Goal: Task Accomplishment & Management: Manage account settings

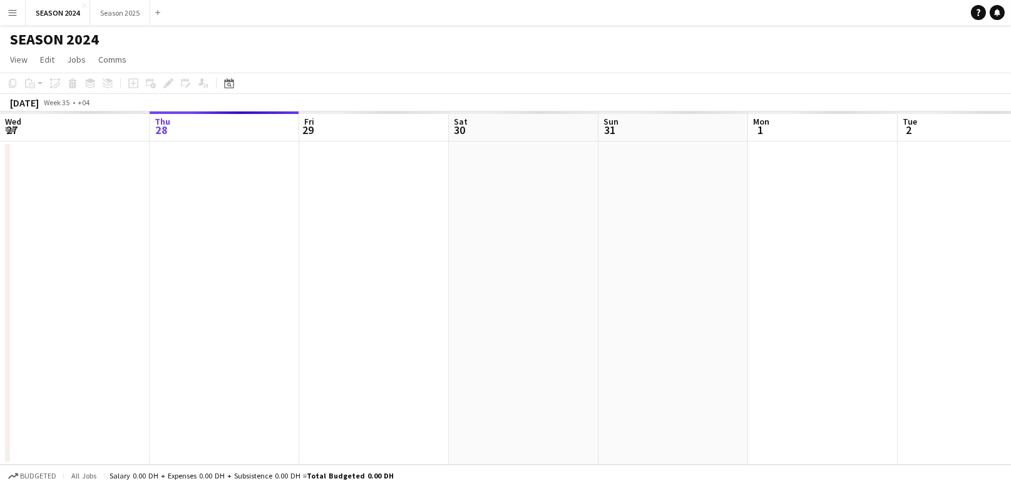
click at [295, 244] on app-calendar-viewport "Mon 25 Tue 26 Wed 27 Thu 28 Fri 29 Sat 30 Sun 31 Mon 1 Tue 2 Wed 3 Thu 4 Fri 5" at bounding box center [505, 287] width 1011 height 353
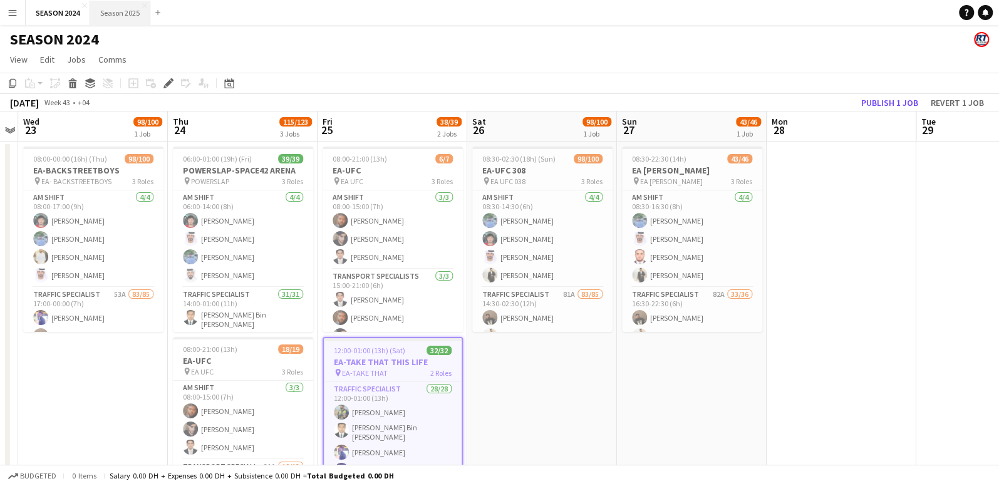
click at [129, 11] on button "Season 2025 Close" at bounding box center [120, 13] width 60 height 24
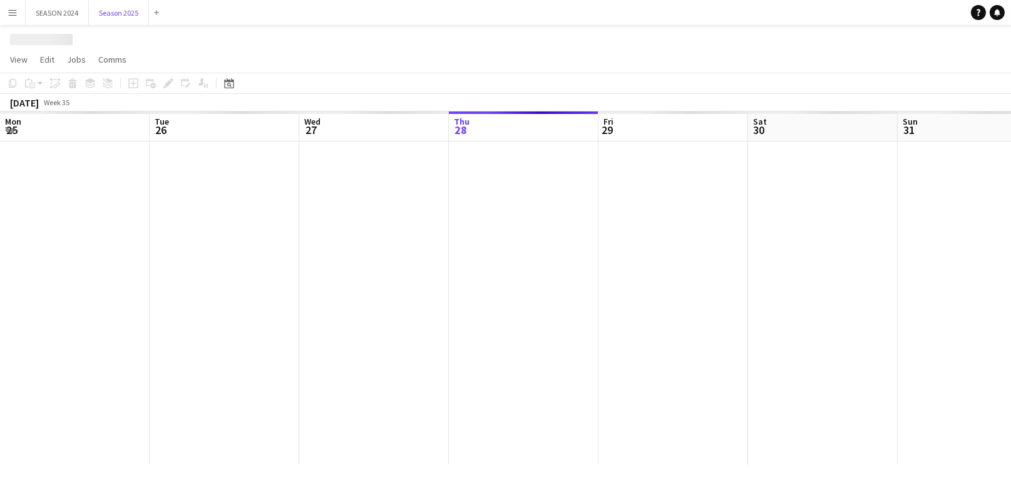
scroll to position [0, 299]
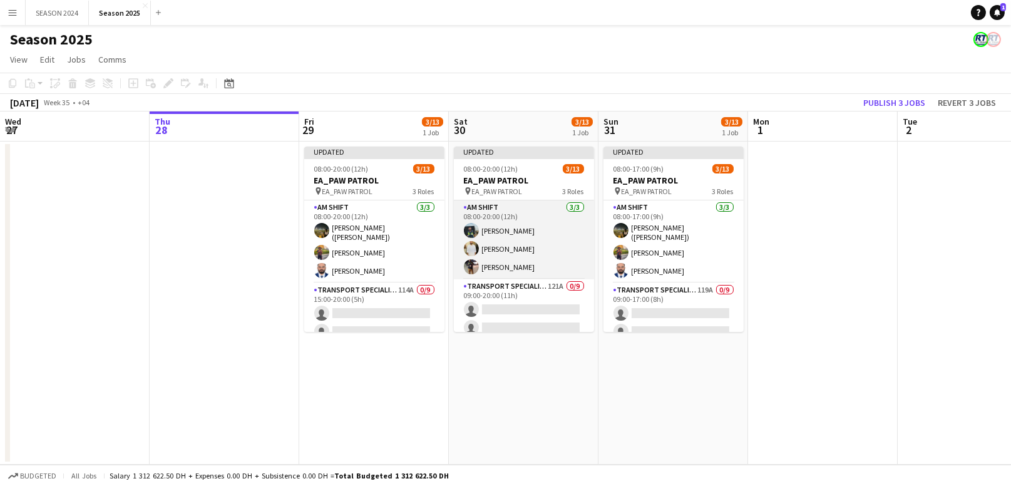
click at [547, 243] on app-card-role "AM SHIFT [DATE] 08:00-20:00 (12h) [PERSON_NAME] Raees [PERSON_NAME] [PERSON_NAM…" at bounding box center [524, 239] width 140 height 79
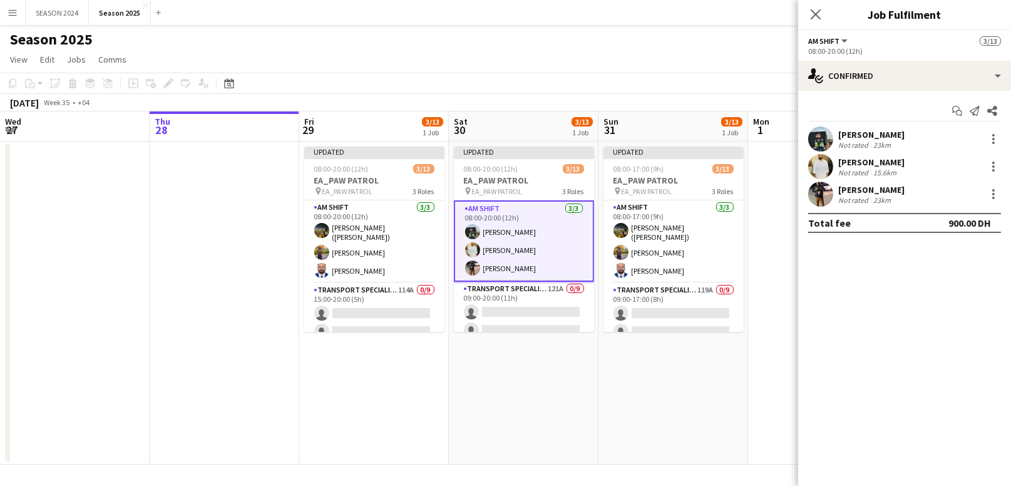
scroll to position [0, 300]
click at [343, 304] on app-card-role "Transport Specialists 114A 0/9 15:00-20:00 (5h) single-neutral-actions single-n…" at bounding box center [374, 377] width 140 height 188
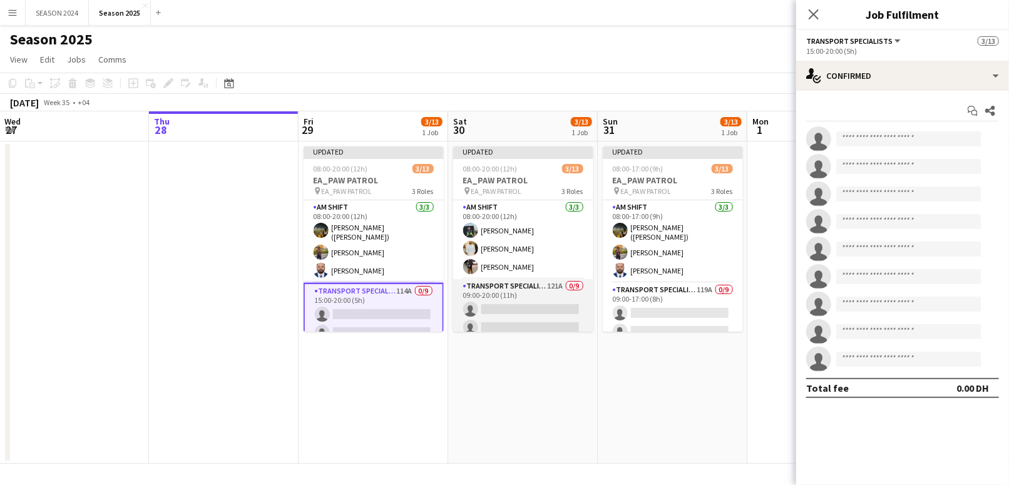
click at [560, 304] on app-card-role "Transport Specialists 121A 0/9 09:00-20:00 (11h) single-neutral-actions single-…" at bounding box center [523, 373] width 140 height 188
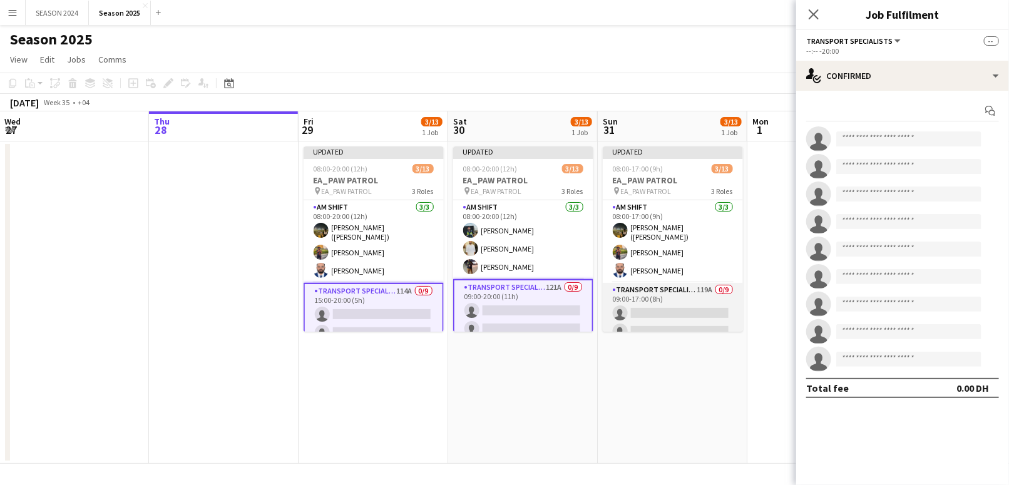
click at [651, 306] on app-card-role "Transport Specialists 119A 0/9 09:00-17:00 (8h) single-neutral-actions single-n…" at bounding box center [673, 377] width 140 height 188
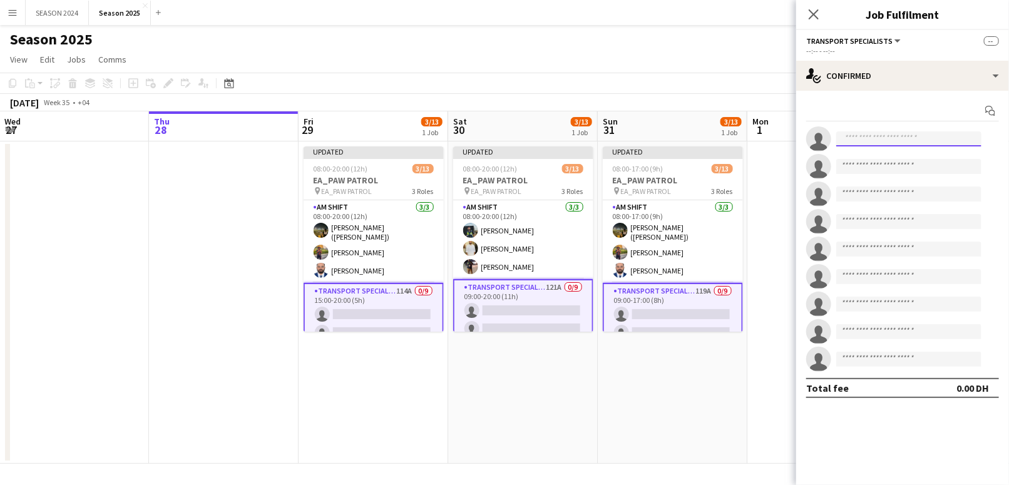
click at [893, 136] on input at bounding box center [909, 138] width 145 height 15
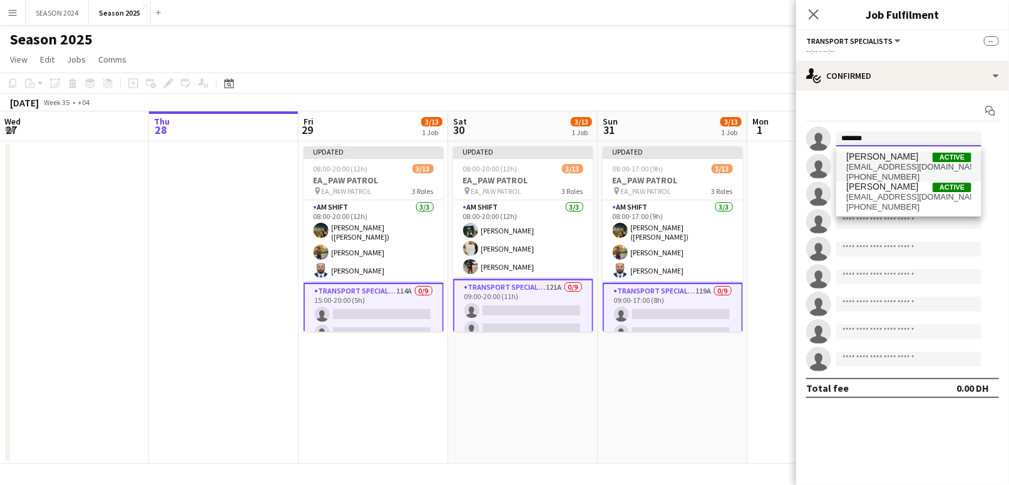
type input "*******"
click at [891, 168] on span "[EMAIL_ADDRESS][DOMAIN_NAME]" at bounding box center [909, 167] width 125 height 10
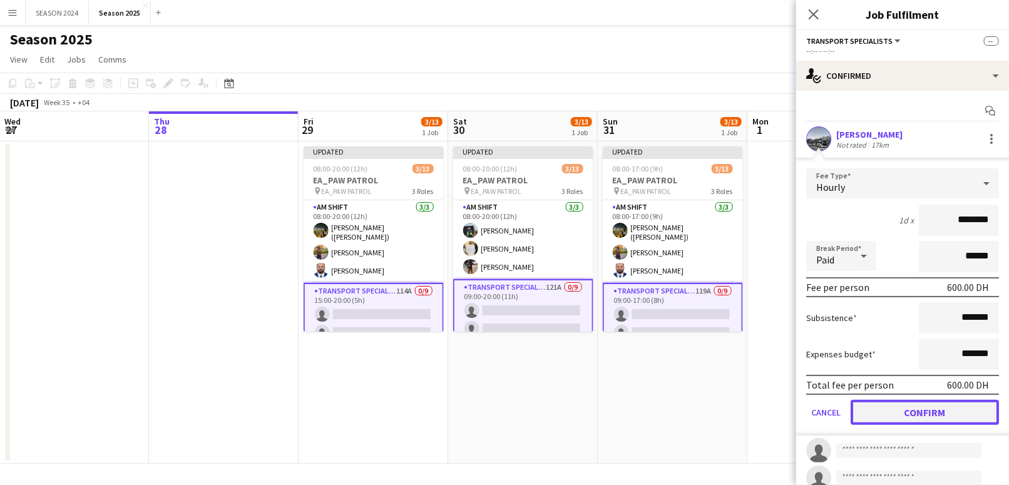
click at [909, 415] on button "Confirm" at bounding box center [925, 412] width 148 height 25
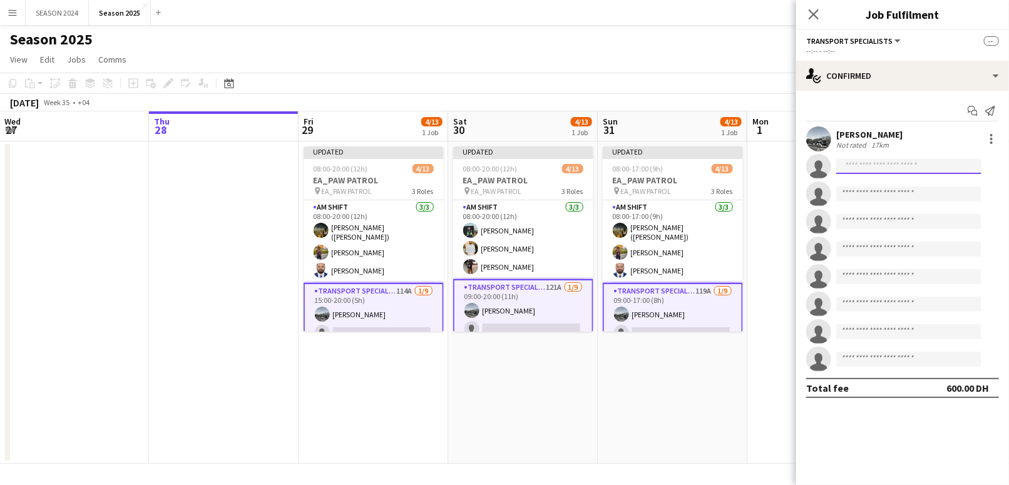
click at [879, 169] on input at bounding box center [909, 166] width 145 height 15
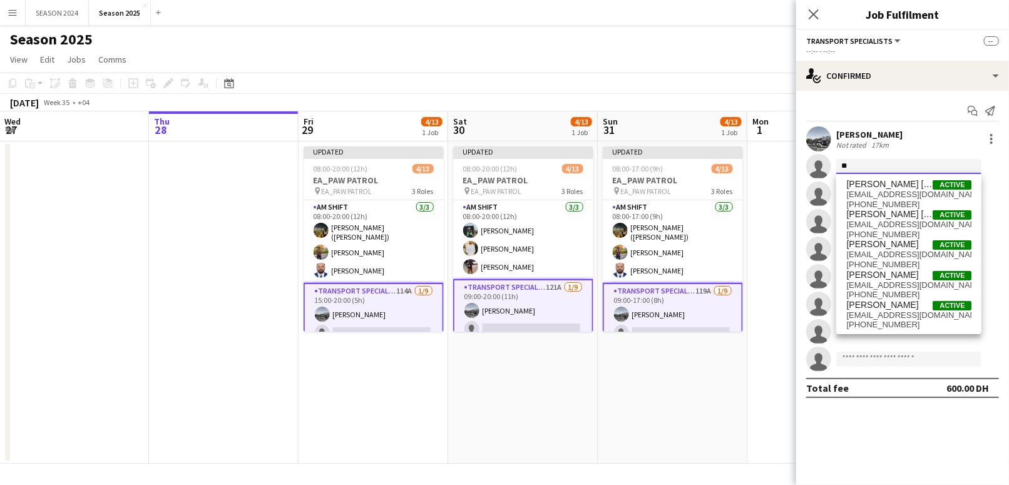
type input "*"
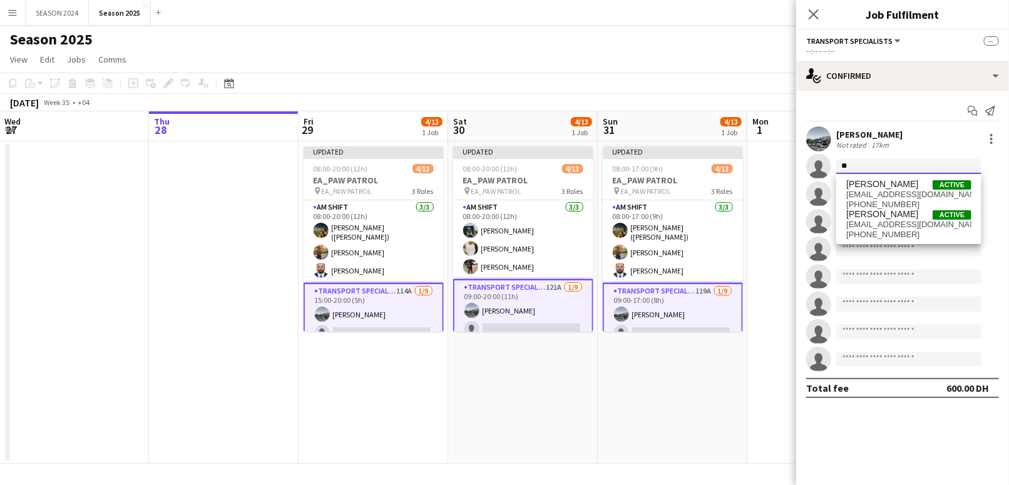
type input "*"
type input "****"
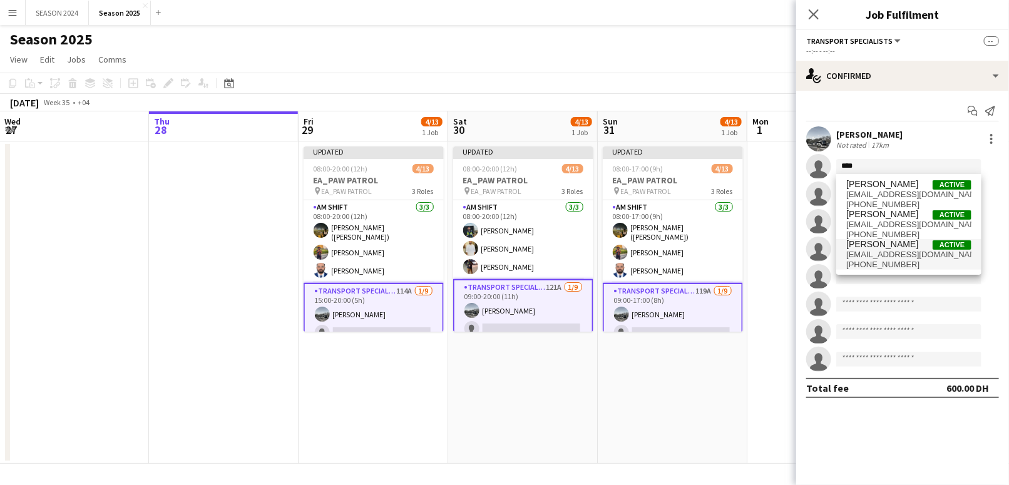
click at [910, 251] on span "[EMAIL_ADDRESS][DOMAIN_NAME]" at bounding box center [909, 255] width 125 height 10
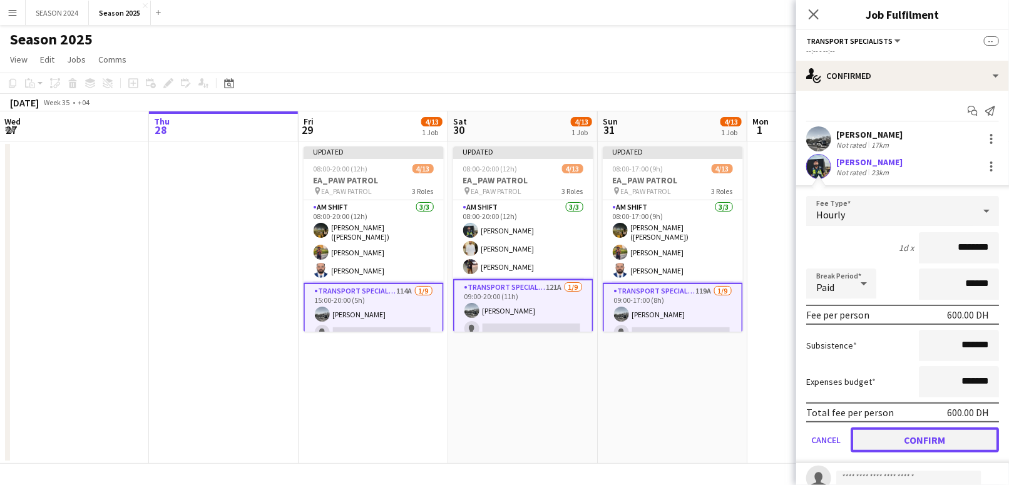
click at [894, 443] on button "Confirm" at bounding box center [925, 440] width 148 height 25
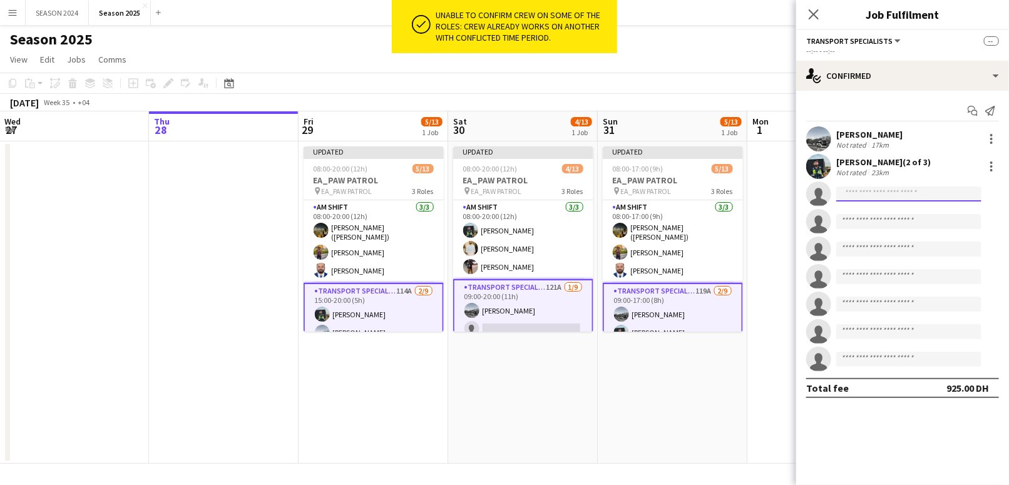
click at [900, 190] on input at bounding box center [909, 194] width 145 height 15
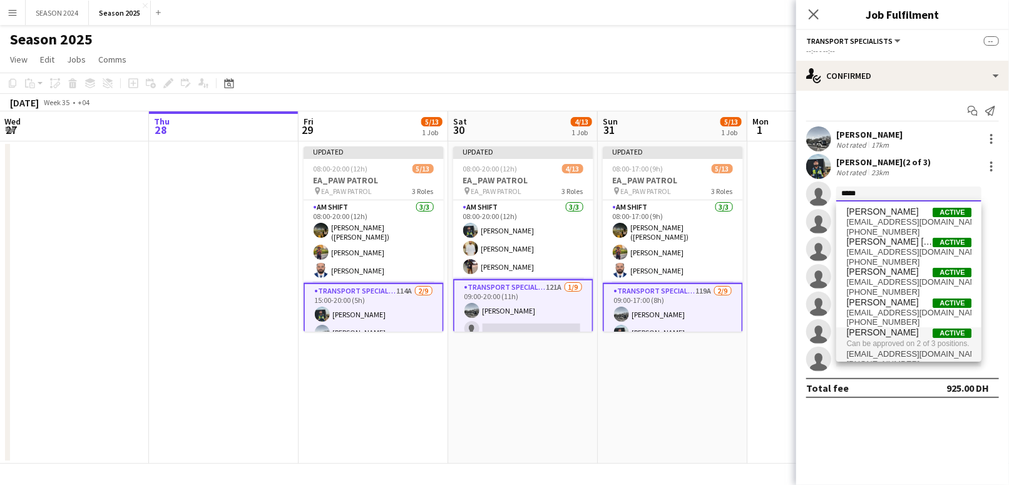
type input "*****"
click at [894, 342] on span "Can be approved on 2 of 3 positions." at bounding box center [909, 343] width 125 height 11
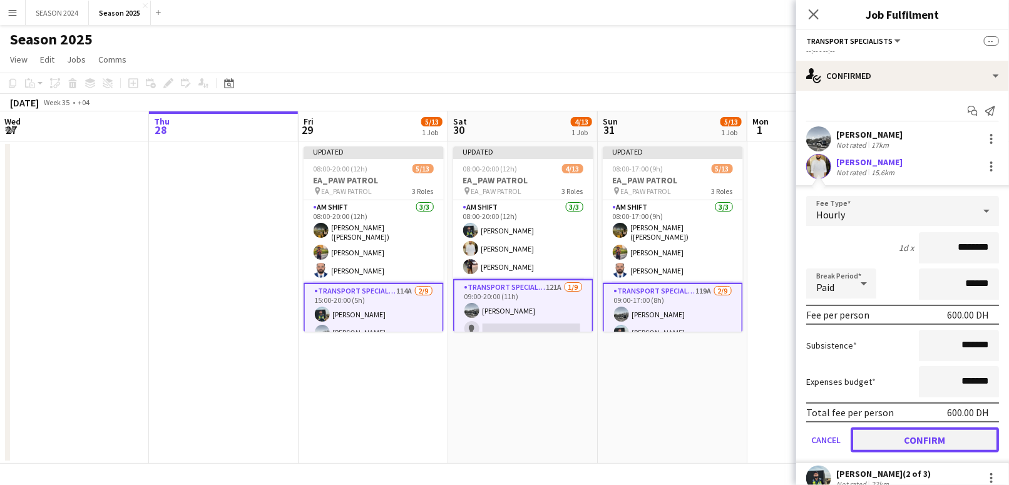
click at [907, 443] on button "Confirm" at bounding box center [925, 440] width 148 height 25
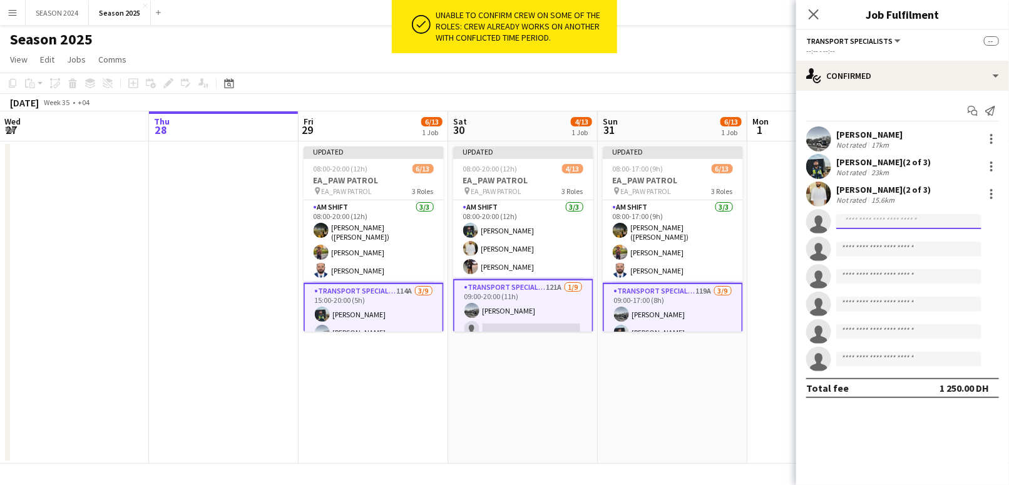
click at [855, 226] on input at bounding box center [909, 221] width 145 height 15
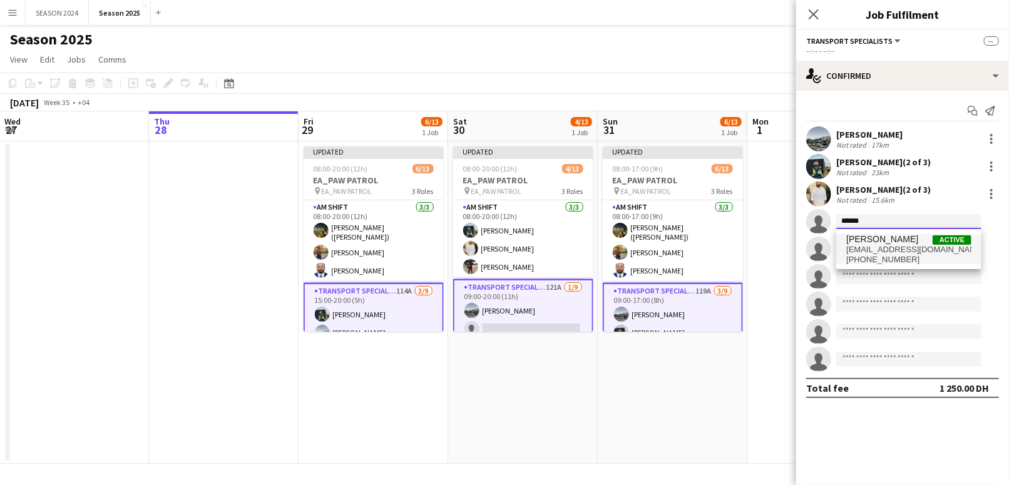
type input "******"
click at [904, 248] on span "[EMAIL_ADDRESS][DOMAIN_NAME]" at bounding box center [909, 250] width 125 height 10
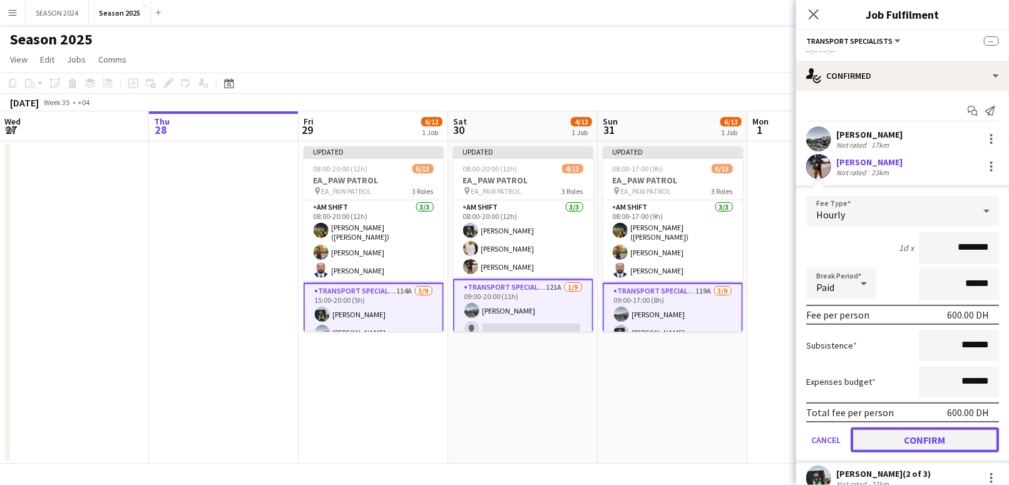
click at [930, 436] on button "Confirm" at bounding box center [925, 440] width 148 height 25
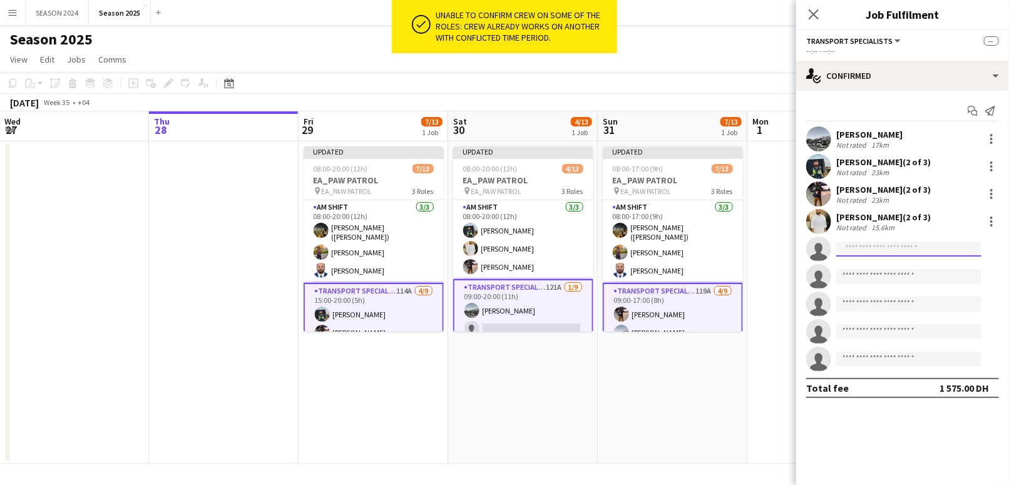
click at [897, 246] on input at bounding box center [909, 249] width 145 height 15
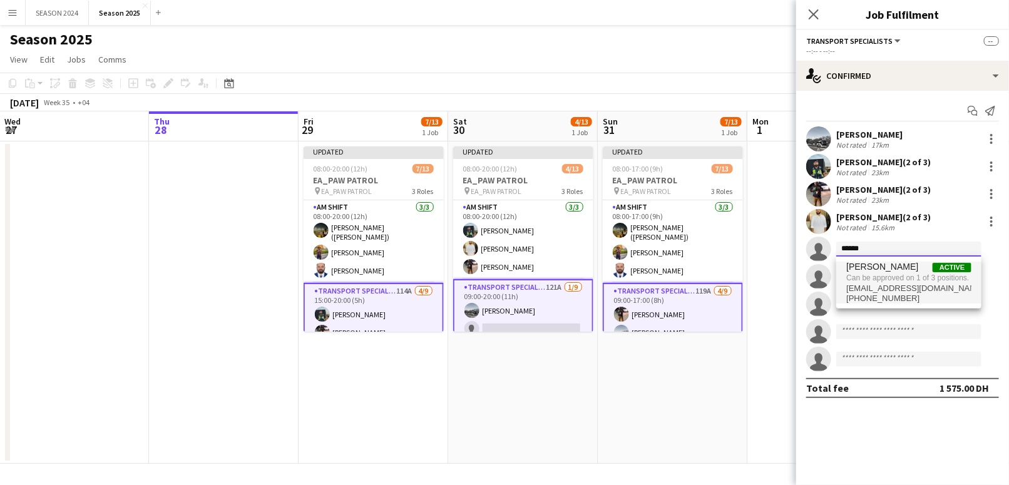
type input "******"
click at [902, 276] on span "Can be approved on 1 of 3 positions." at bounding box center [909, 277] width 125 height 11
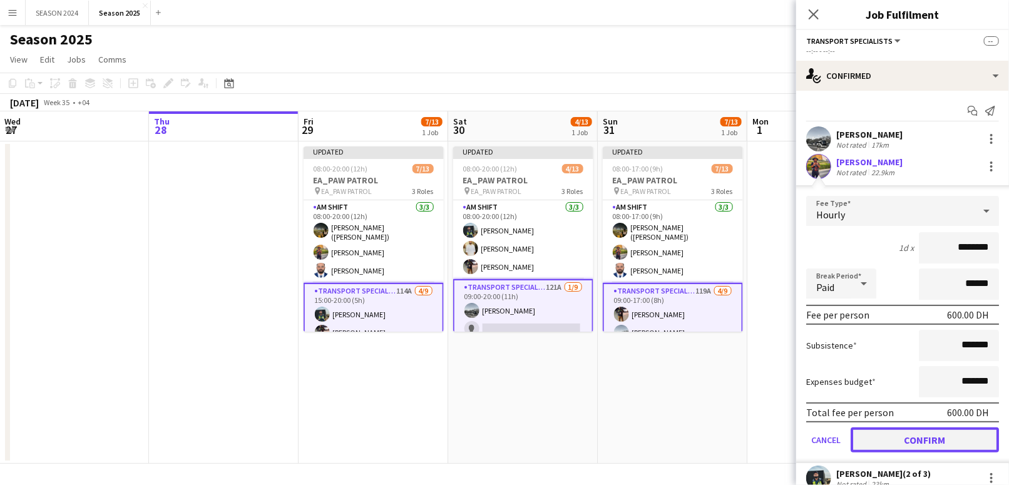
click at [917, 438] on button "Confirm" at bounding box center [925, 440] width 148 height 25
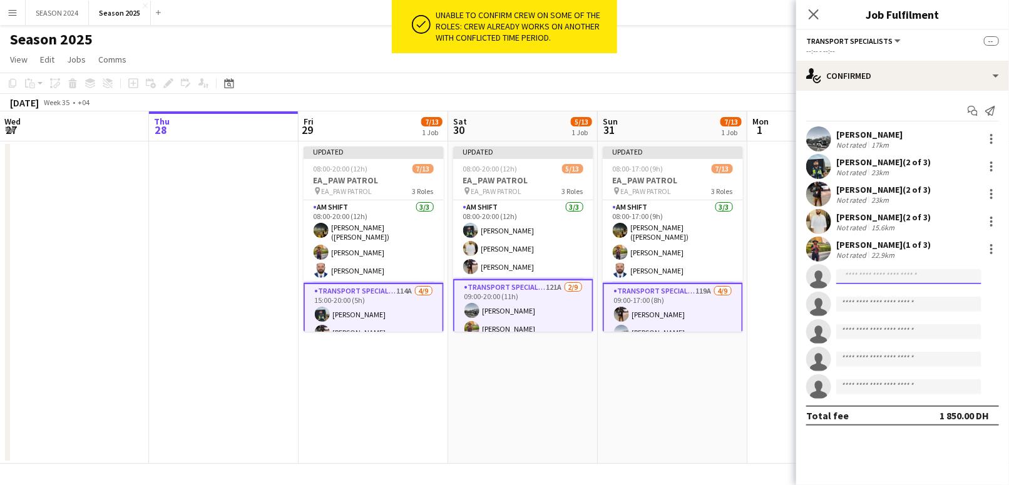
click at [900, 281] on input at bounding box center [909, 276] width 145 height 15
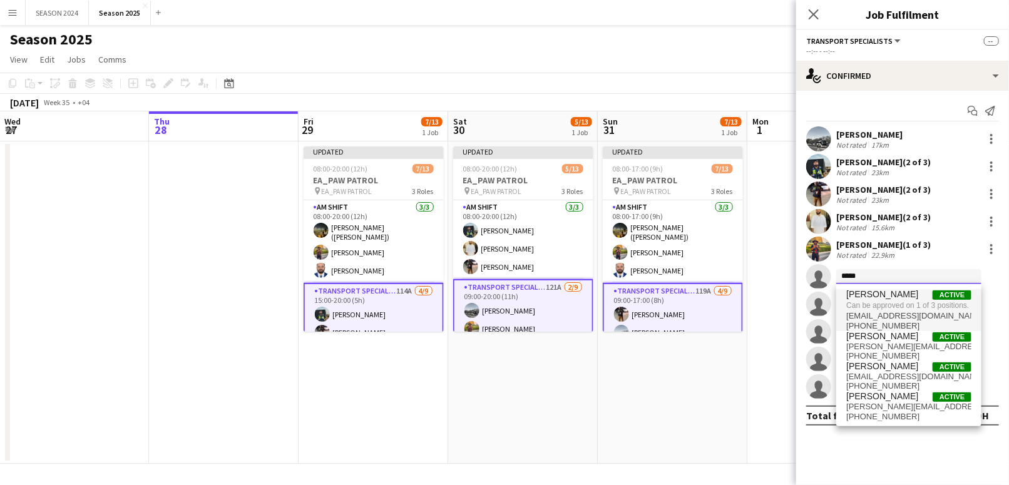
type input "*****"
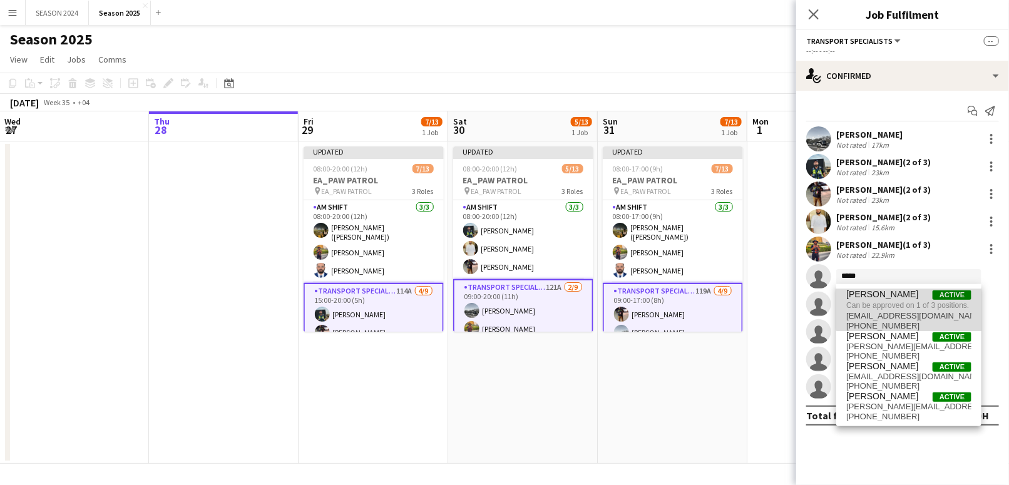
click at [912, 296] on span "[PERSON_NAME]" at bounding box center [883, 294] width 72 height 11
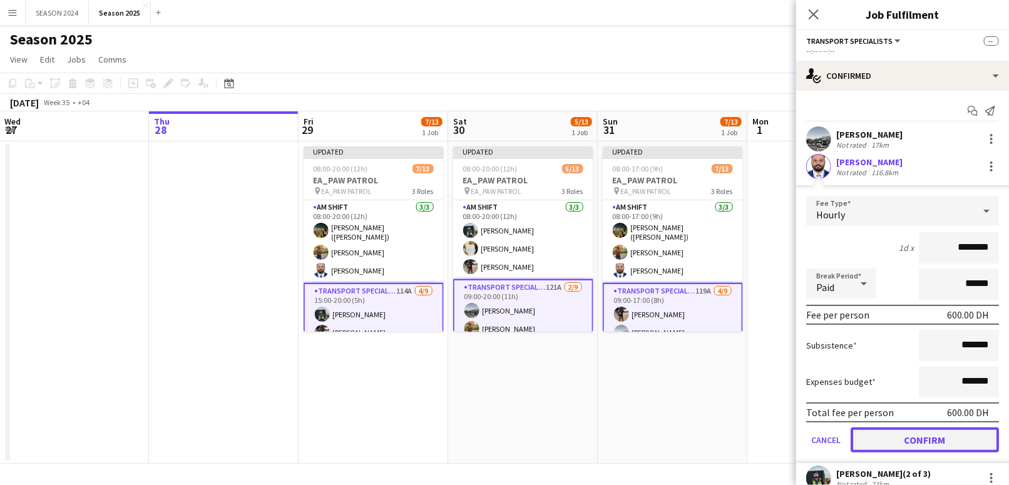
click at [924, 448] on button "Confirm" at bounding box center [925, 440] width 148 height 25
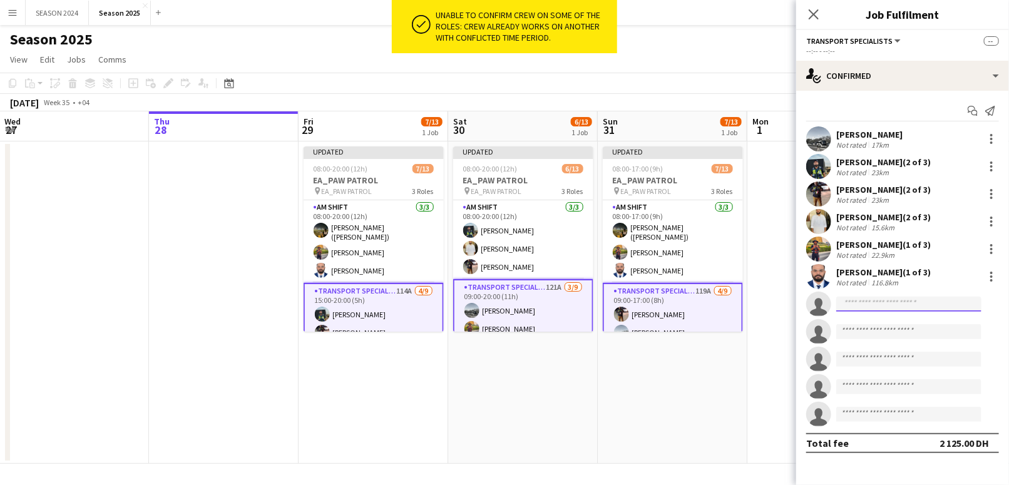
click at [889, 303] on input at bounding box center [909, 304] width 145 height 15
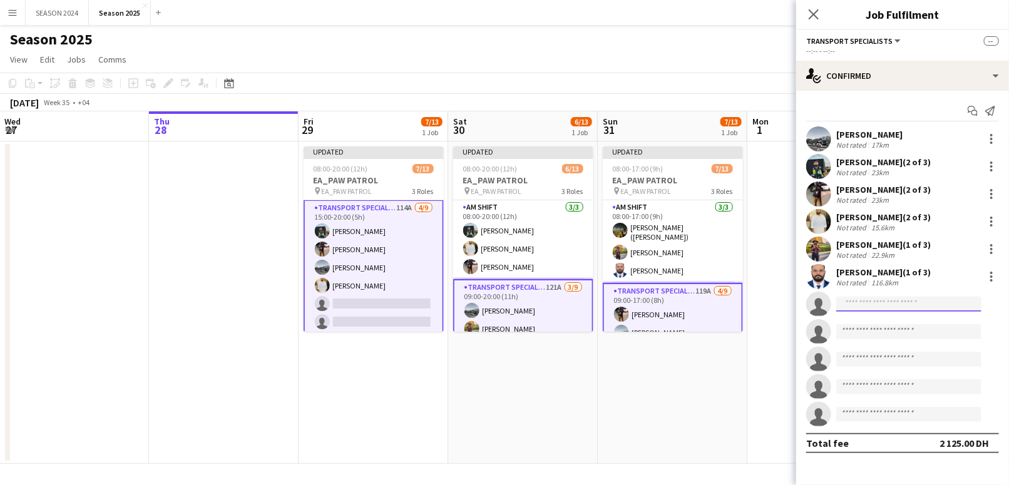
scroll to position [0, 0]
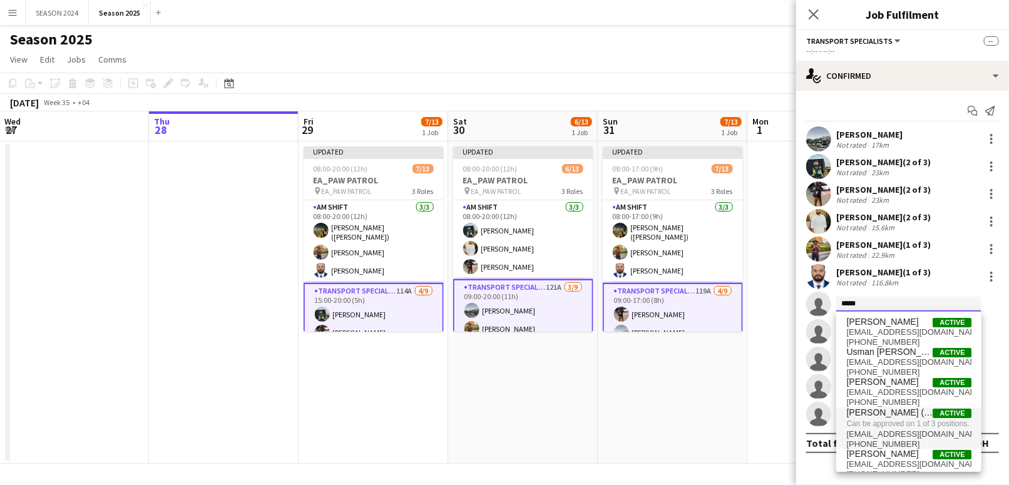
type input "*****"
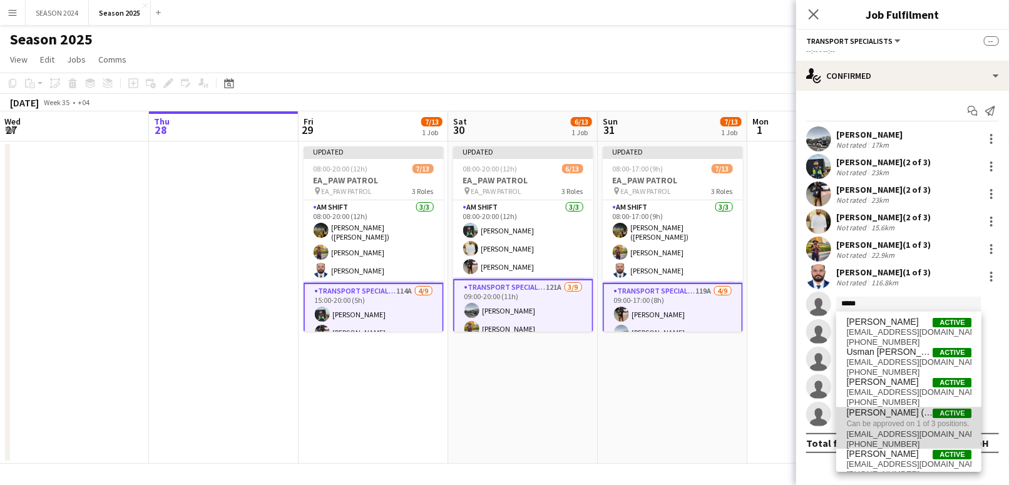
click at [920, 425] on span "Can be approved on 1 of 3 positions." at bounding box center [909, 423] width 125 height 11
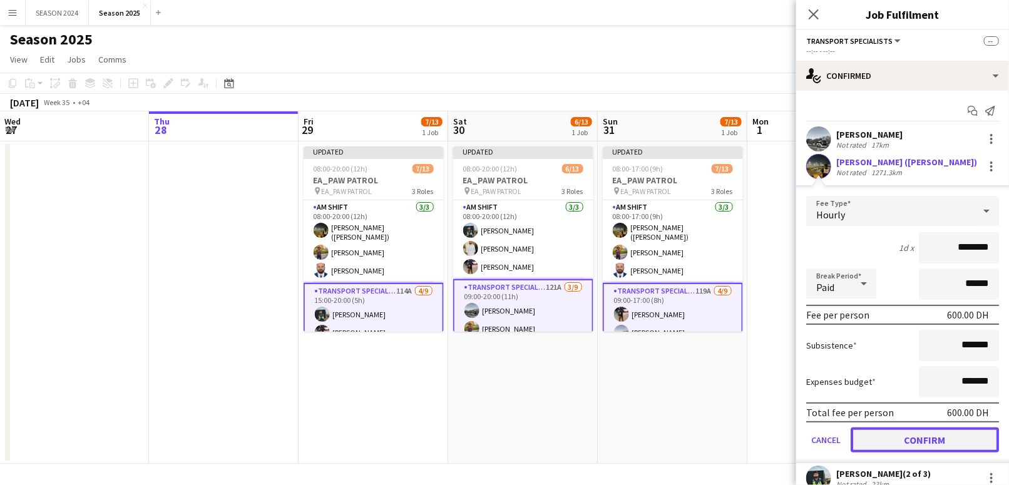
click at [915, 430] on button "Confirm" at bounding box center [925, 440] width 148 height 25
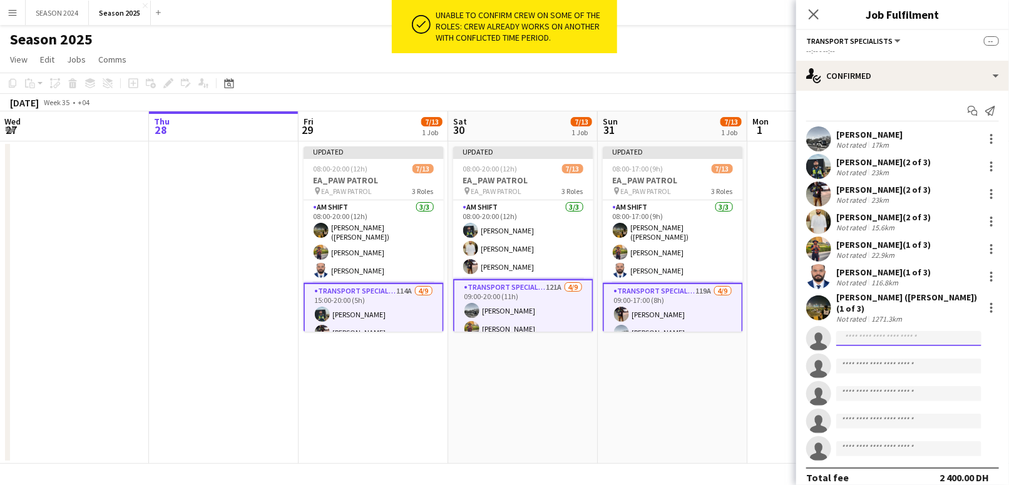
click at [954, 331] on input at bounding box center [909, 338] width 145 height 15
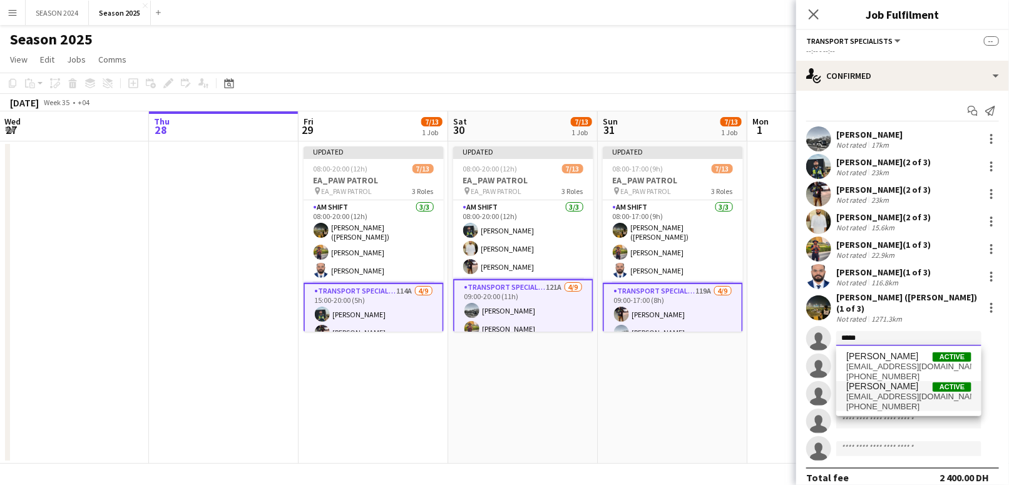
type input "*****"
click at [924, 388] on span "[PERSON_NAME] Active" at bounding box center [909, 386] width 125 height 11
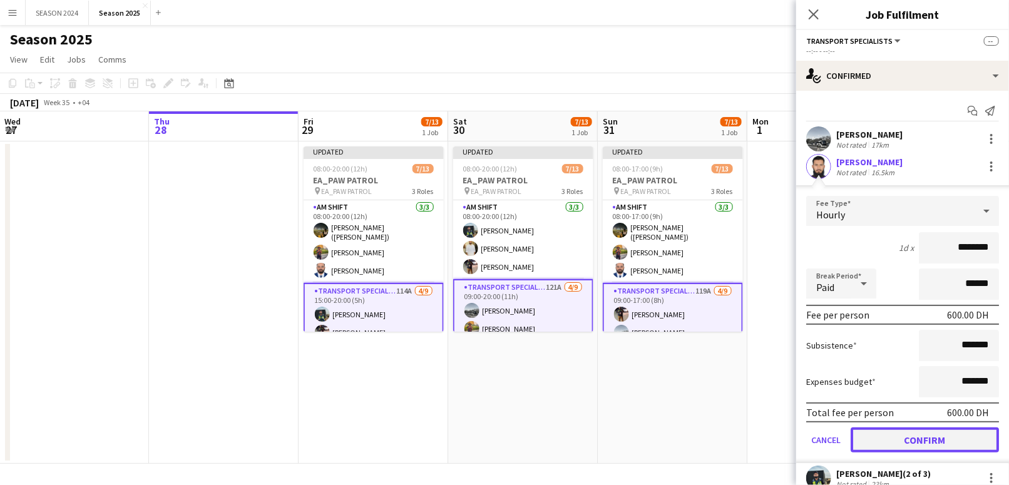
click at [924, 436] on button "Confirm" at bounding box center [925, 440] width 148 height 25
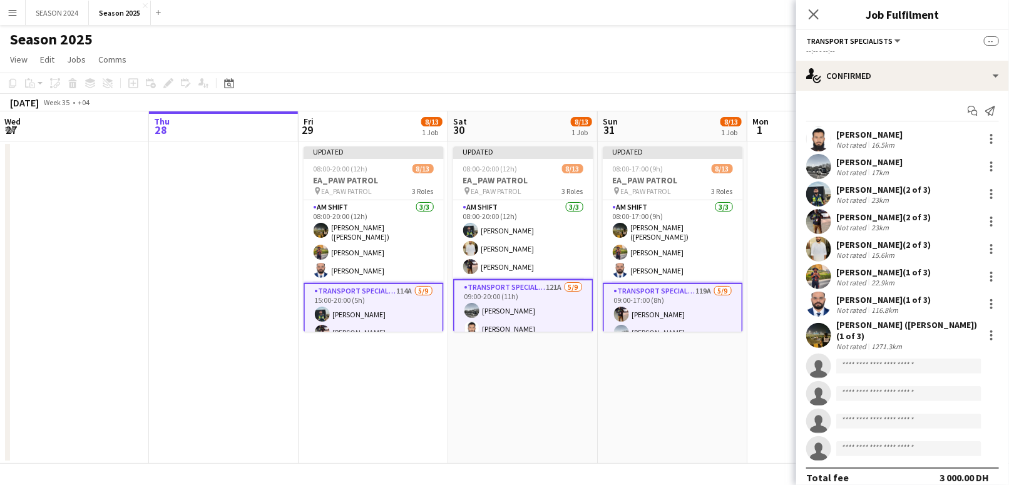
scroll to position [12, 0]
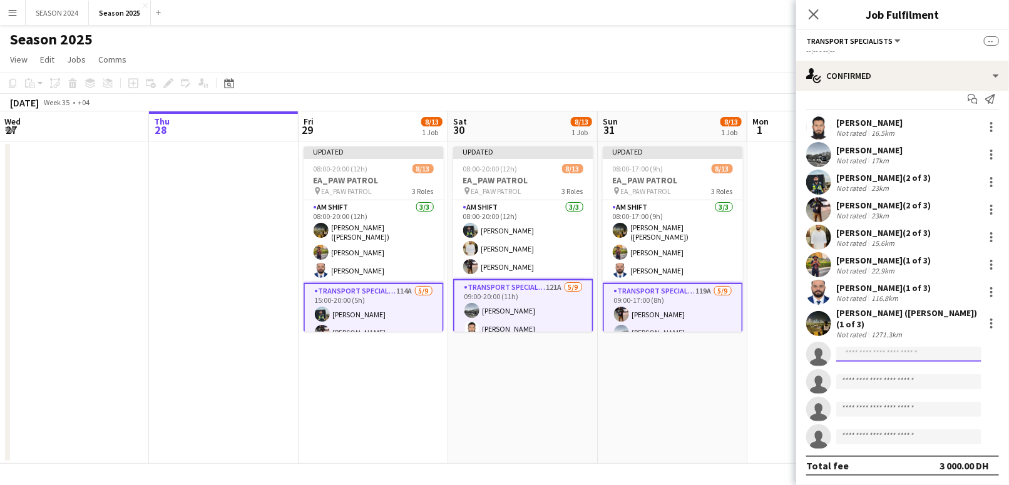
click at [879, 356] on input at bounding box center [909, 354] width 145 height 15
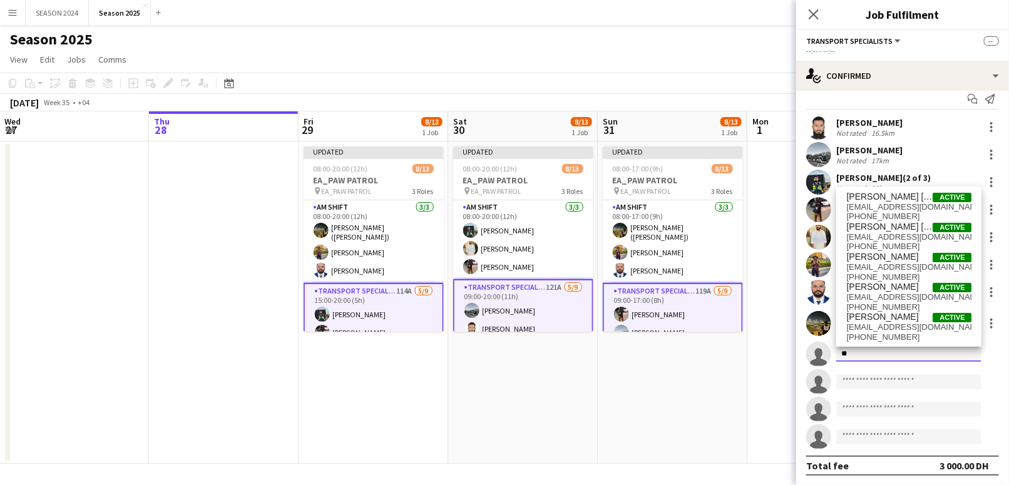
type input "*"
type input "******"
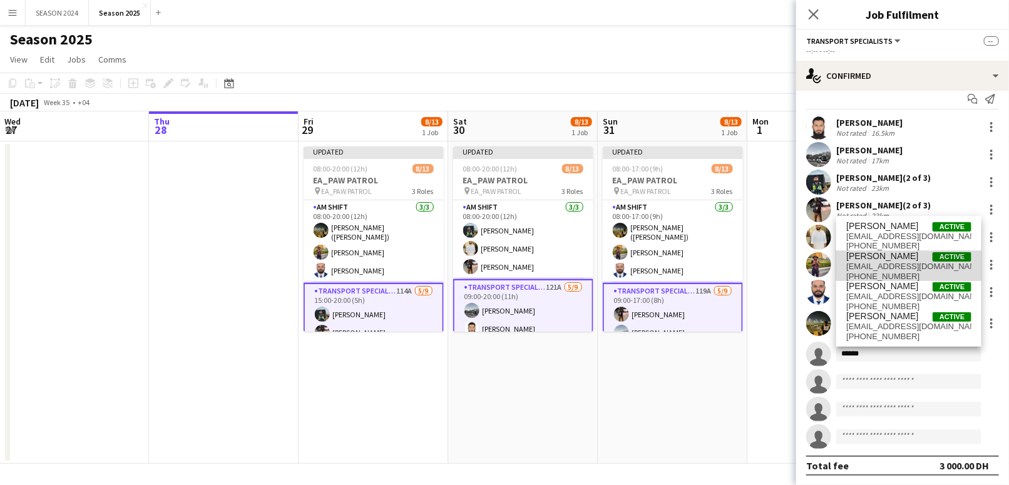
click at [892, 257] on span "[PERSON_NAME]" at bounding box center [883, 256] width 72 height 11
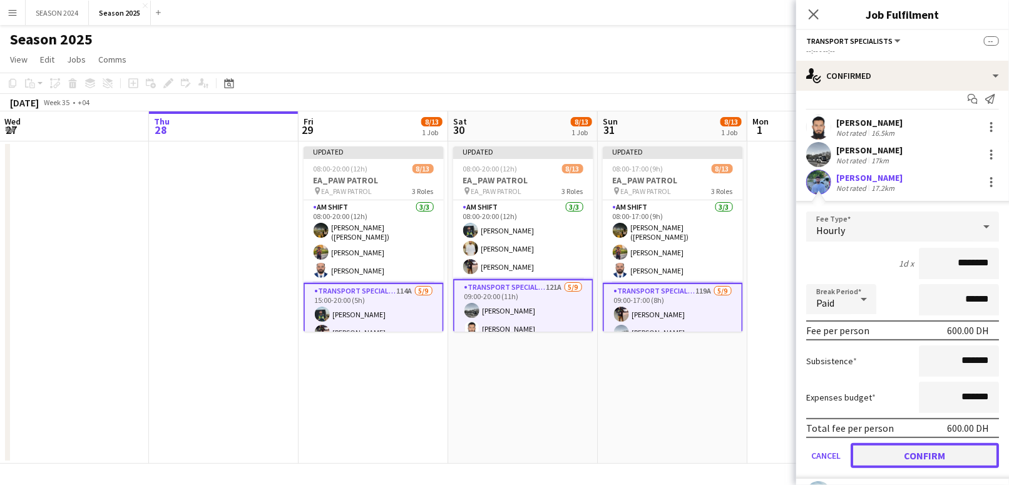
click at [910, 456] on button "Confirm" at bounding box center [925, 455] width 148 height 25
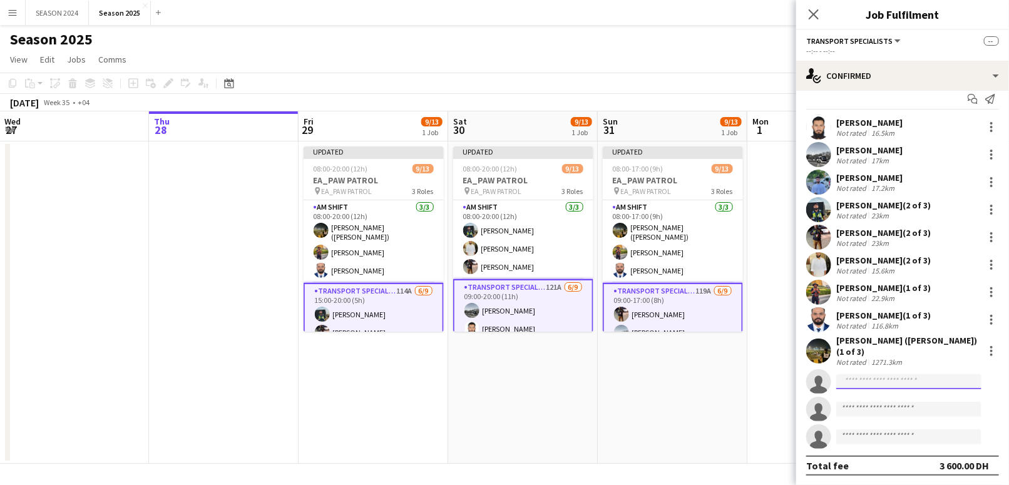
click at [890, 386] on input at bounding box center [909, 381] width 145 height 15
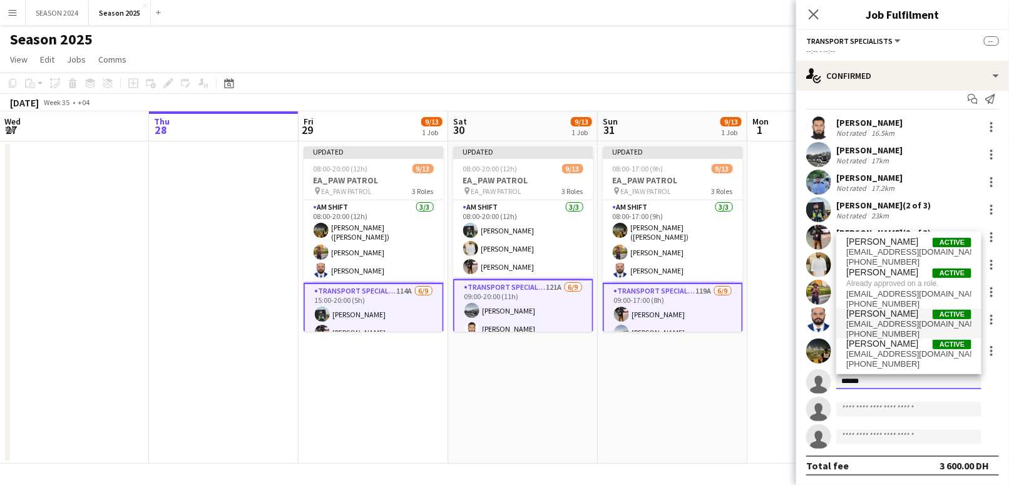
type input "******"
click at [900, 326] on span "[EMAIL_ADDRESS][DOMAIN_NAME]" at bounding box center [909, 324] width 125 height 10
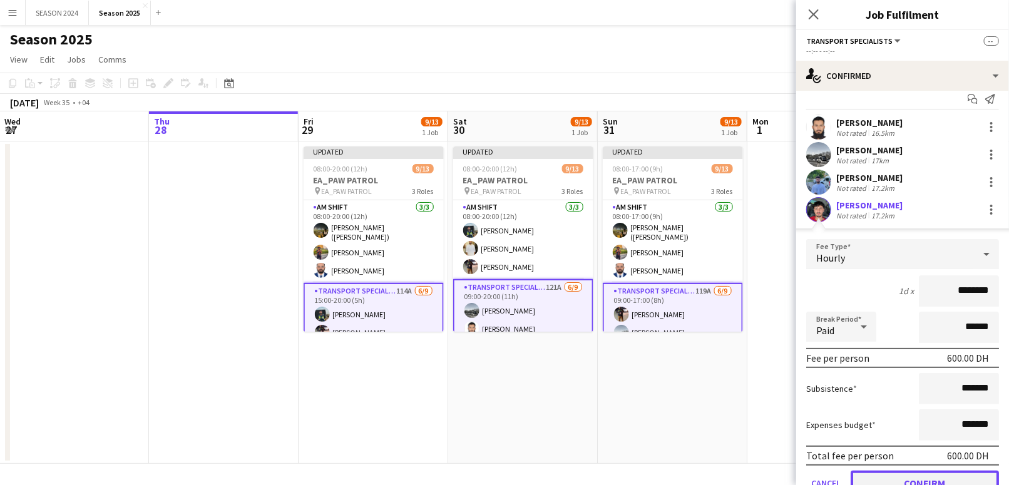
click at [909, 485] on html "Menu Boards Boards Boards All jobs Status Workforce Workforce My Workforce Recr…" at bounding box center [504, 242] width 1009 height 485
click at [901, 478] on button "Confirm" at bounding box center [925, 483] width 148 height 25
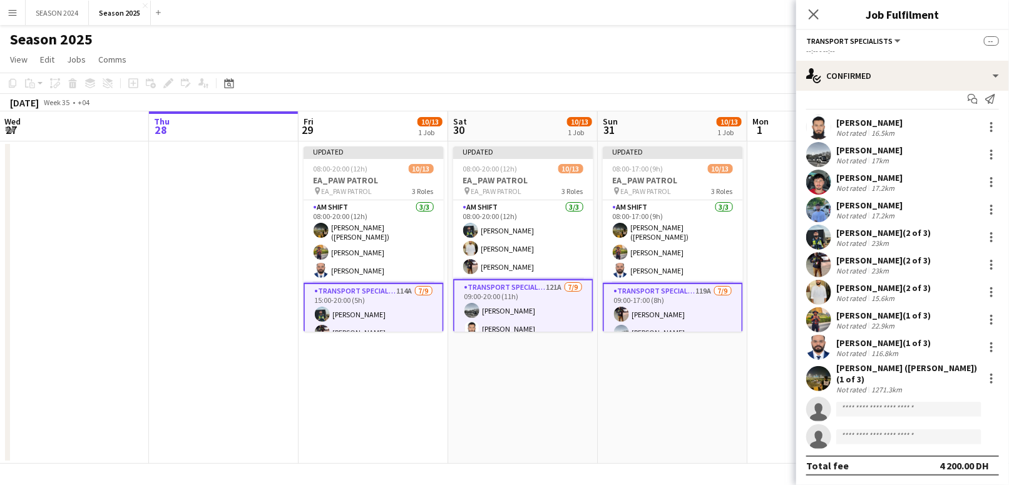
click at [877, 398] on app-invite-slot "single-neutral-actions" at bounding box center [902, 409] width 213 height 25
click at [877, 404] on input at bounding box center [909, 409] width 145 height 15
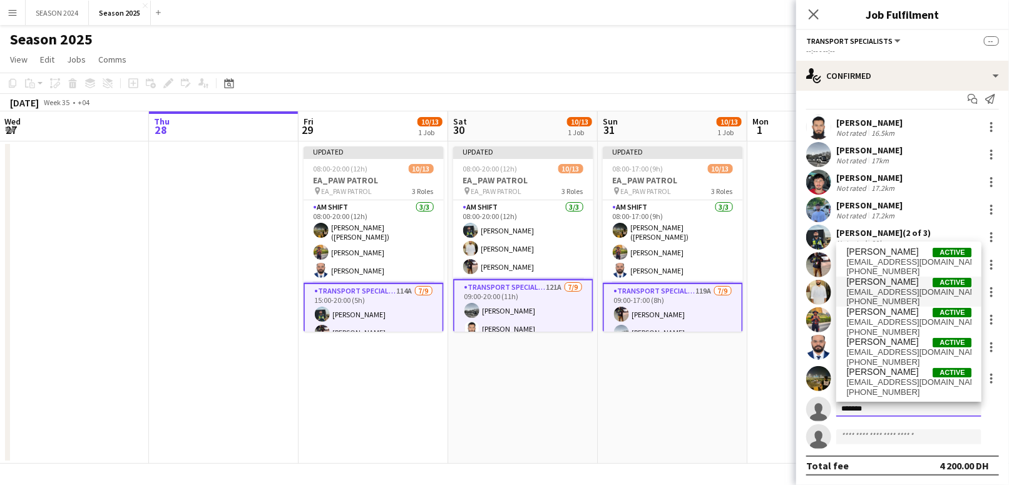
type input "*******"
click at [897, 294] on span "[EMAIL_ADDRESS][DOMAIN_NAME]" at bounding box center [909, 292] width 125 height 10
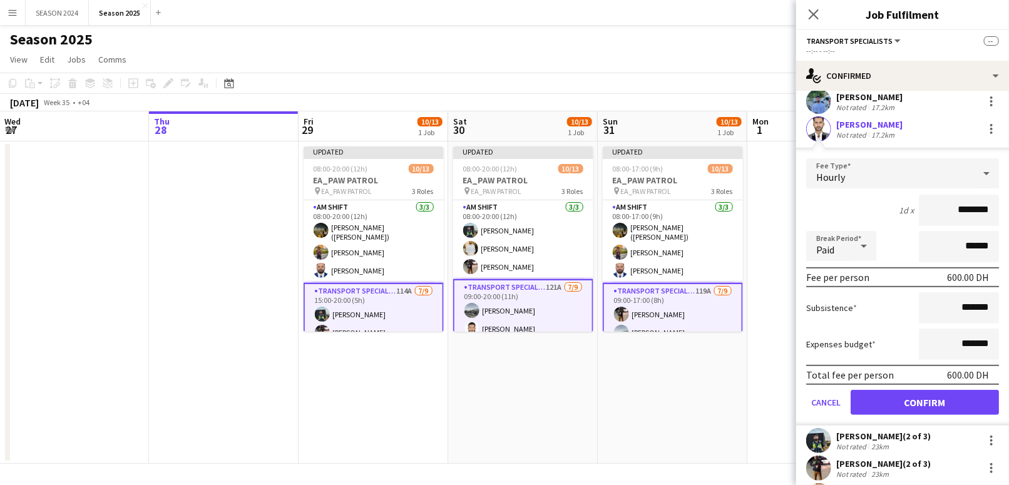
scroll to position [179, 0]
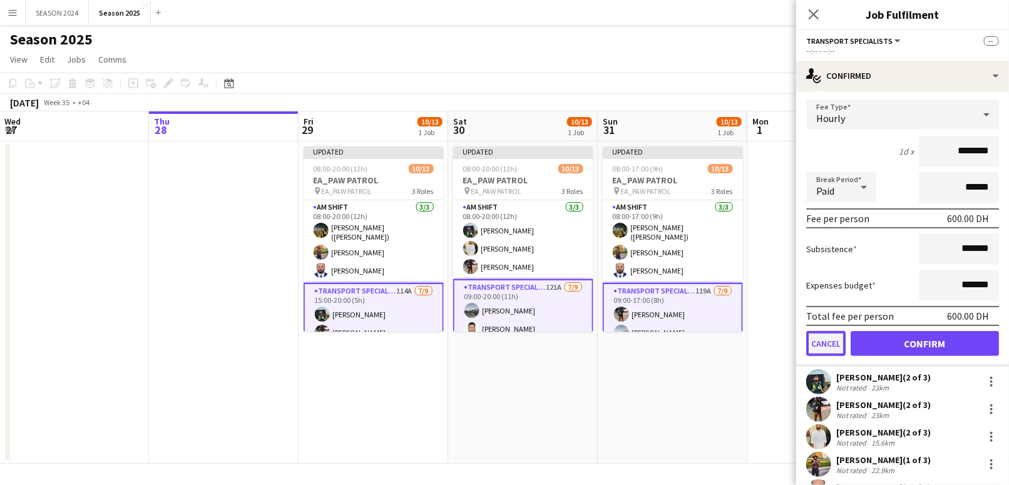
click at [841, 339] on button "Cancel" at bounding box center [825, 343] width 39 height 25
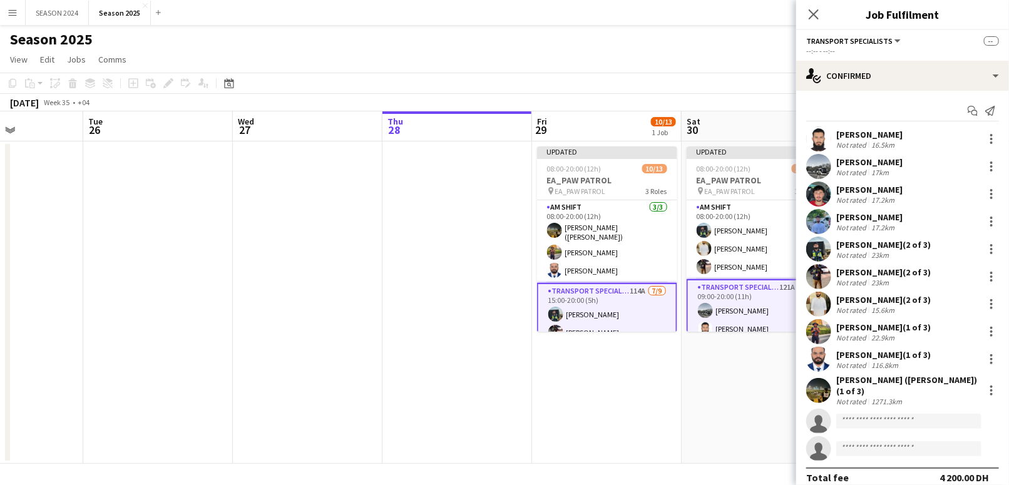
drag, startPoint x: 237, startPoint y: 349, endPoint x: 483, endPoint y: 359, distance: 246.9
click at [483, 360] on app-calendar-viewport "Sat 23 Sun 24 Mon 25 Tue 26 Wed 27 Thu 28 Fri 29 10/13 1 Job Sat 30 10/13 1 Job…" at bounding box center [504, 287] width 1009 height 353
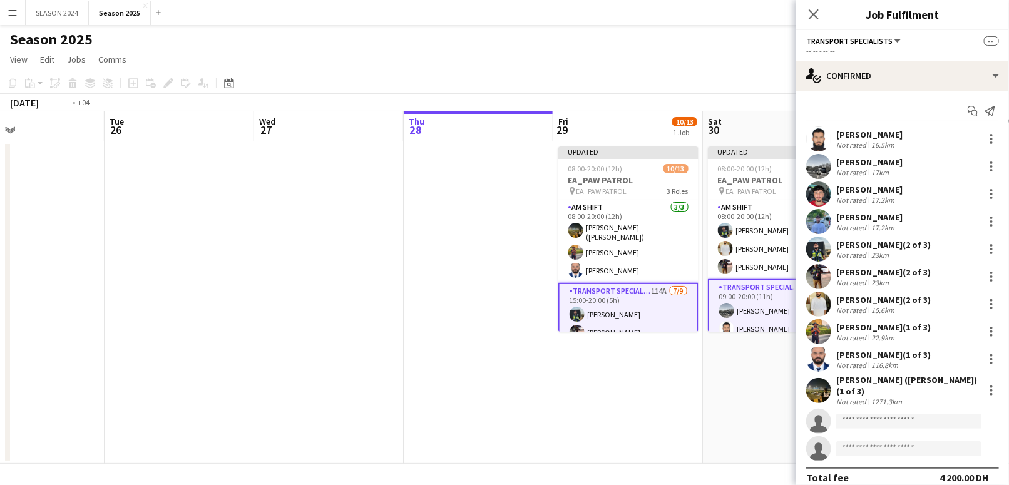
drag, startPoint x: 311, startPoint y: 326, endPoint x: 571, endPoint y: 315, distance: 260.1
click at [549, 317] on app-calendar-viewport "Sat 23 Sun 24 Mon 25 Tue 26 Wed 27 Thu 28 Fri 29 10/13 1 Job Sat 30 10/13 1 Job…" at bounding box center [504, 287] width 1009 height 353
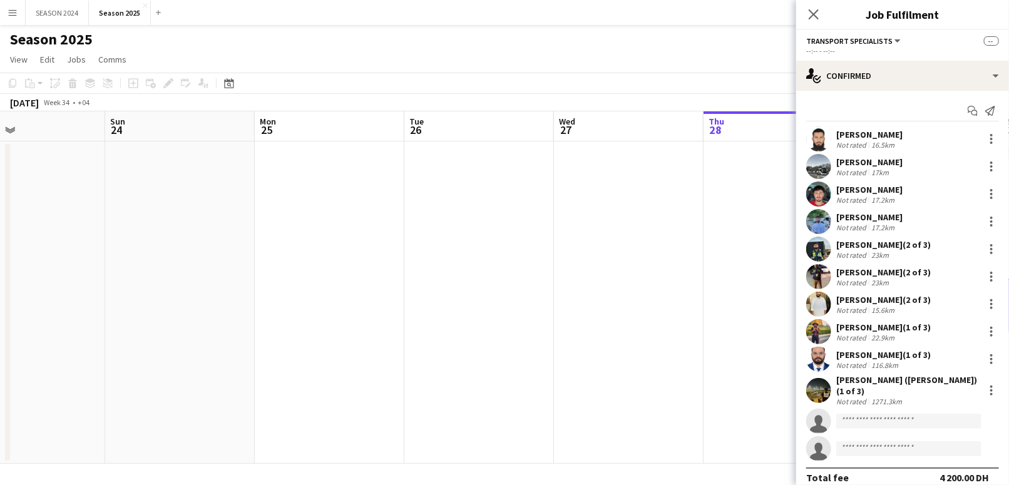
drag, startPoint x: 321, startPoint y: 267, endPoint x: 568, endPoint y: 276, distance: 247.5
click at [549, 274] on app-calendar-viewport "Thu 21 Fri 22 Sat 23 Sun 24 Mon 25 Tue 26 Wed 27 Thu 28 Fri 29 10/13 1 Job Sat …" at bounding box center [504, 287] width 1009 height 353
drag, startPoint x: 193, startPoint y: 299, endPoint x: 549, endPoint y: 304, distance: 355.7
click at [534, 304] on app-calendar-viewport "Mon 18 Tue 19 Wed 20 Thu 21 Fri 22 Sat 23 Sun 24 Mon 25 Tue 26 Wed 27 Thu 28 Fr…" at bounding box center [504, 287] width 1009 height 353
drag, startPoint x: 334, startPoint y: 289, endPoint x: 509, endPoint y: 291, distance: 175.3
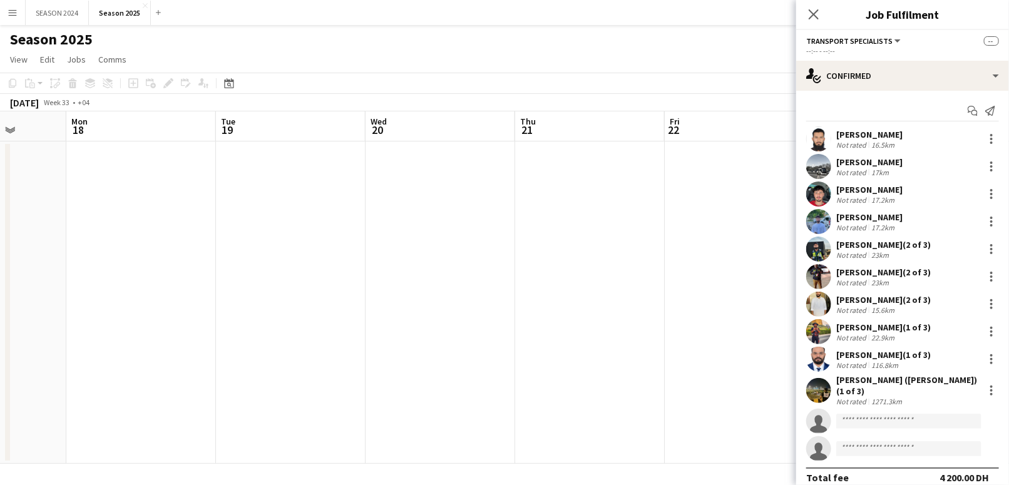
click at [506, 292] on app-calendar-viewport "Fri 15 Sat 16 Sun 17 Mon 18 Tue 19 Wed 20 Thu 21 Fri 22 Sat 23 Sun 24 Mon 25 Tu…" at bounding box center [504, 287] width 1009 height 353
drag, startPoint x: 192, startPoint y: 282, endPoint x: 594, endPoint y: 301, distance: 402.4
click at [554, 301] on app-calendar-viewport "Thu 14 Fri 15 Sat 16 Sun 17 Mon 18 Tue 19 Wed 20 Thu 21 Fri 22 Sat 23 Sun 24 Mo…" at bounding box center [504, 287] width 1009 height 353
click at [561, 319] on app-calendar-viewport "Tue 12 Wed 13 Thu 14 Fri 15 Sat 16 Sun 17 Mon 18 Tue 19 Wed 20 Thu 21 Fri 22 Sa…" at bounding box center [504, 287] width 1009 height 353
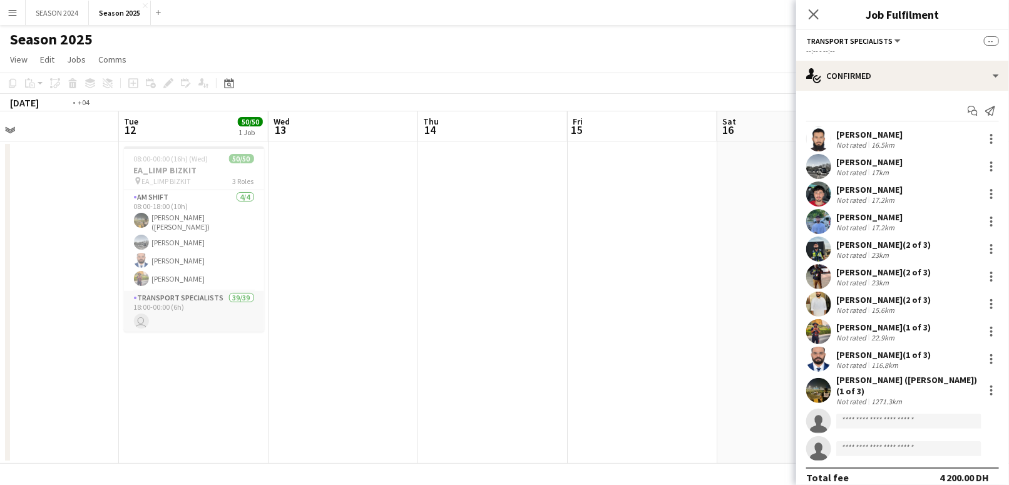
drag, startPoint x: 281, startPoint y: 302, endPoint x: 378, endPoint y: 311, distance: 97.5
click at [359, 311] on app-calendar-viewport "Sat 9 Sun 10 Mon 11 Tue 12 50/50 1 Job Wed 13 Thu 14 Fri 15 Sat 16 Sun 17 Mon 1…" at bounding box center [504, 287] width 1009 height 353
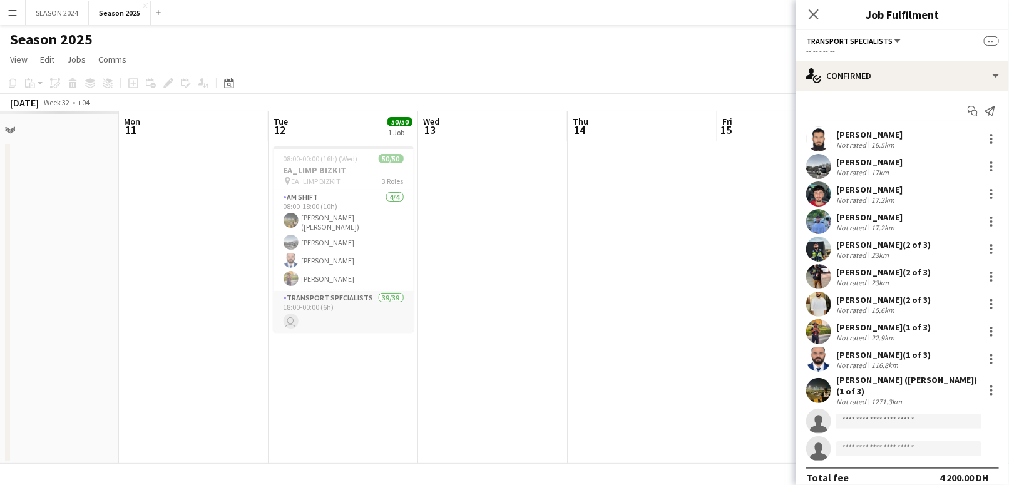
scroll to position [0, 309]
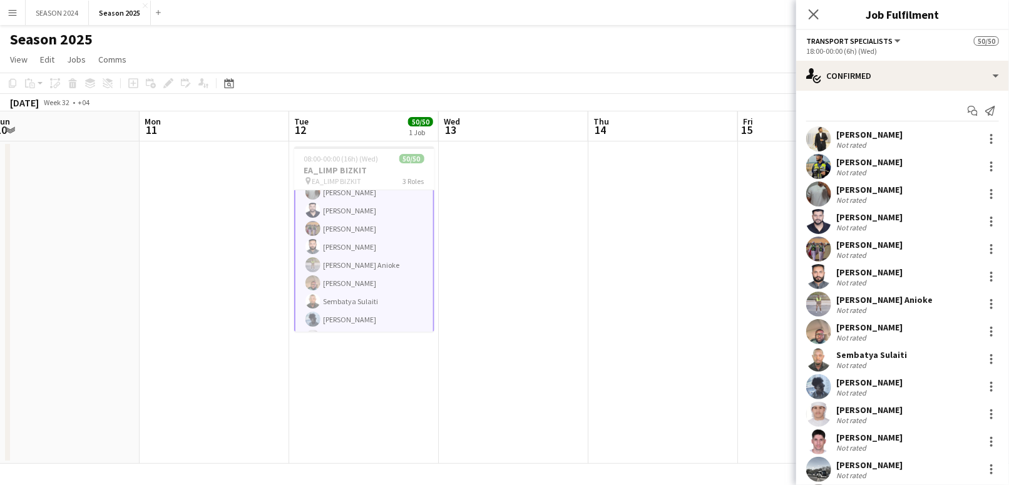
scroll to position [168, 0]
click at [823, 254] on app-user-avatar at bounding box center [818, 249] width 25 height 25
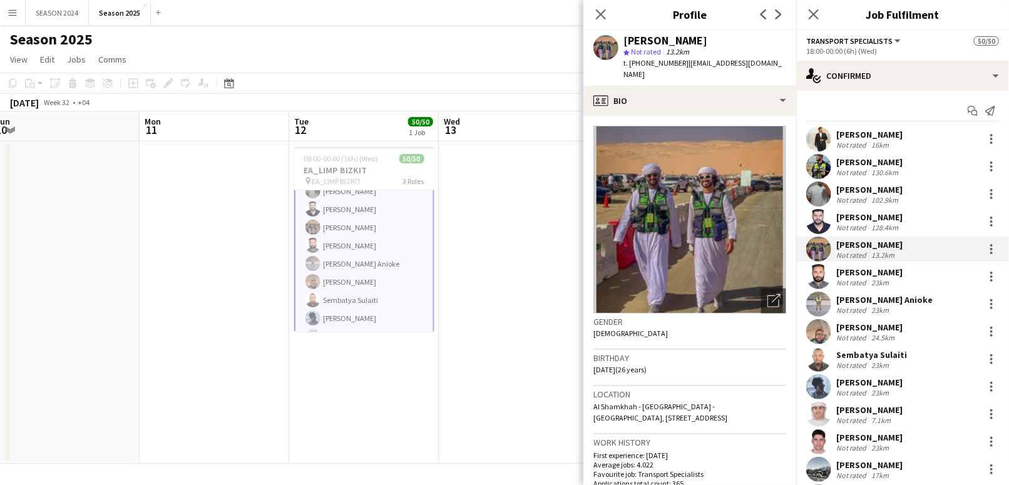
click at [690, 66] on span "| [EMAIL_ADDRESS][DOMAIN_NAME]" at bounding box center [703, 68] width 158 height 21
drag, startPoint x: 688, startPoint y: 64, endPoint x: 769, endPoint y: 66, distance: 80.8
click at [769, 66] on span "| [EMAIL_ADDRESS][DOMAIN_NAME]" at bounding box center [703, 68] width 158 height 21
copy span "[EMAIL_ADDRESS][DOMAIN_NAME]"
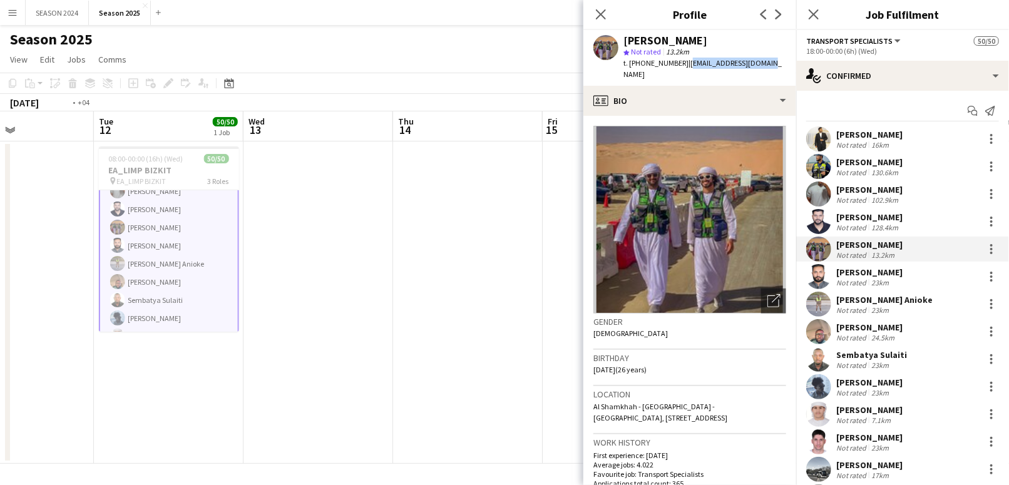
drag, startPoint x: 478, startPoint y: 212, endPoint x: 324, endPoint y: 217, distance: 154.7
click at [324, 217] on app-calendar-viewport "Fri 8 Sat 9 Sun 10 Mon 11 Tue 12 50/50 1 Job Wed 13 Thu 14 Fri 15 Sat 16 Sun 17…" at bounding box center [504, 287] width 1009 height 353
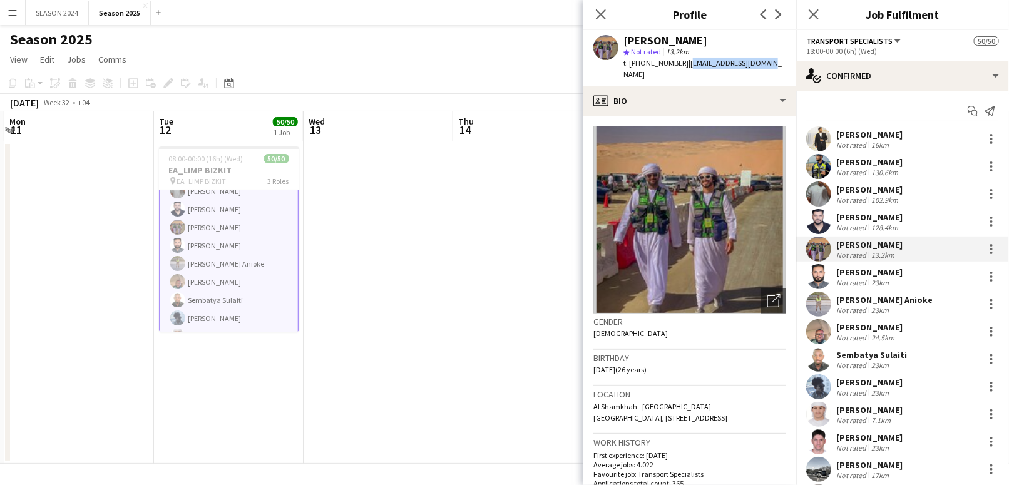
drag, startPoint x: 518, startPoint y: 207, endPoint x: 361, endPoint y: 231, distance: 159.1
click at [382, 230] on app-calendar-viewport "Fri 8 Sat 9 Sun 10 Mon 11 Tue 12 50/50 1 Job Wed 13 Thu 14 Fri 15 Sat 16 Sun 17…" at bounding box center [504, 287] width 1009 height 353
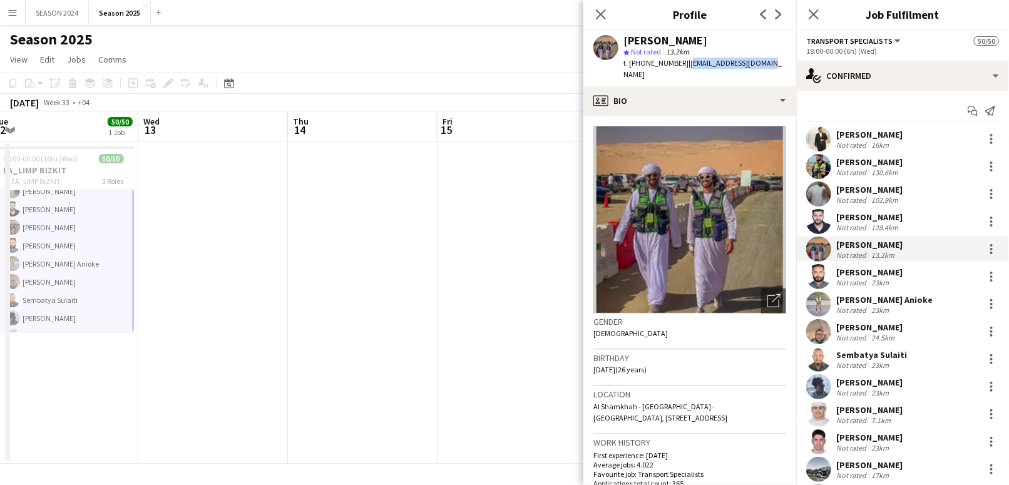
drag, startPoint x: 463, startPoint y: 209, endPoint x: 331, endPoint y: 219, distance: 133.1
click at [353, 220] on app-calendar-viewport "Sat 9 Sun 10 Mon 11 Tue 12 50/50 1 Job Wed 13 Thu 14 Fri 15 Sat 16 Sun 17 Mon 1…" at bounding box center [504, 287] width 1009 height 353
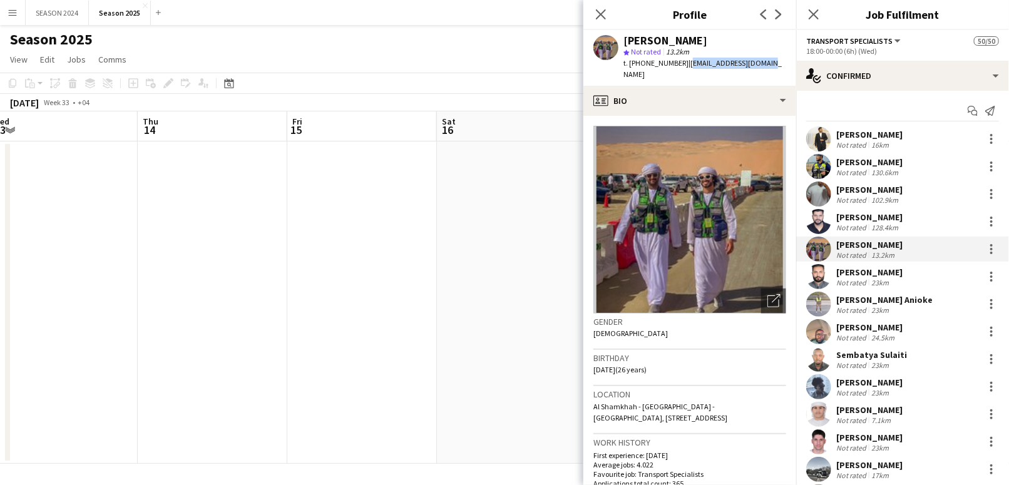
drag, startPoint x: 486, startPoint y: 195, endPoint x: 284, endPoint y: 221, distance: 203.9
click at [312, 217] on app-calendar-viewport "Sun 10 Mon 11 Tue 12 50/50 1 Job Wed 13 Thu 14 Fri 15 Sat 16 Sun 17 Mon 18 Tue …" at bounding box center [504, 287] width 1009 height 353
drag, startPoint x: 459, startPoint y: 193, endPoint x: 326, endPoint y: 222, distance: 136.3
click at [300, 223] on app-calendar-viewport "Mon 11 Tue 12 50/50 1 Job Wed 13 Thu 14 Fri 15 Sat 16 Sun 17 Mon 18 Tue 19 Wed …" at bounding box center [504, 287] width 1009 height 353
drag, startPoint x: 483, startPoint y: 192, endPoint x: 311, endPoint y: 219, distance: 174.9
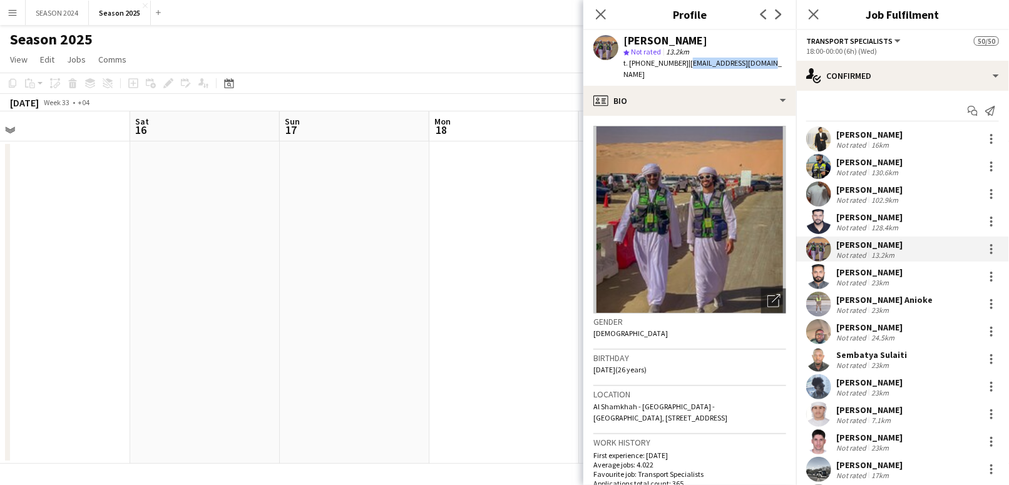
click at [330, 219] on app-calendar-viewport "Tue 12 50/50 1 Job Wed 13 Thu 14 Fri 15 Sat 16 Sun 17 Mon 18 Tue 19 Wed 20 Thu …" at bounding box center [504, 287] width 1009 height 353
drag, startPoint x: 478, startPoint y: 178, endPoint x: 332, endPoint y: 208, distance: 149.4
click at [358, 204] on app-calendar-viewport "Thu 14 Fri 15 Sat 16 Sun 17 Mon 18 Tue 19 Wed 20 Thu 21 Fri 22 Sat 23 Sun 24 Mo…" at bounding box center [504, 287] width 1009 height 353
drag, startPoint x: 496, startPoint y: 175, endPoint x: 338, endPoint y: 213, distance: 162.4
click at [338, 213] on app-calendar-viewport "Thu 14 Fri 15 Sat 16 Sun 17 Mon 18 Tue 19 Wed 20 Thu 21 Fri 22 Sat 23 Sun 24 Mo…" at bounding box center [504, 287] width 1009 height 353
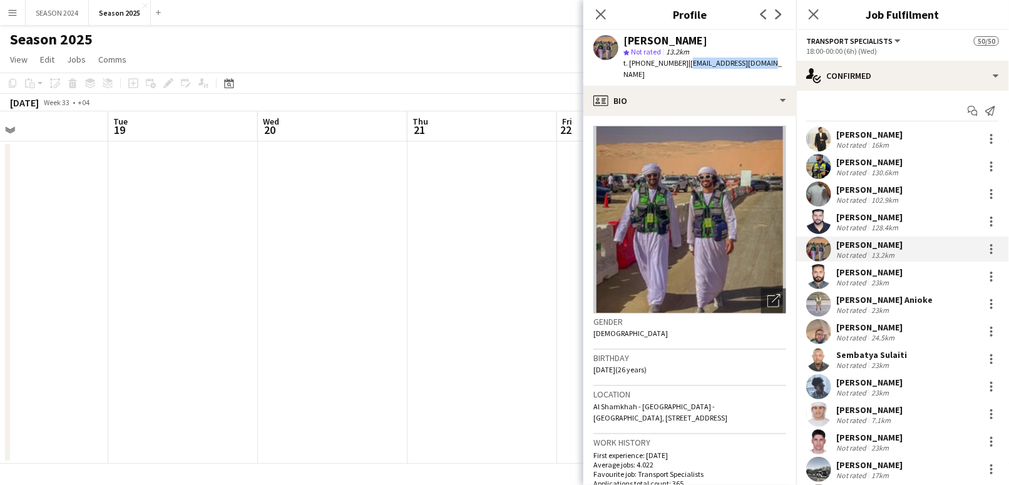
click at [318, 225] on app-calendar-viewport "Fri 15 Sat 16 Sun 17 Mon 18 Tue 19 Wed 20 Thu 21 Fri 22 Sat 23 Sun 24 Mon 25 Tu…" at bounding box center [504, 287] width 1009 height 353
drag, startPoint x: 478, startPoint y: 203, endPoint x: 363, endPoint y: 226, distance: 117.5
click at [363, 226] on app-calendar-viewport "Sun 17 Mon 18 Tue 19 Wed 20 Thu 21 Fri 22 Sat 23 Sun 24 Mon 25 Tue 26 Wed 27 Th…" at bounding box center [504, 287] width 1009 height 353
click at [307, 233] on app-calendar-viewport "Mon 18 Tue 19 Wed 20 Thu 21 Fri 22 Sat 23 Sun 24 Mon 25 Tue 26 Wed 27 Thu 28 Fr…" at bounding box center [504, 287] width 1009 height 353
drag, startPoint x: 501, startPoint y: 205, endPoint x: 343, endPoint y: 239, distance: 162.0
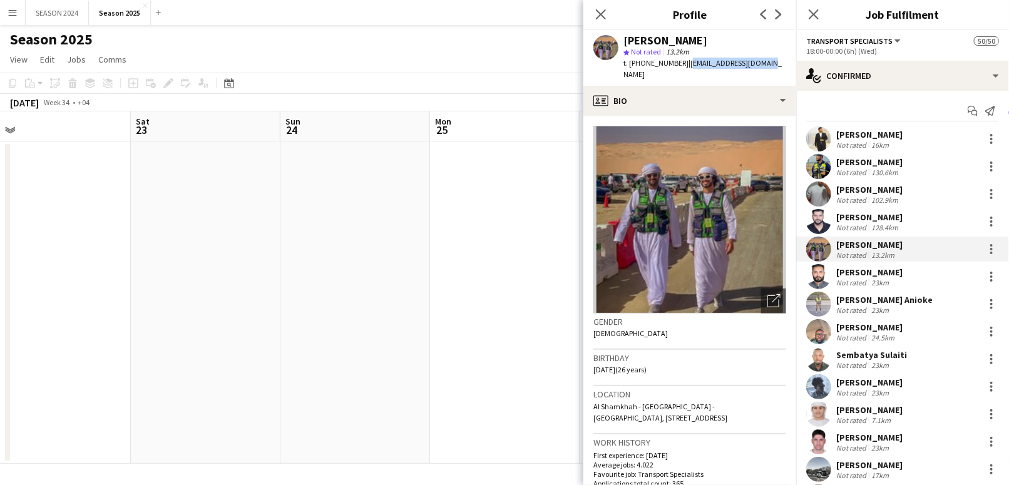
click at [417, 224] on app-calendar-viewport "Wed 20 Thu 21 Fri 22 Sat 23 Sun 24 Mon 25 Tue 26 Wed 27 Thu 28 Fri 29 10/13 1 J…" at bounding box center [504, 287] width 1009 height 353
drag, startPoint x: 512, startPoint y: 220, endPoint x: 310, endPoint y: 253, distance: 204.2
click at [327, 252] on app-calendar-viewport "Wed 20 Thu 21 Fri 22 Sat 23 Sun 24 Mon 25 Tue 26 Wed 27 Thu 28 Fri 29 10/13 1 J…" at bounding box center [504, 287] width 1009 height 353
drag, startPoint x: 463, startPoint y: 218, endPoint x: 297, endPoint y: 254, distance: 169.7
click at [307, 253] on app-calendar-viewport "Thu 21 Fri 22 Sat 23 Sun 24 Mon 25 Tue 26 Wed 27 Thu 28 Fri 29 10/13 1 Job Sat …" at bounding box center [504, 287] width 1009 height 353
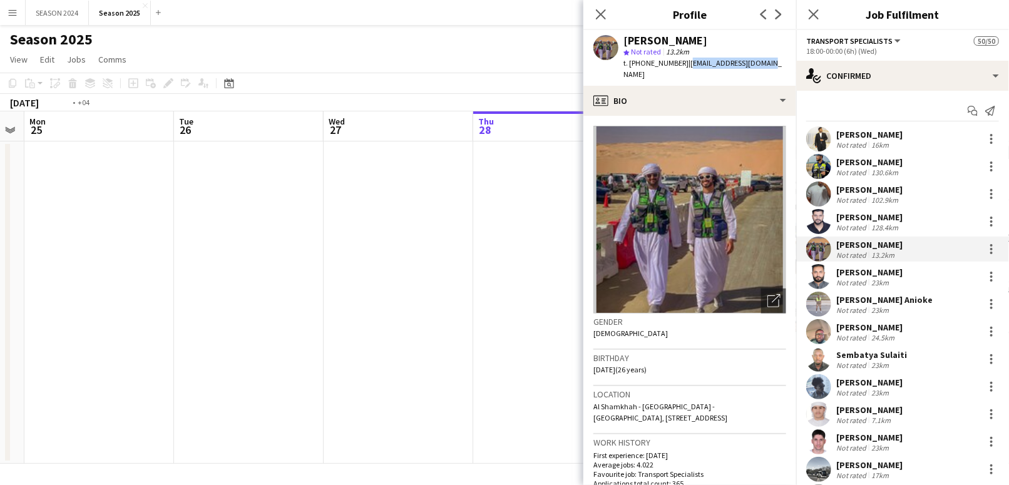
drag, startPoint x: 373, startPoint y: 252, endPoint x: 313, endPoint y: 268, distance: 62.1
click at [318, 266] on app-calendar-viewport "Fri 22 Sat 23 Sun 24 Mon 25 Tue 26 Wed 27 Thu 28 Fri 29 10/13 1 Job Sat 30 10/1…" at bounding box center [504, 287] width 1009 height 353
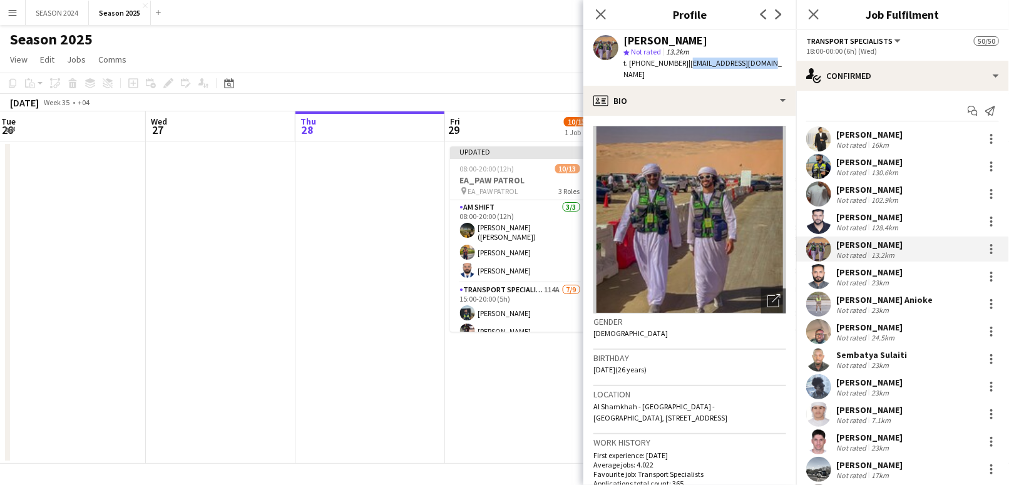
drag, startPoint x: 428, startPoint y: 243, endPoint x: 299, endPoint y: 259, distance: 130.6
click at [302, 259] on app-calendar-viewport "Sat 23 Sun 24 Mon 25 Tue 26 Wed 27 Thu 28 Fri 29 10/13 1 Job Sat 30 10/13 1 Job…" at bounding box center [504, 287] width 1009 height 353
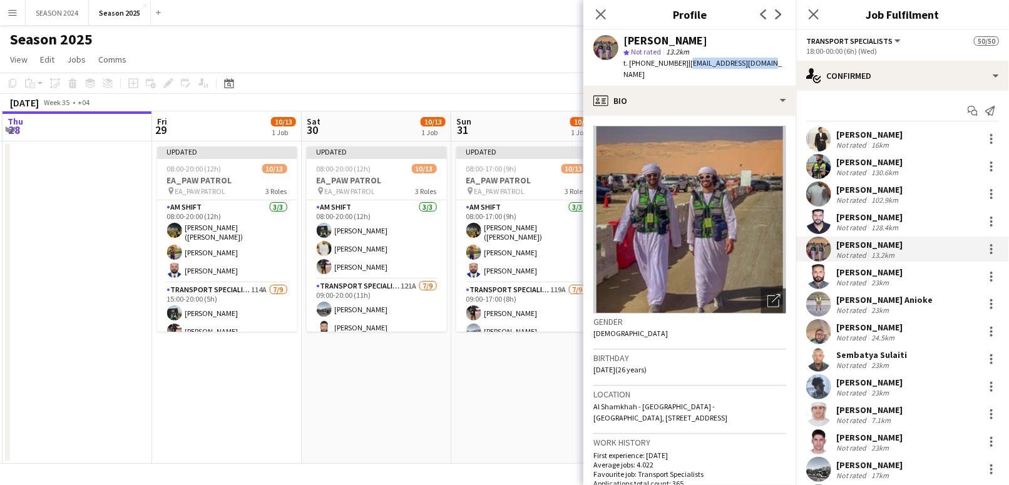
scroll to position [0, 471]
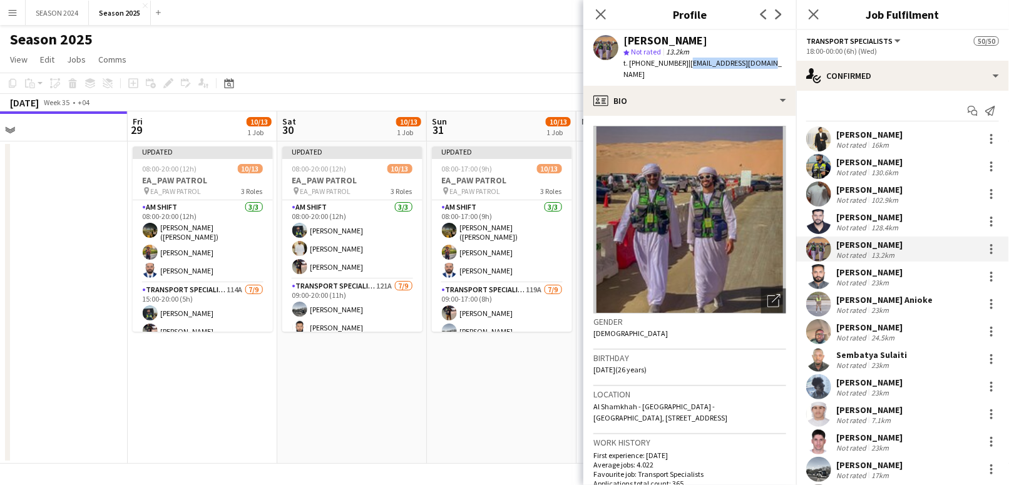
drag, startPoint x: 401, startPoint y: 245, endPoint x: 259, endPoint y: 277, distance: 145.7
click at [259, 277] on app-calendar-viewport "Mon 25 Tue 26 Wed 27 Thu 28 Fri 29 10/13 1 Job Sat 30 10/13 1 Job Sun 31 10/13 …" at bounding box center [504, 287] width 1009 height 353
click at [526, 327] on app-card-role "Transport Specialists 119A [DATE] 09:00-17:00 (8h) [PERSON_NAME] [PERSON_NAME] …" at bounding box center [502, 377] width 140 height 188
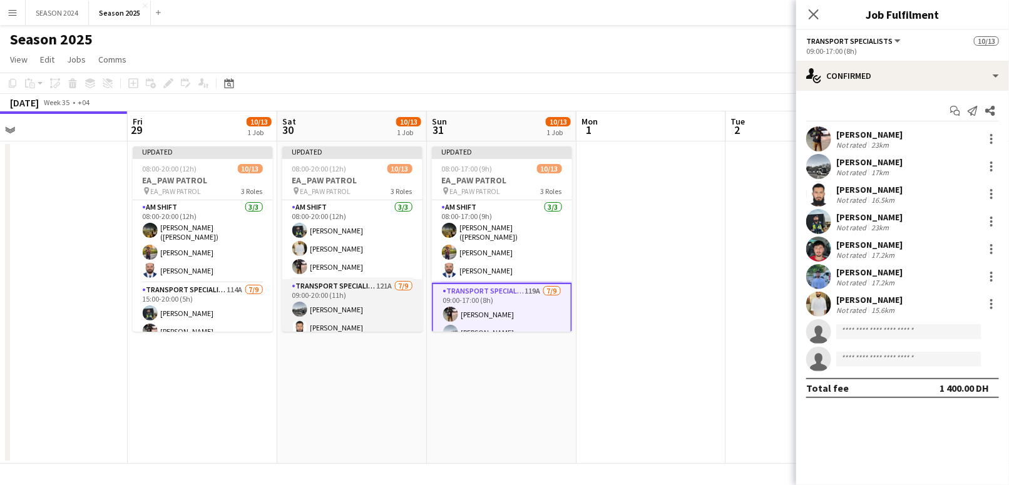
click at [349, 304] on app-card-role "Transport Specialists 121A [DATE] 09:00-20:00 (11h) [PERSON_NAME] [PERSON_NAME]…" at bounding box center [352, 375] width 140 height 192
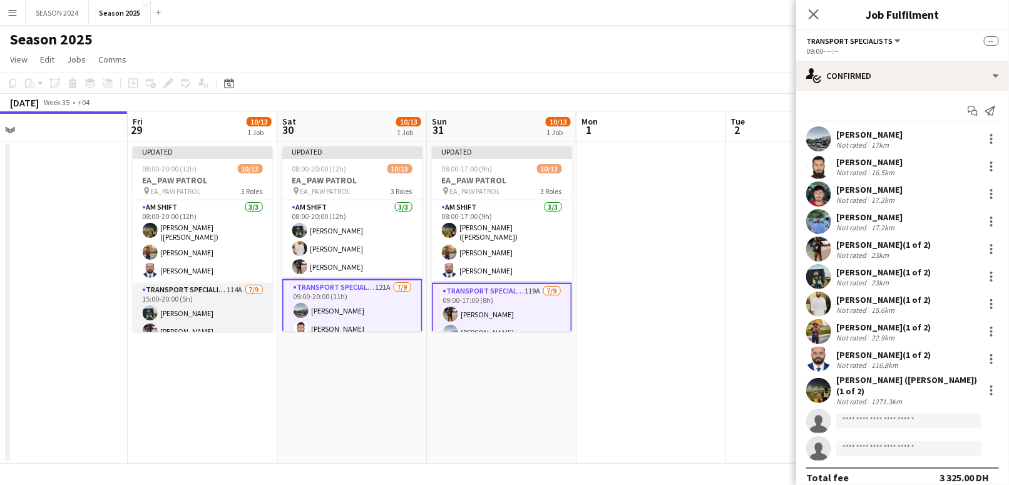
click at [212, 312] on app-card-role "Transport Specialists 114A [DATE] 15:00-20:00 (5h) [PERSON_NAME] [PERSON_NAME] …" at bounding box center [203, 377] width 140 height 188
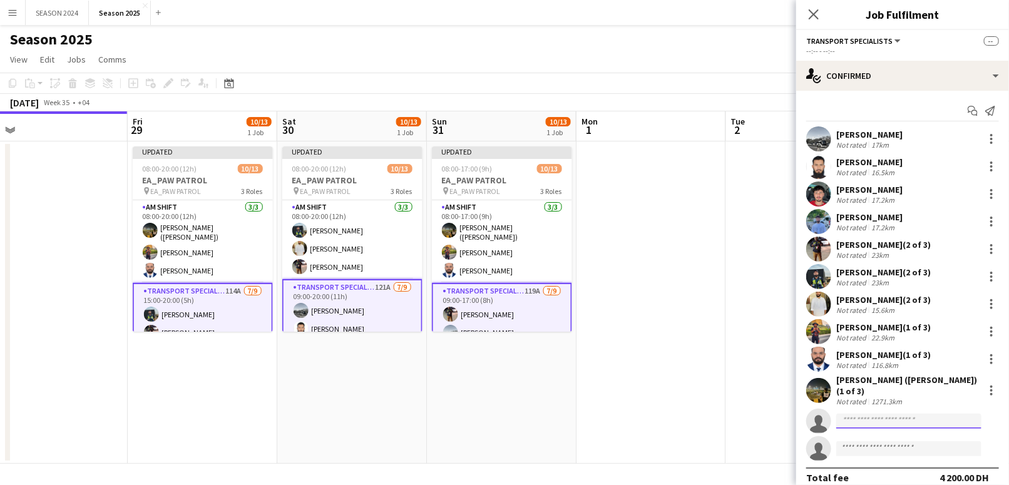
click at [915, 423] on input at bounding box center [909, 421] width 145 height 15
paste input "**********"
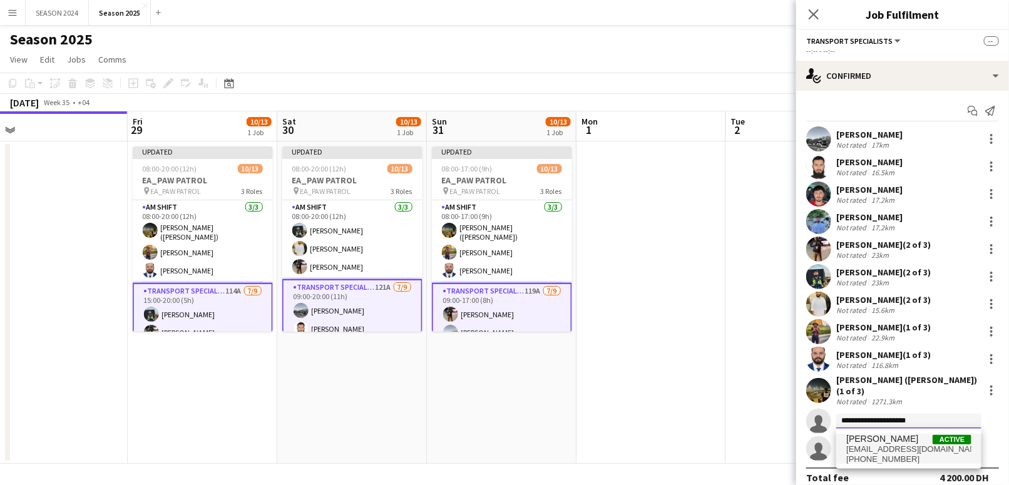
type input "**********"
click at [937, 440] on span "Active" at bounding box center [952, 439] width 39 height 9
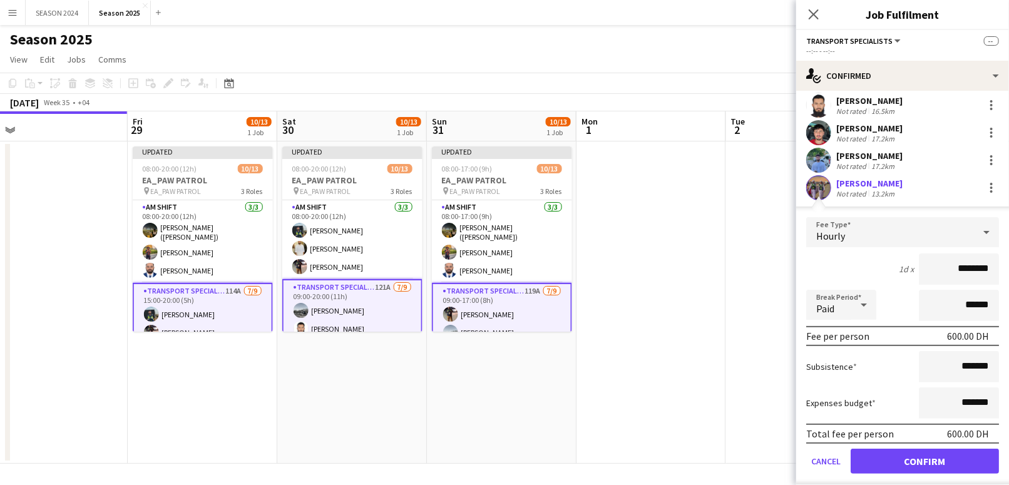
scroll to position [83, 0]
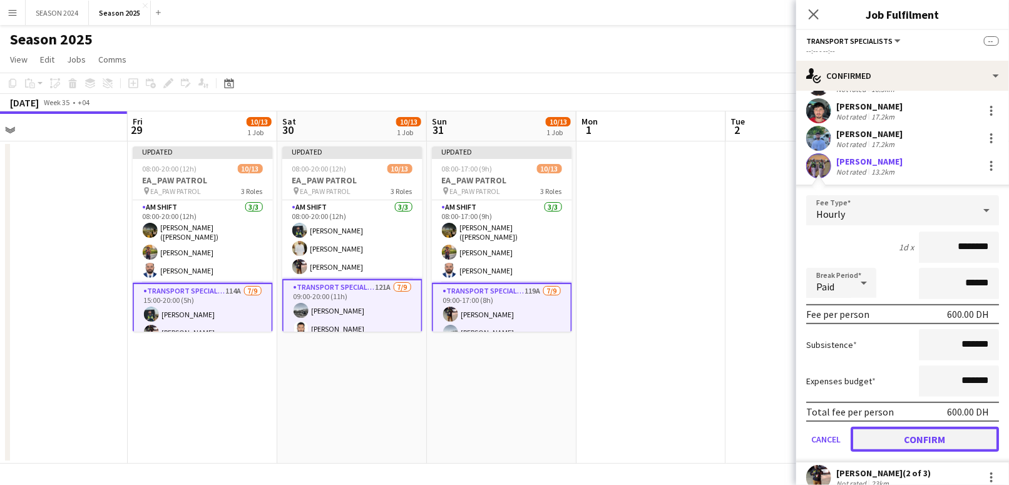
click at [910, 432] on button "Confirm" at bounding box center [925, 439] width 148 height 25
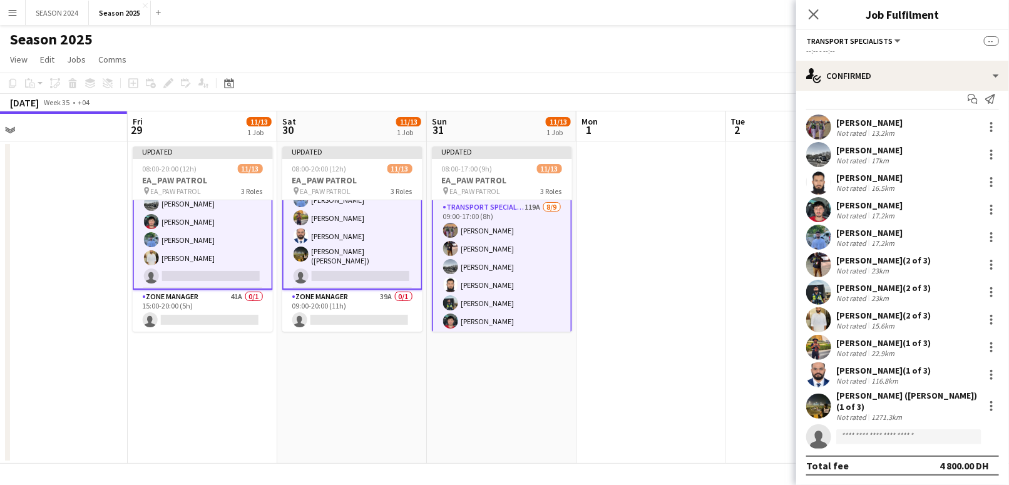
scroll to position [183, 0]
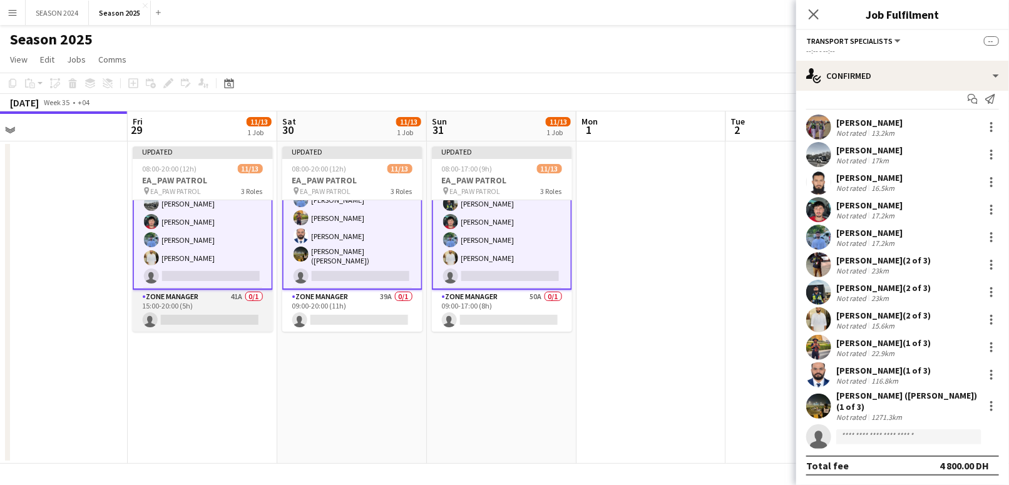
click at [238, 318] on app-card-role "Zone Manager 41A 0/1 15:00-20:00 (5h) single-neutral-actions" at bounding box center [203, 311] width 140 height 43
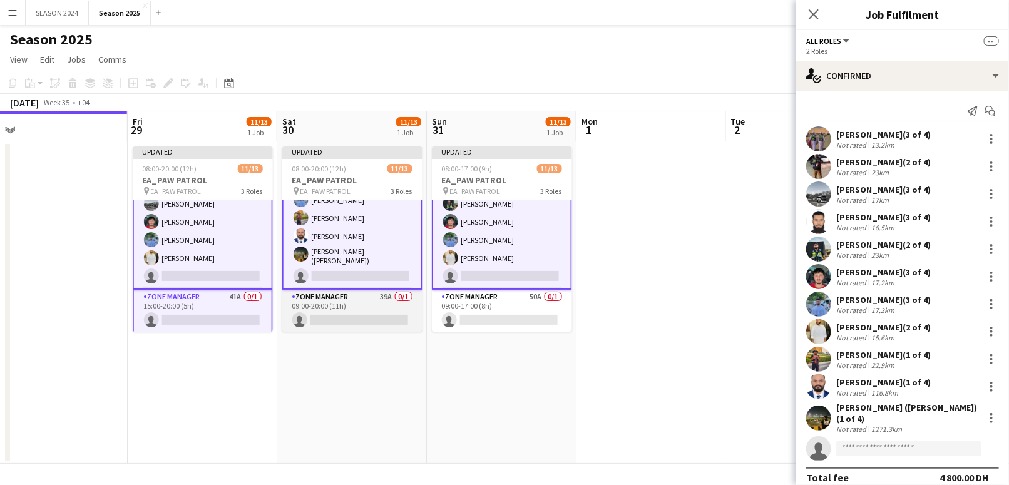
click at [348, 319] on app-card-role "Zone Manager 39A 0/1 09:00-20:00 (11h) single-neutral-actions" at bounding box center [352, 311] width 140 height 43
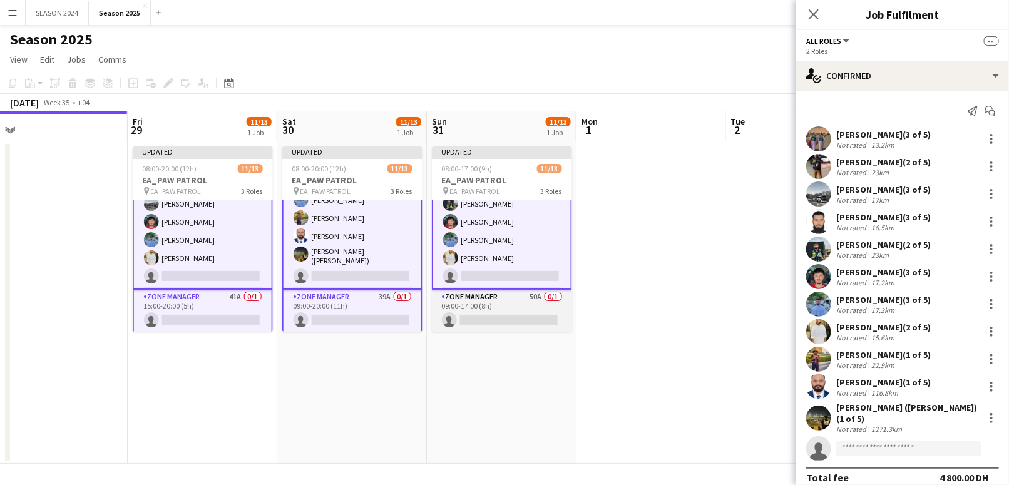
click at [491, 321] on app-card-role "Zone Manager 50A 0/1 09:00-17:00 (8h) single-neutral-actions" at bounding box center [502, 311] width 140 height 43
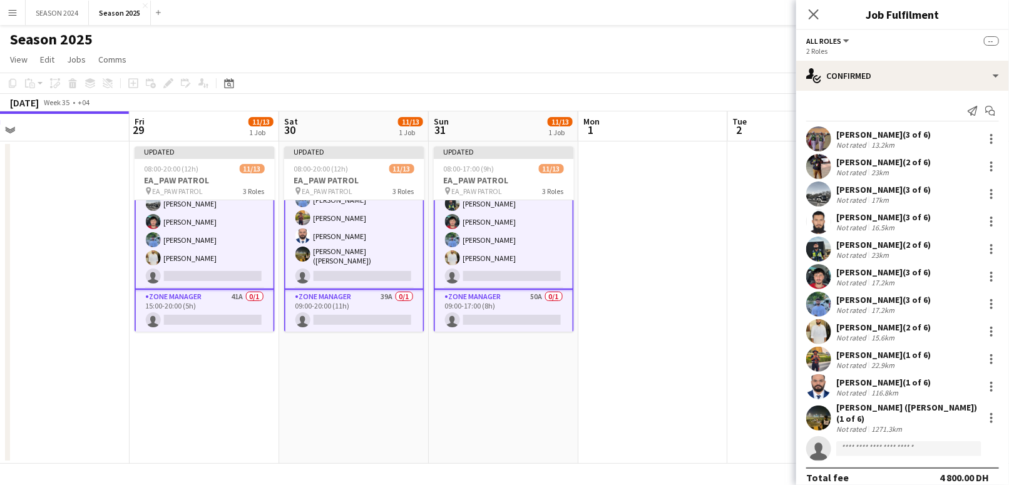
click at [635, 346] on app-date-cell at bounding box center [654, 303] width 150 height 322
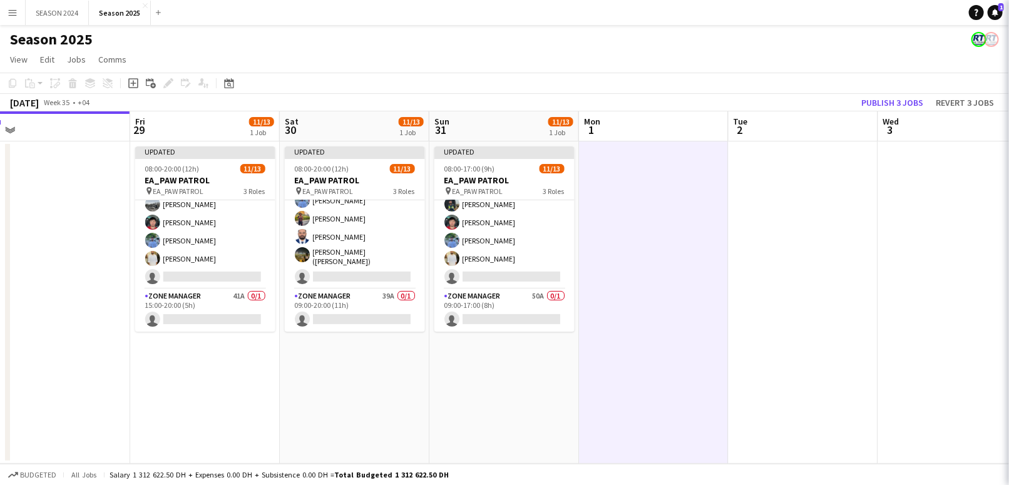
scroll to position [182, 0]
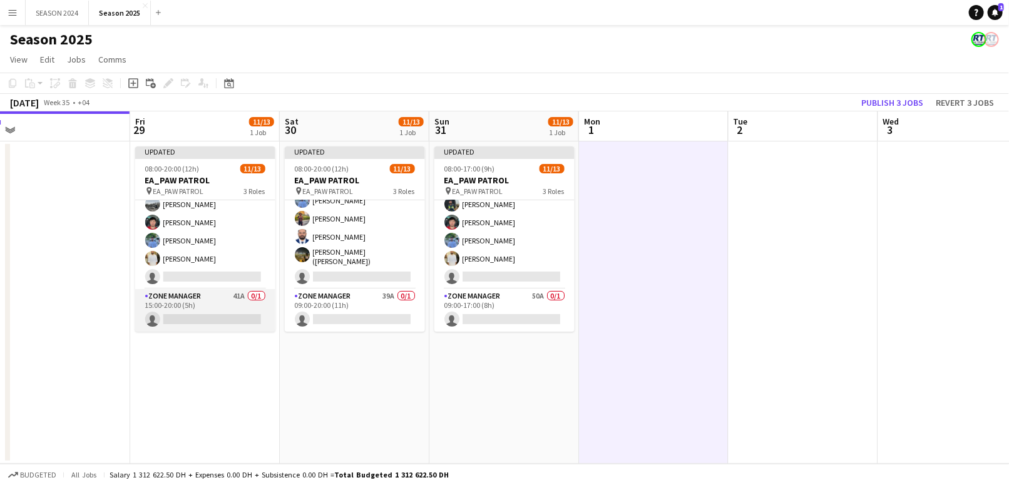
click at [215, 299] on app-card-role "Zone Manager 41A 0/1 15:00-20:00 (5h) single-neutral-actions" at bounding box center [205, 310] width 140 height 43
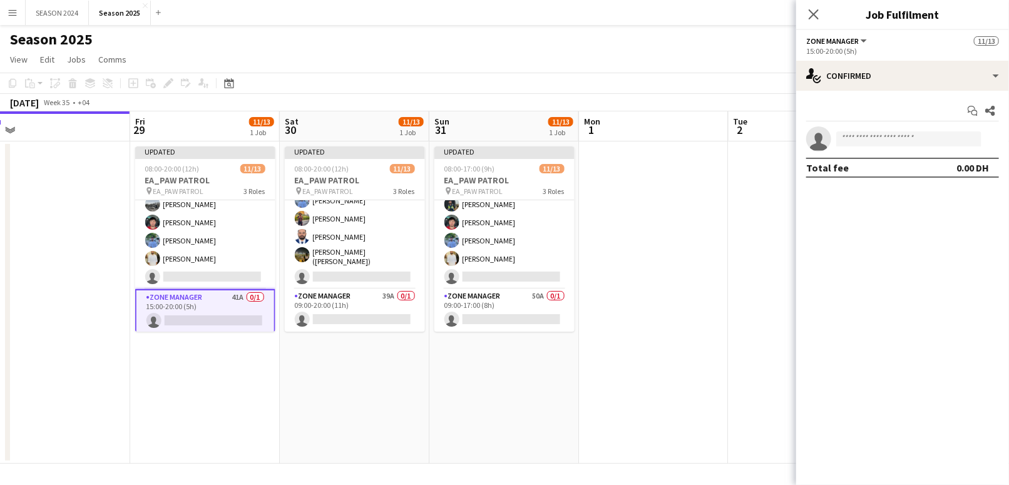
click at [338, 302] on app-calendar-viewport "Mon 25 Tue 26 Wed 27 Thu 28 Fri 29 11/13 1 Job Sat 30 11/13 1 Job Sun 31 11/13 …" at bounding box center [504, 287] width 1009 height 353
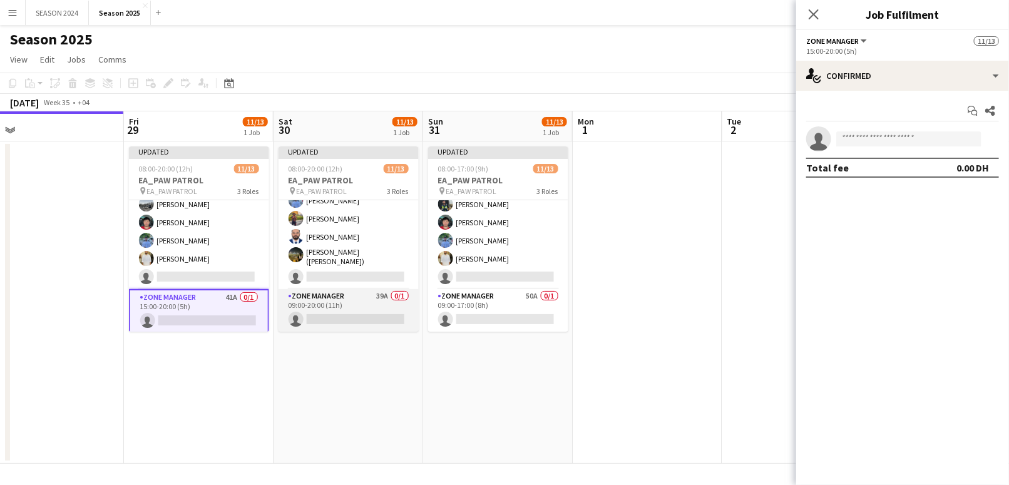
click at [392, 316] on app-card-role "Zone Manager 39A 0/1 09:00-20:00 (11h) single-neutral-actions" at bounding box center [349, 310] width 140 height 43
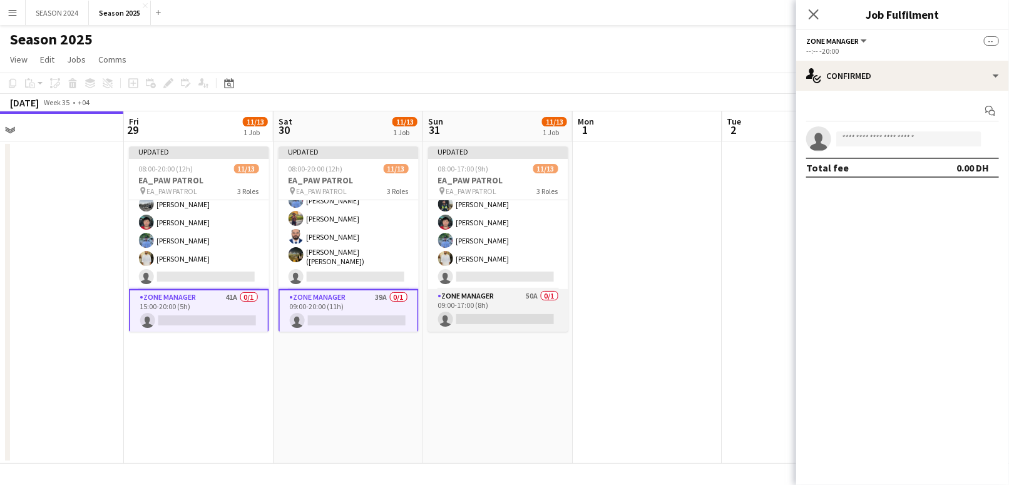
click at [473, 310] on app-card-role "Zone Manager 50A 0/1 09:00-17:00 (8h) single-neutral-actions" at bounding box center [498, 310] width 140 height 43
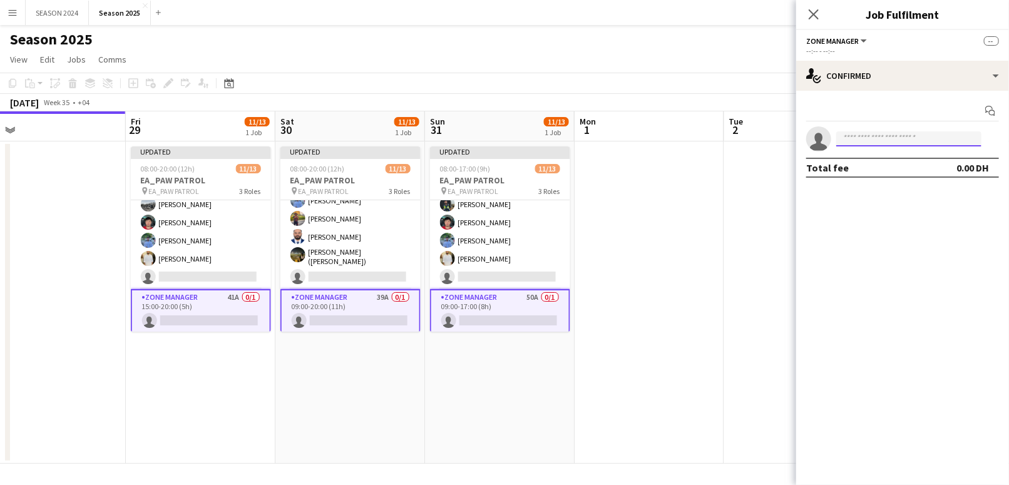
click at [877, 137] on input at bounding box center [909, 138] width 145 height 15
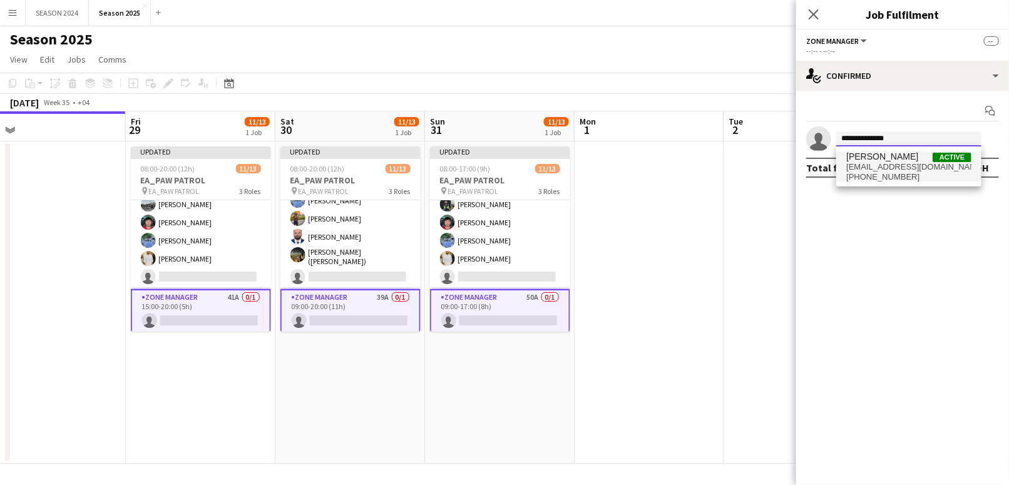
type input "**********"
click at [873, 155] on span "[PERSON_NAME]" at bounding box center [883, 157] width 72 height 11
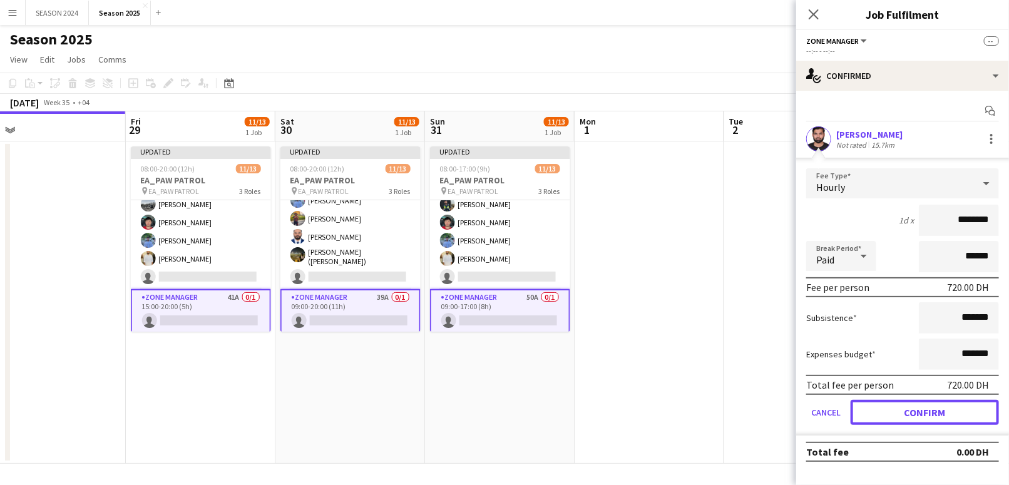
click at [930, 402] on button "Confirm" at bounding box center [925, 412] width 148 height 25
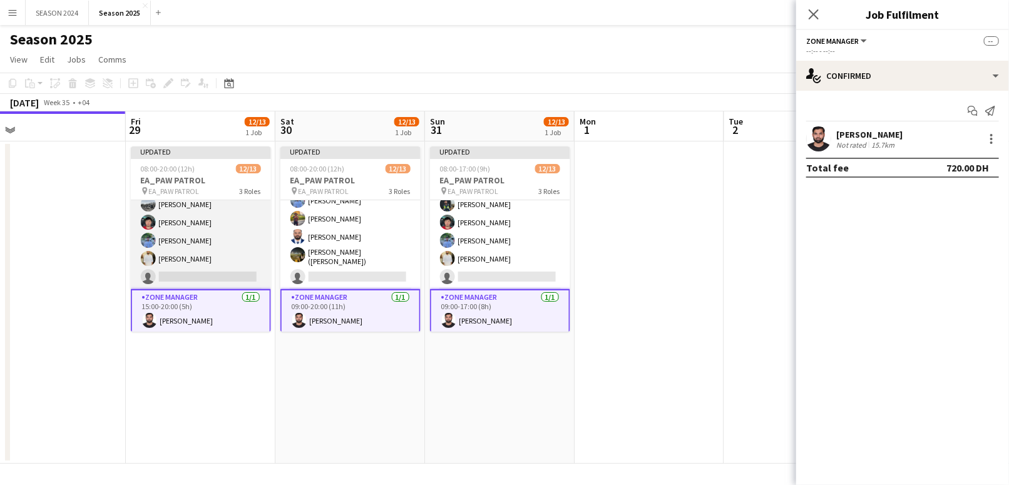
click at [180, 242] on app-card-role "Transport Specialists 114A [DATE] 15:00-20:00 (5h) [PERSON_NAME] [PERSON_NAME] …" at bounding box center [201, 195] width 140 height 188
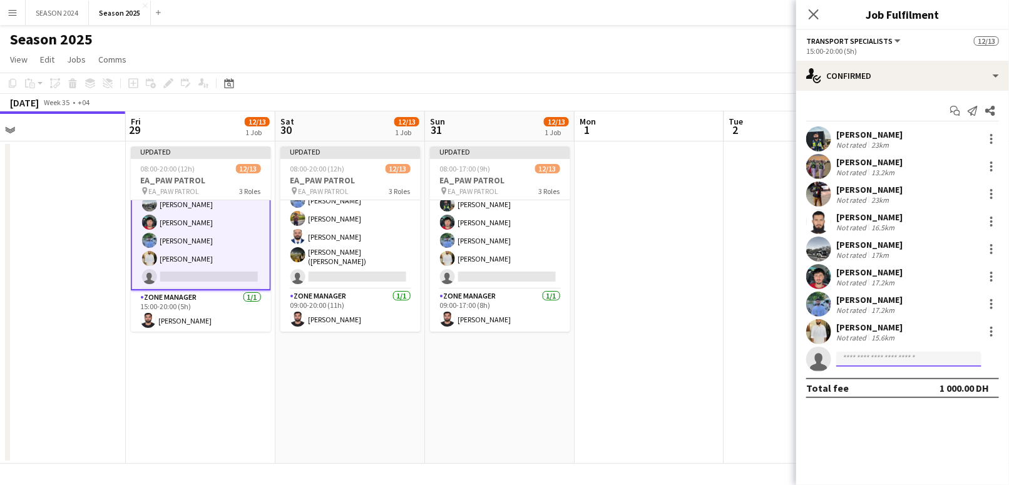
click at [914, 361] on input at bounding box center [909, 359] width 145 height 15
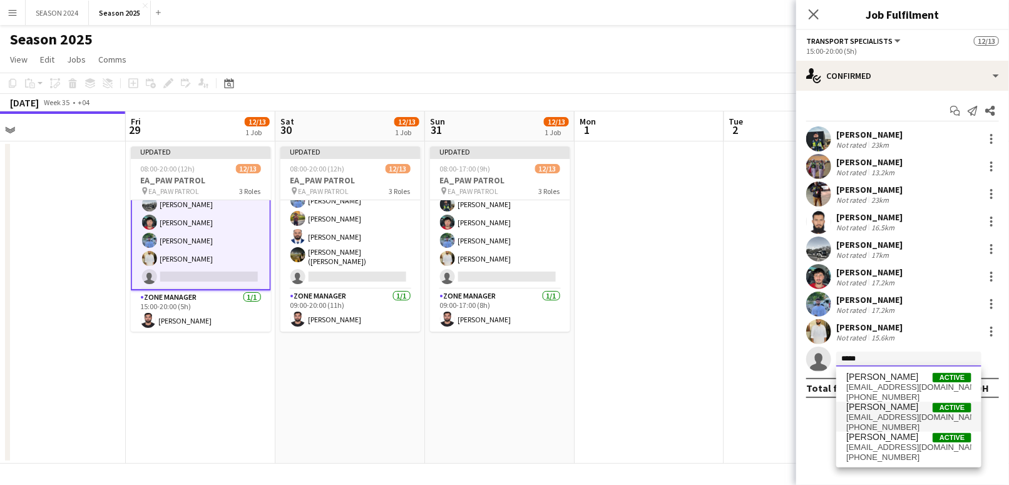
type input "*****"
click at [948, 411] on span "Active" at bounding box center [952, 407] width 39 height 9
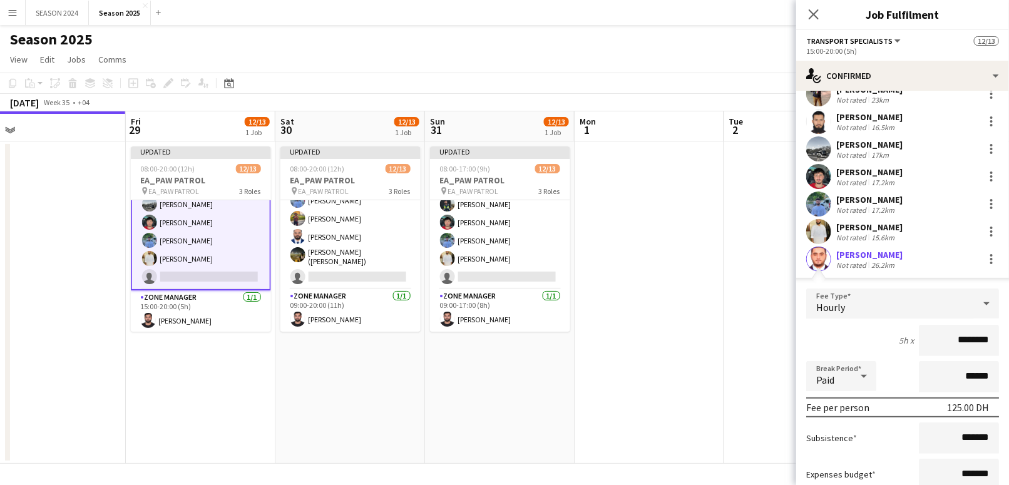
scroll to position [167, 0]
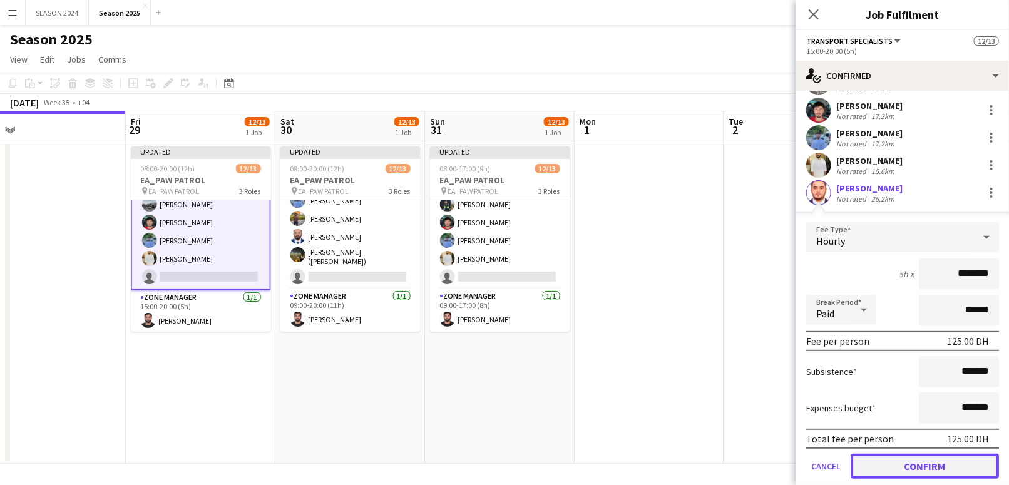
click at [900, 468] on button "Confirm" at bounding box center [925, 466] width 148 height 25
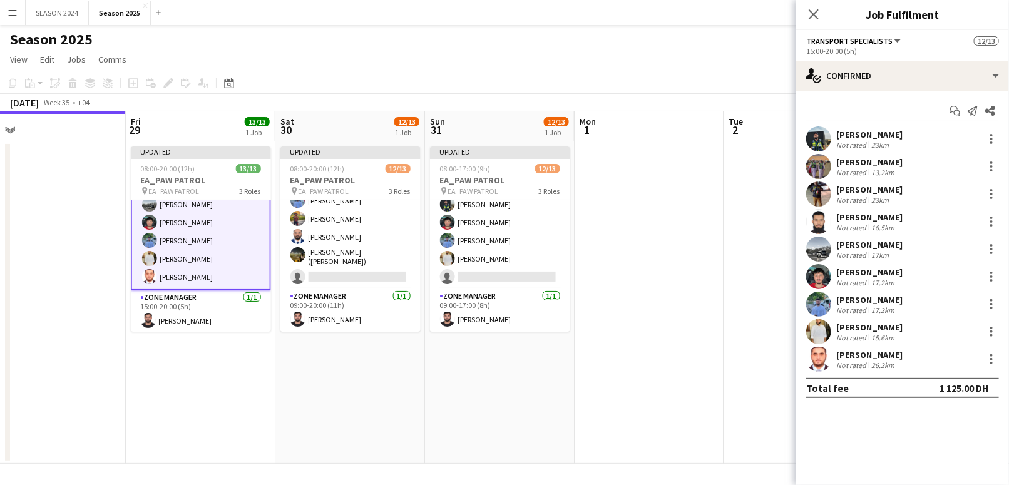
scroll to position [0, 0]
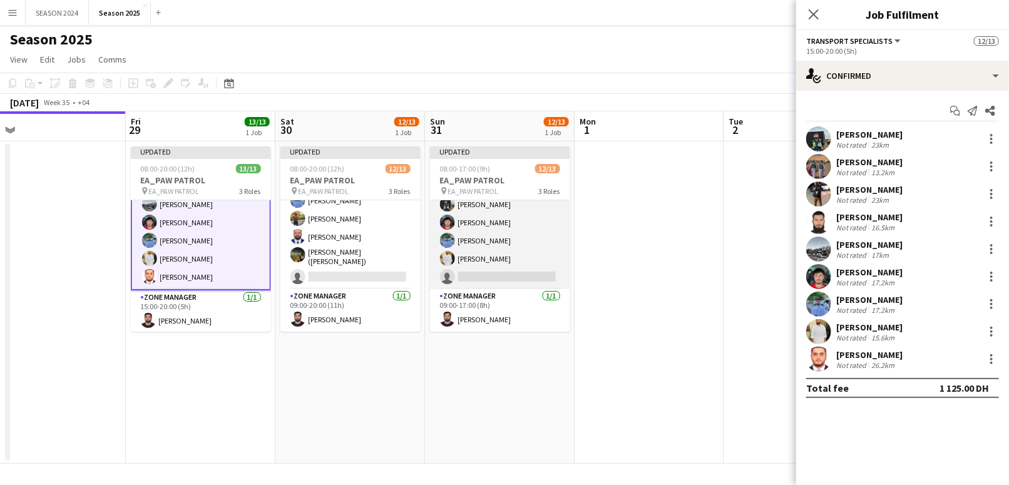
click at [488, 265] on app-card-role "Transport Specialists 119A [DATE] 09:00-17:00 (8h) [PERSON_NAME] Baloshi [PERSO…" at bounding box center [500, 195] width 140 height 188
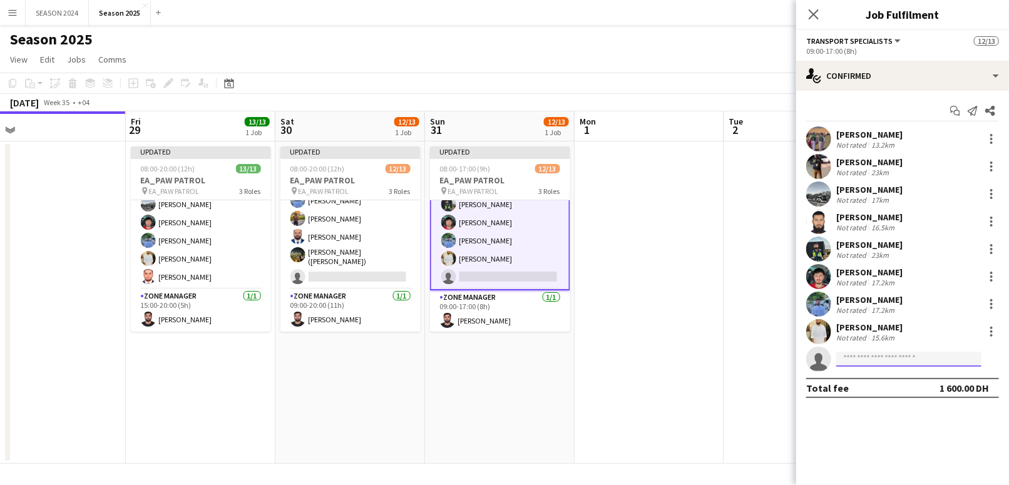
click at [939, 358] on input at bounding box center [909, 359] width 145 height 15
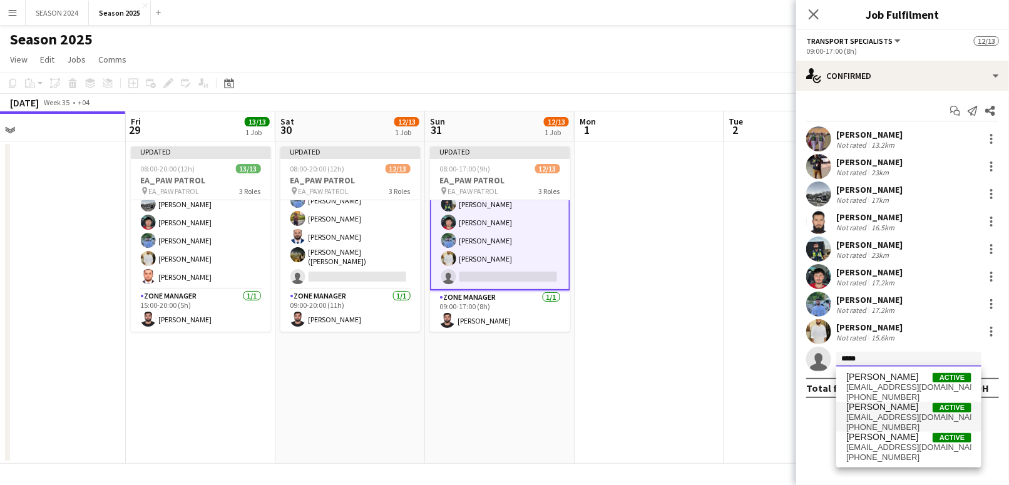
type input "*****"
click at [903, 410] on span "[PERSON_NAME] Active" at bounding box center [909, 407] width 125 height 11
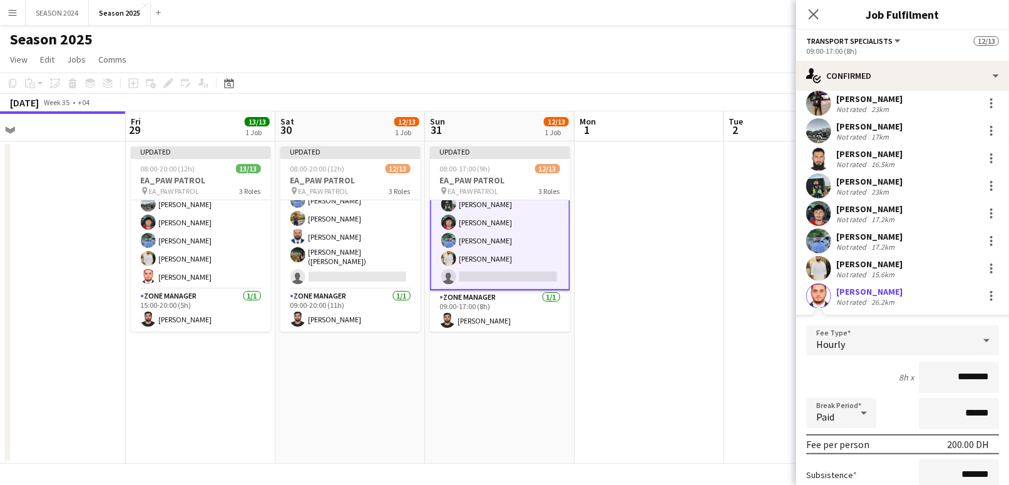
scroll to position [167, 0]
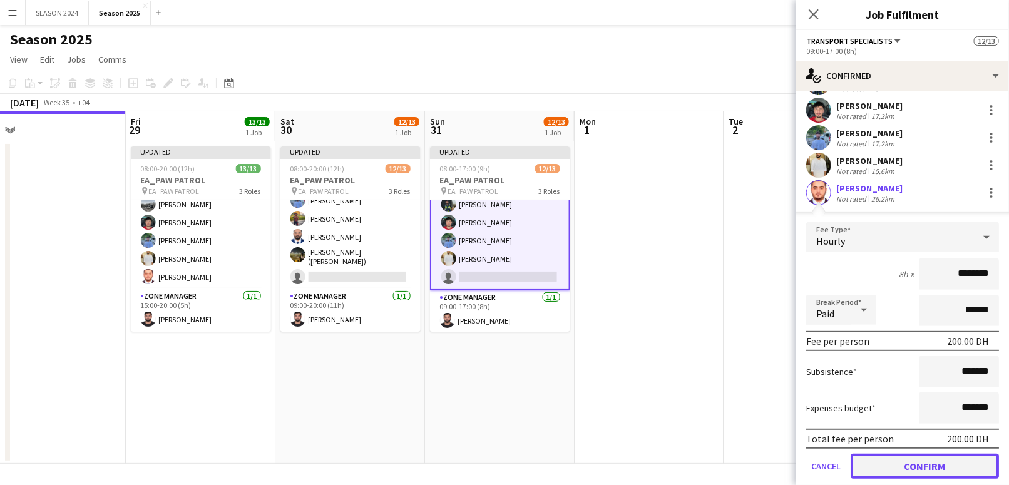
click at [931, 461] on button "Confirm" at bounding box center [925, 466] width 148 height 25
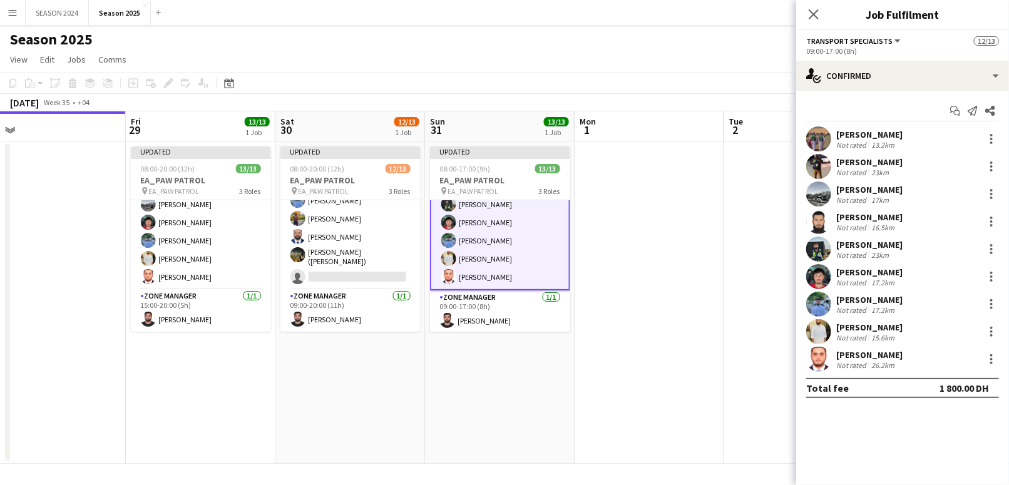
scroll to position [0, 0]
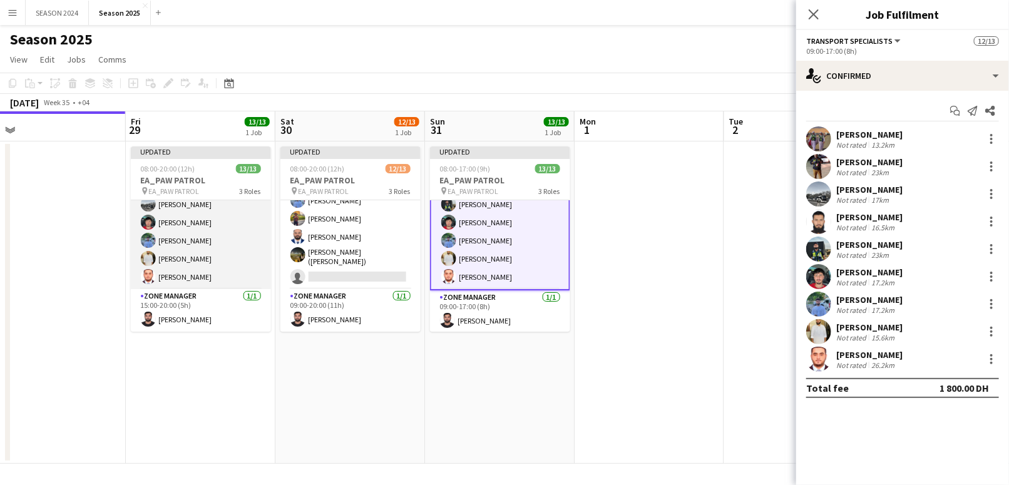
click at [210, 267] on app-card-role "Transport Specialists [DATE] 15:00-20:00 (5h) [PERSON_NAME] [PERSON_NAME] [PERS…" at bounding box center [201, 195] width 140 height 188
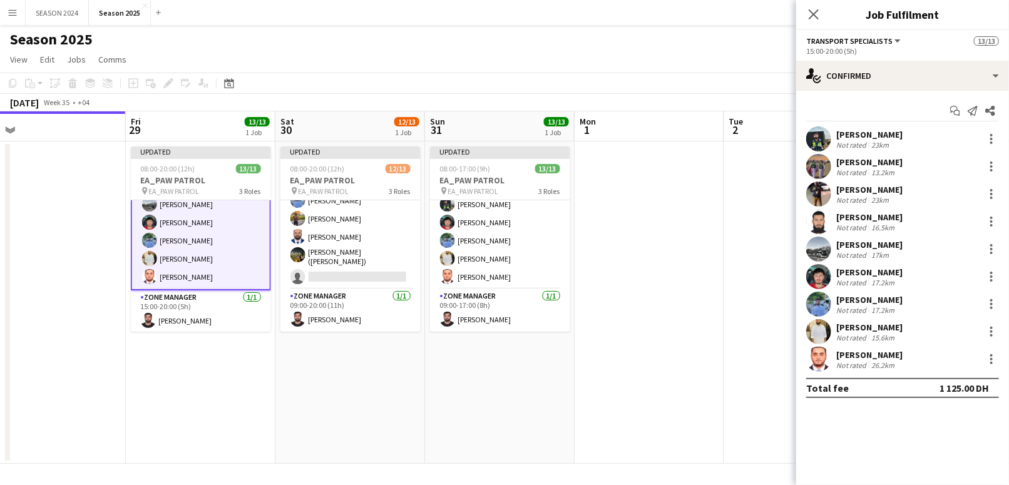
scroll to position [183, 0]
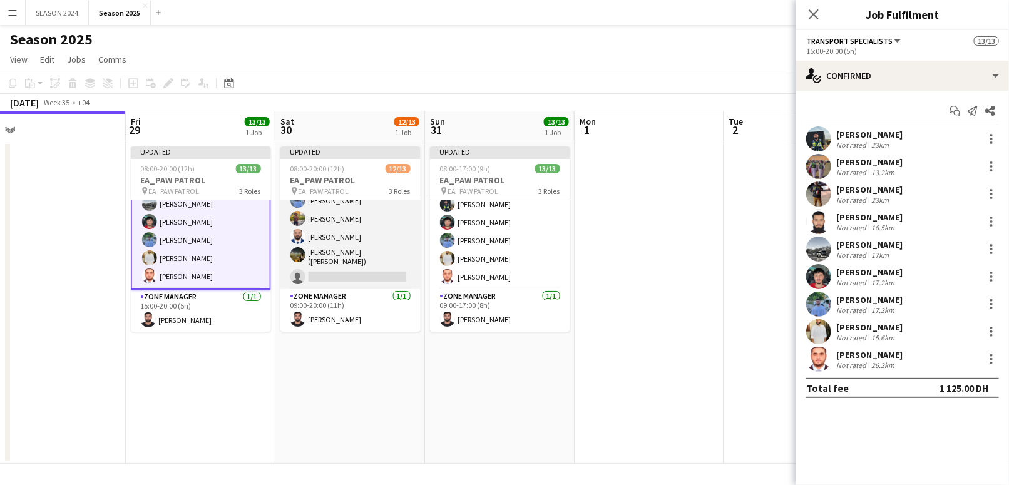
click at [356, 250] on app-card-role "Transport Specialists 121A [DATE] 09:00-20:00 (11h) [PERSON_NAME] Baloshi [PERS…" at bounding box center [351, 194] width 140 height 192
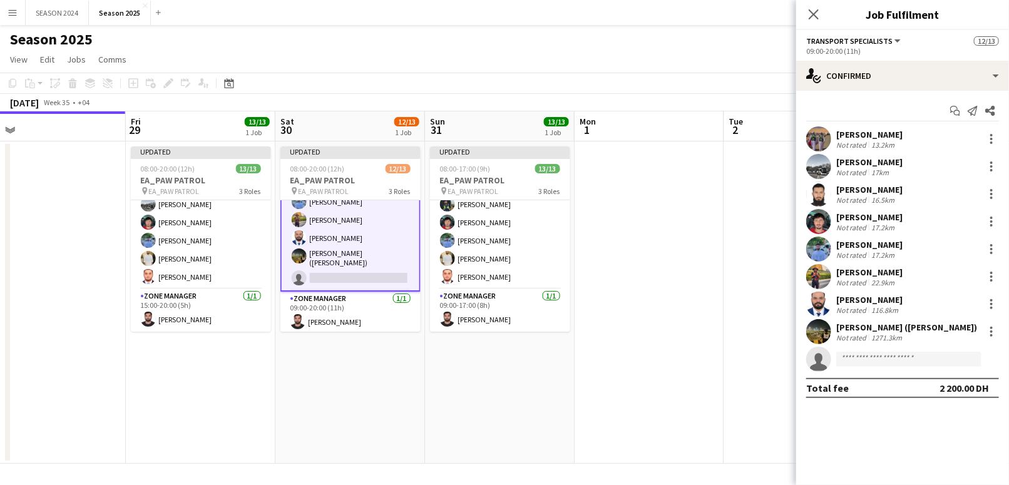
scroll to position [183, 0]
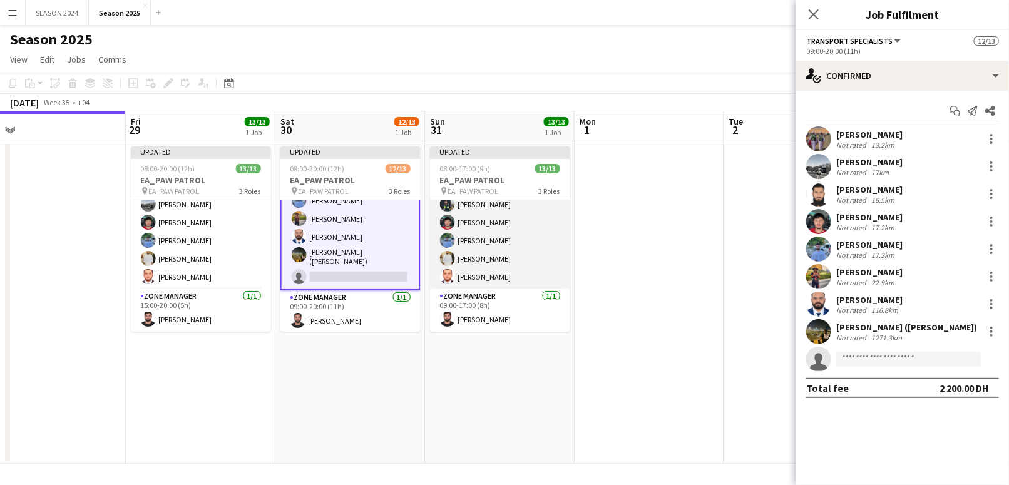
click at [463, 254] on app-card-role "Transport Specialists [DATE] 09:00-17:00 (8h) [PERSON_NAME] Baloshi [PERSON_NAM…" at bounding box center [500, 195] width 140 height 188
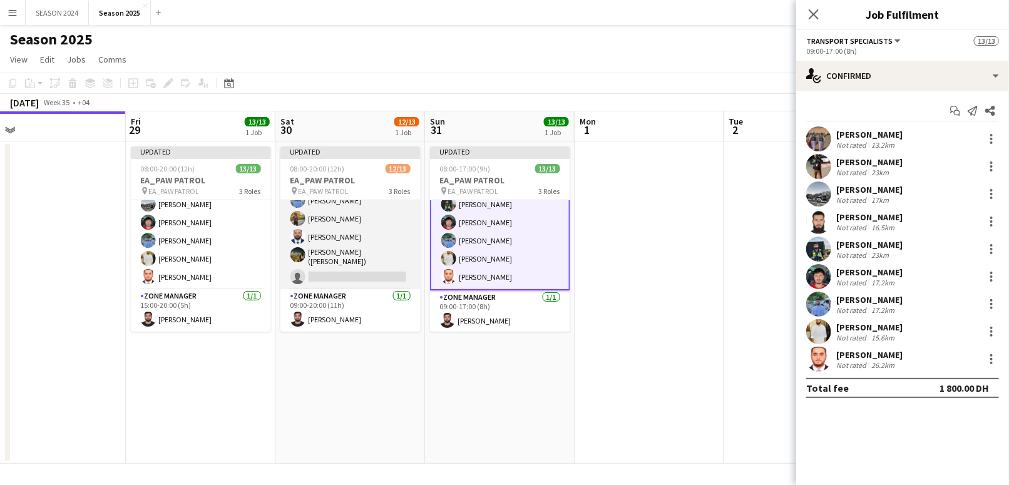
click at [378, 250] on app-card-role "Transport Specialists 121A [DATE] 09:00-20:00 (11h) [PERSON_NAME] Baloshi [PERS…" at bounding box center [351, 194] width 140 height 192
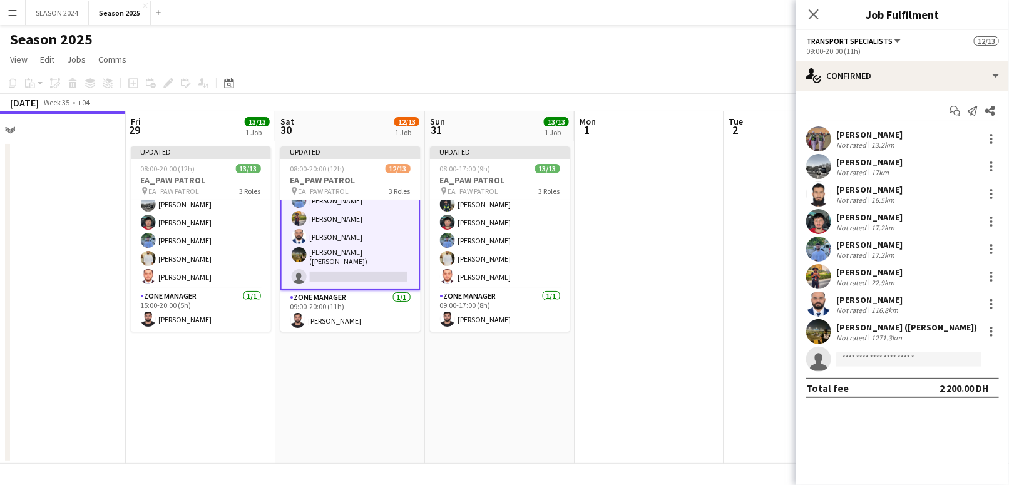
click at [354, 258] on app-card-role "Transport Specialists 121A [DATE] 09:00-20:00 (11h) [PERSON_NAME] Baloshi [PERS…" at bounding box center [351, 193] width 140 height 194
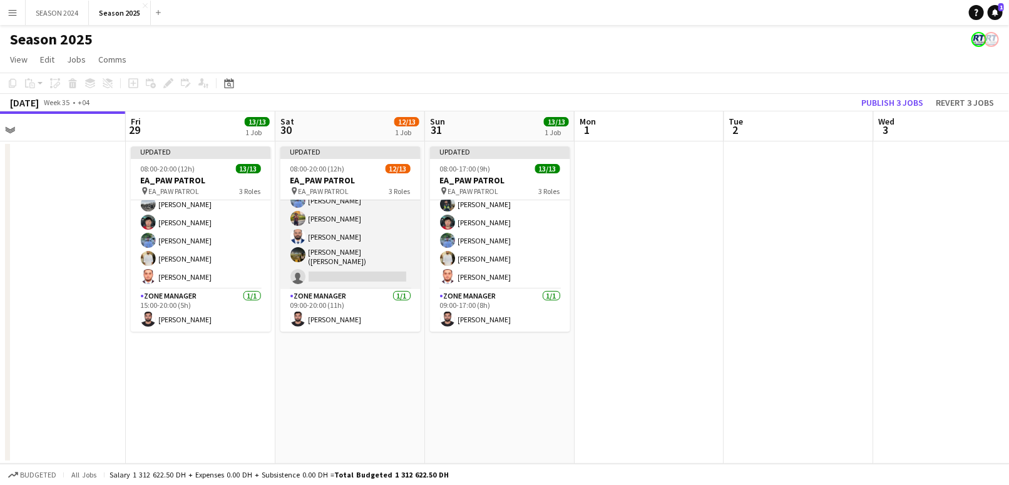
scroll to position [182, 0]
click at [358, 257] on app-card-role "Transport Specialists 121A [DATE] 09:00-20:00 (11h) [PERSON_NAME] Baloshi [PERS…" at bounding box center [351, 194] width 140 height 192
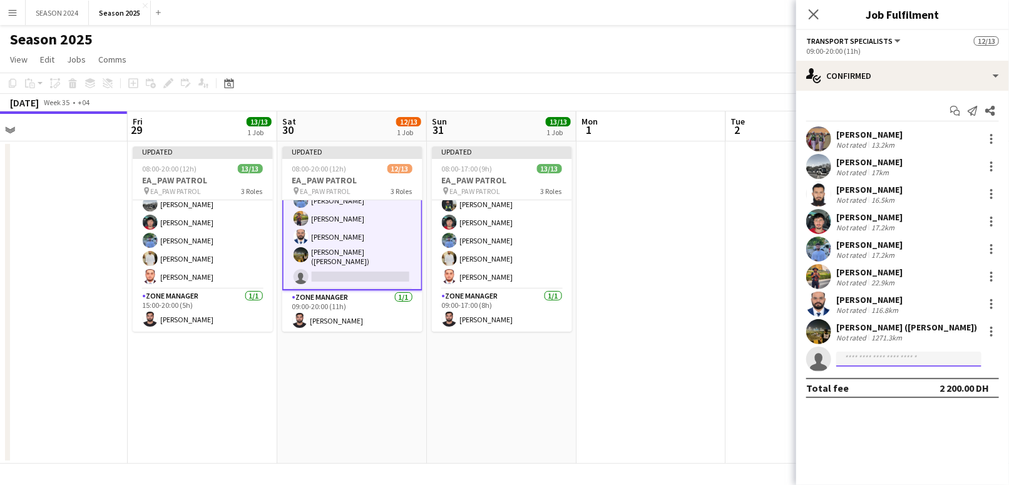
click at [885, 352] on input at bounding box center [909, 359] width 145 height 15
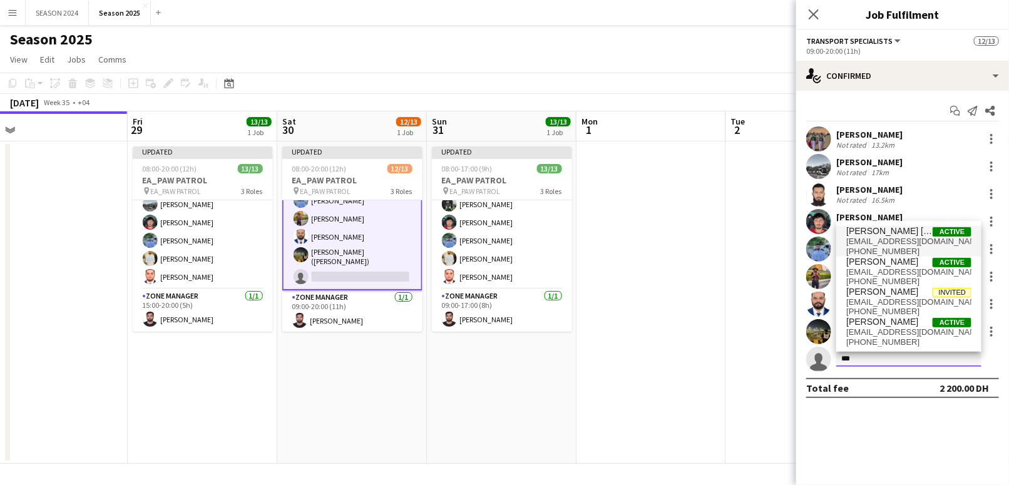
type input "***"
click at [922, 233] on span "[PERSON_NAME] [PERSON_NAME] jr Active" at bounding box center [909, 231] width 125 height 11
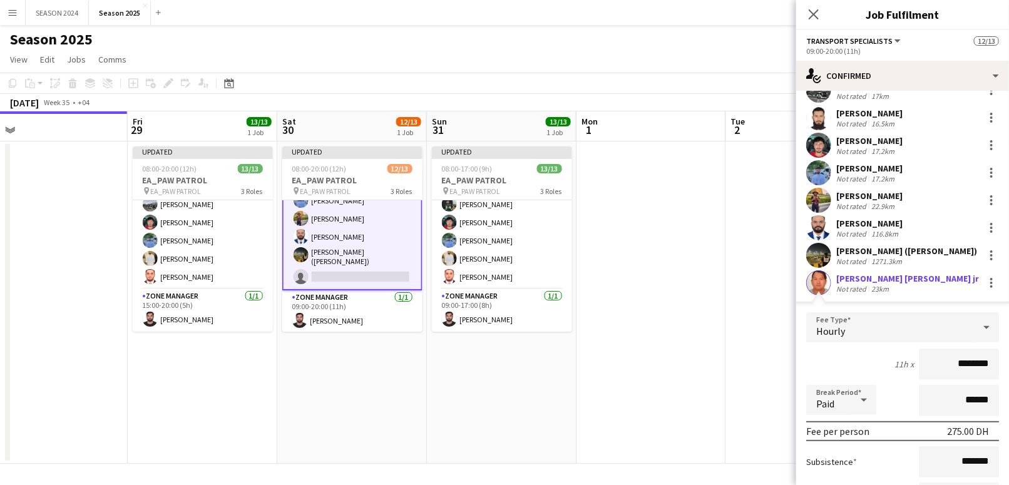
scroll to position [167, 0]
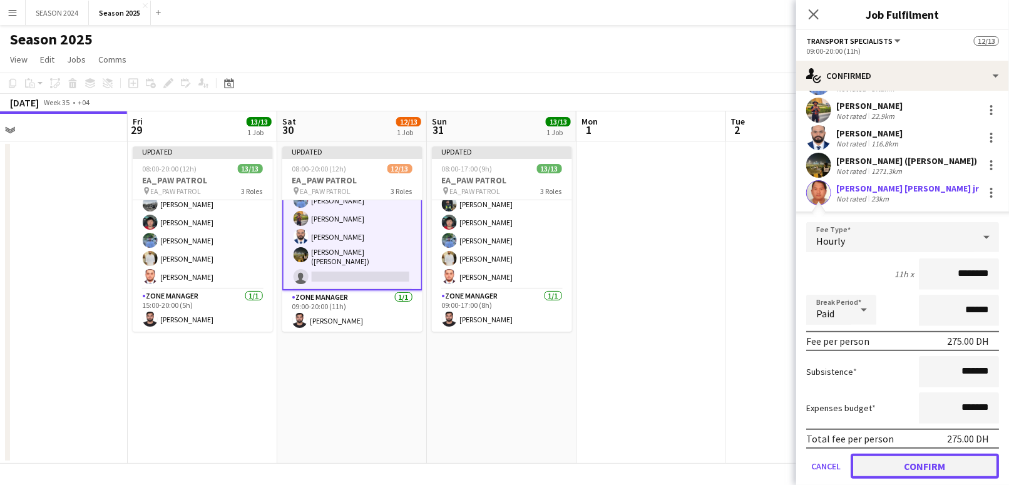
click at [925, 462] on button "Confirm" at bounding box center [925, 466] width 148 height 25
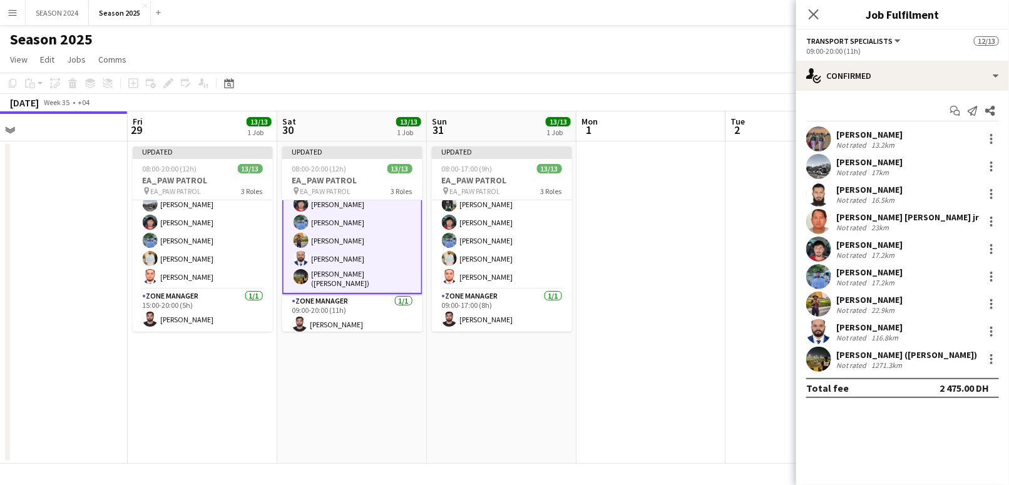
scroll to position [0, 0]
click at [300, 243] on app-user-avatar at bounding box center [301, 240] width 15 height 15
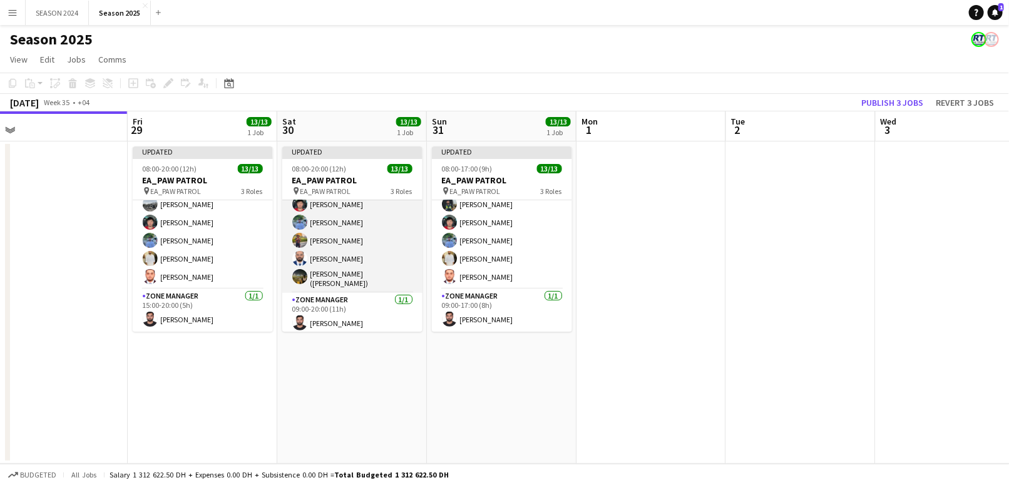
click at [300, 243] on app-user-avatar at bounding box center [299, 240] width 15 height 15
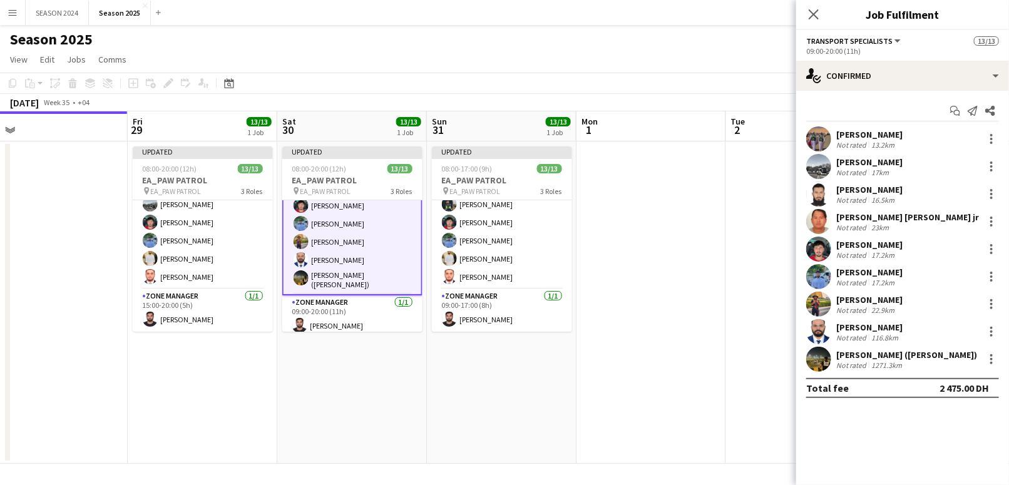
scroll to position [183, 0]
click at [994, 193] on div at bounding box center [991, 194] width 15 height 15
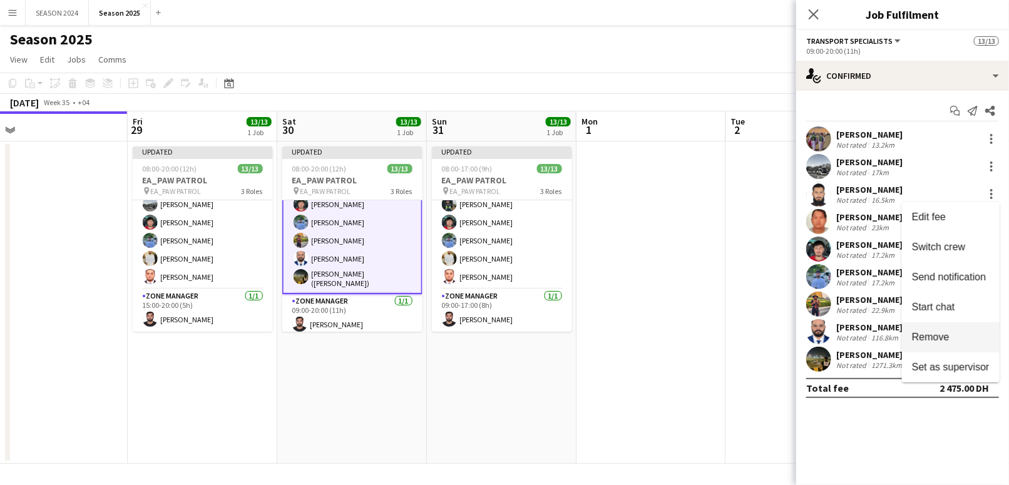
click at [932, 336] on span "Remove" at bounding box center [931, 337] width 38 height 11
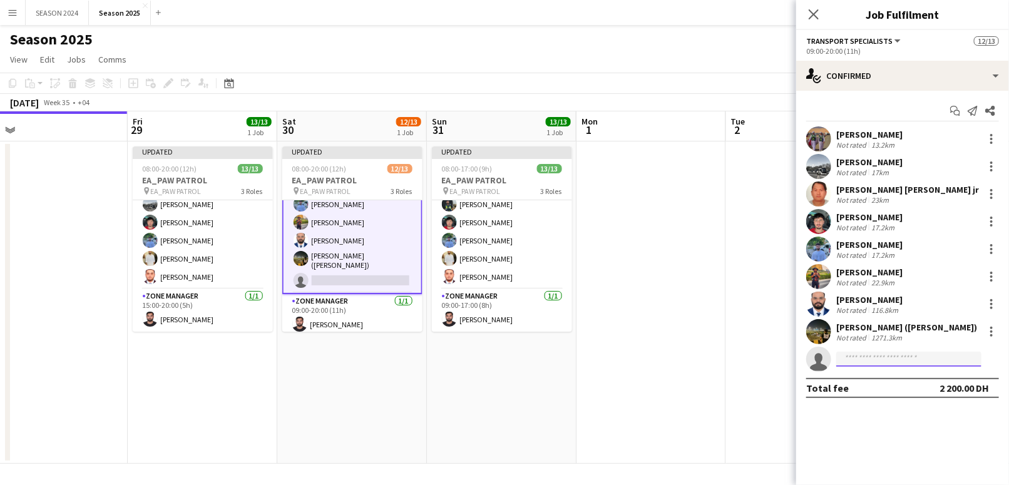
click at [892, 352] on input at bounding box center [909, 359] width 145 height 15
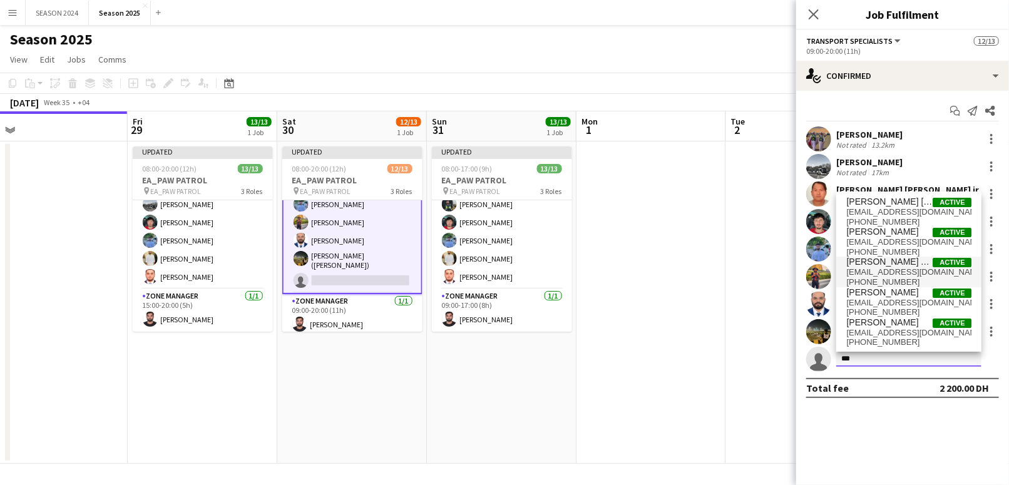
type input "***"
click at [920, 273] on span "[EMAIL_ADDRESS][DOMAIN_NAME]" at bounding box center [909, 272] width 125 height 10
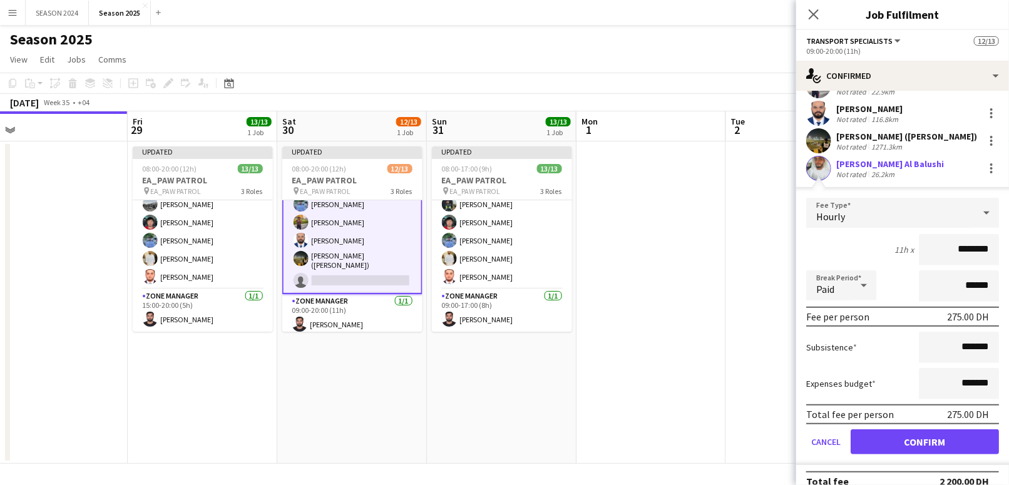
scroll to position [205, 0]
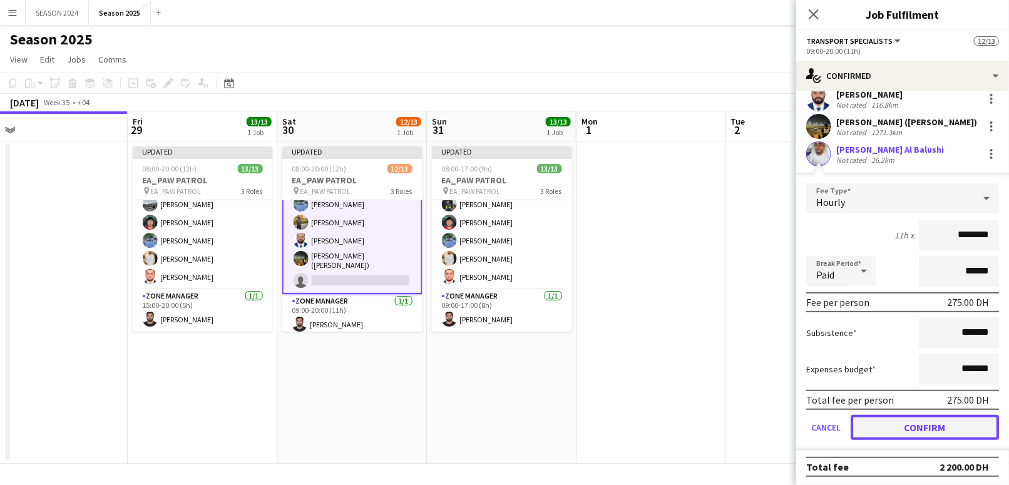
click at [879, 428] on button "Confirm" at bounding box center [925, 427] width 148 height 25
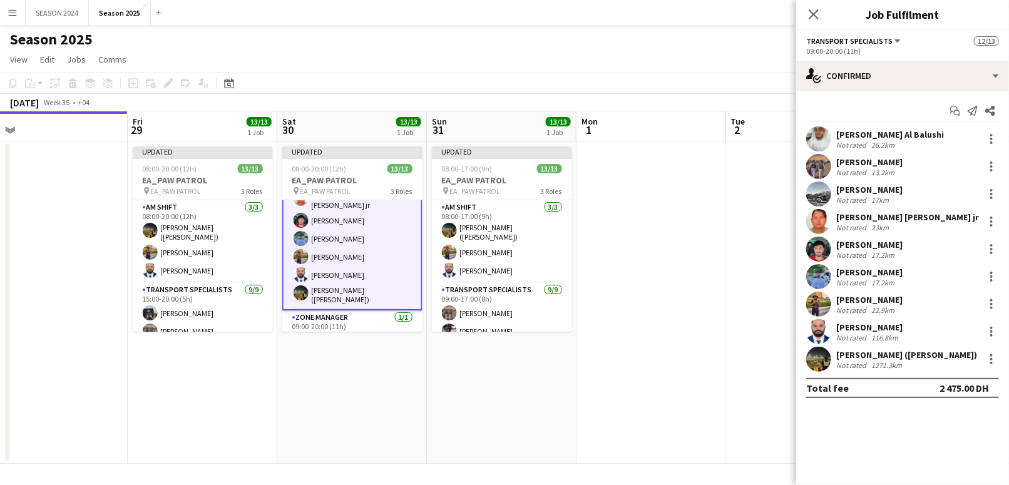
scroll to position [183, 0]
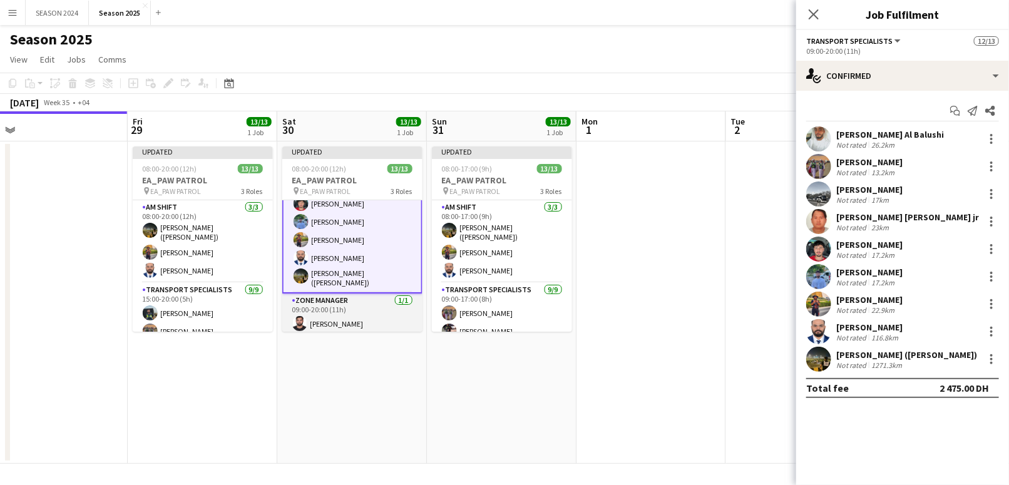
click at [359, 302] on app-card-role "Zone Manager [DATE] 09:00-20:00 (11h) [PERSON_NAME]" at bounding box center [352, 315] width 140 height 43
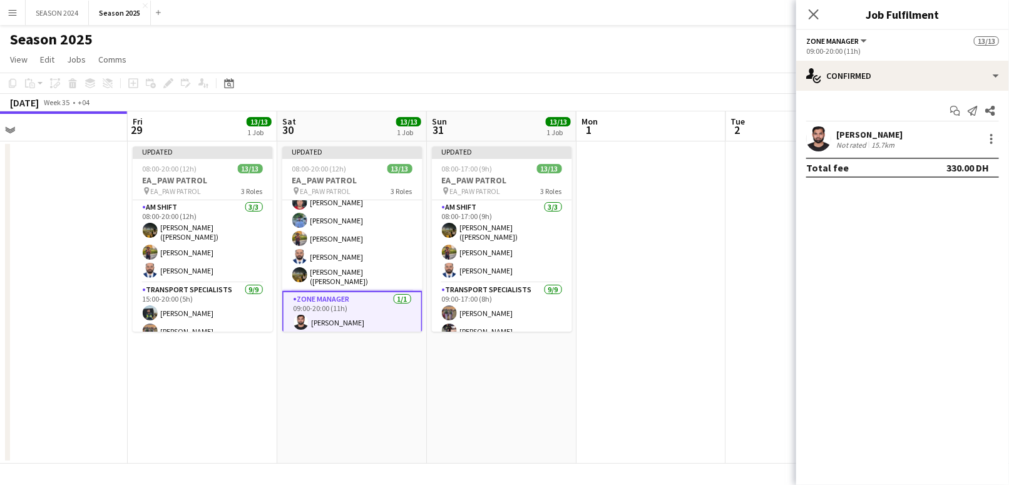
scroll to position [182, 0]
click at [997, 135] on div at bounding box center [991, 138] width 15 height 15
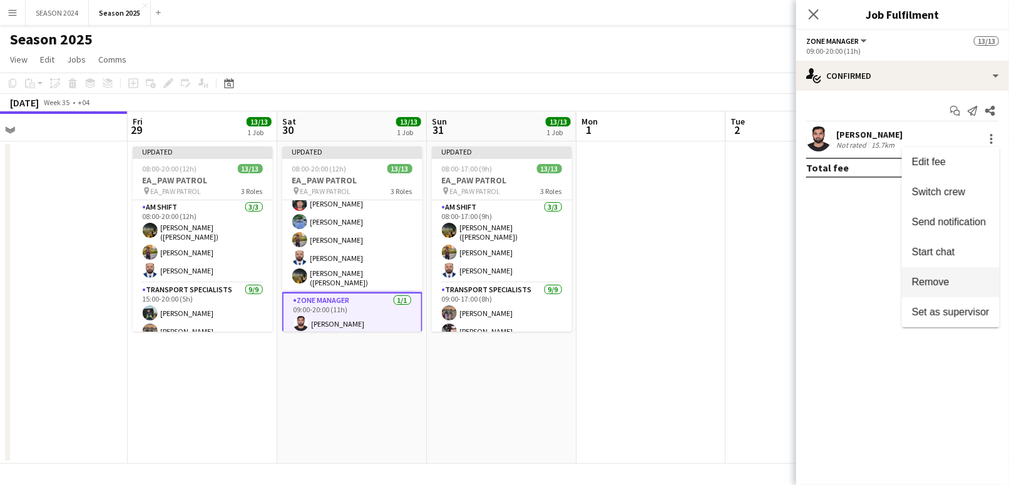
click at [967, 272] on button "Remove" at bounding box center [951, 282] width 98 height 30
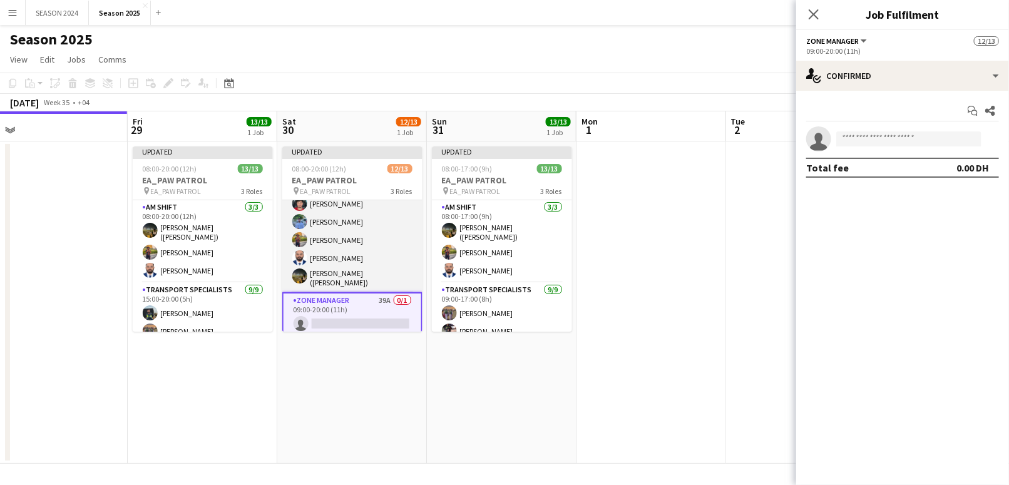
click at [367, 258] on app-card-role "Transport Specialists [DATE] 09:00-20:00 (11h) [PERSON_NAME] Al Balushi [PERSON…" at bounding box center [352, 194] width 140 height 195
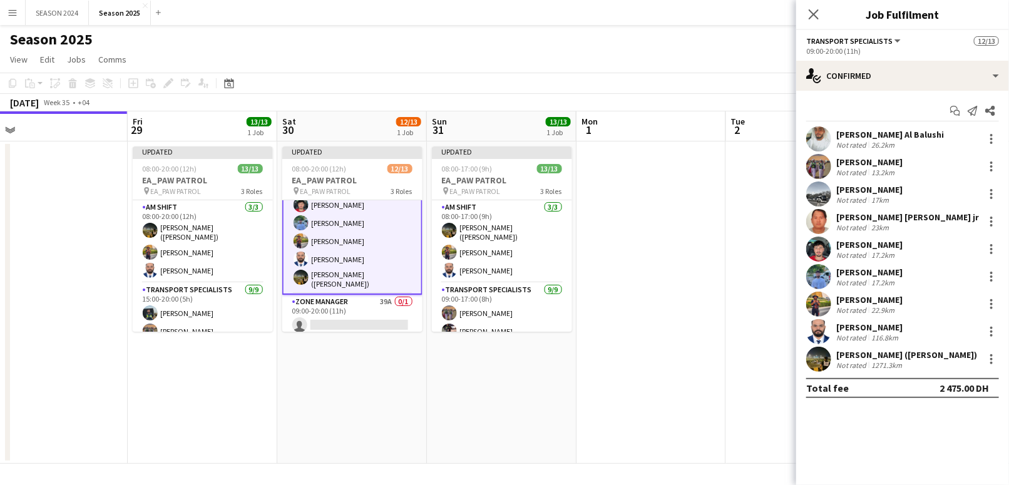
scroll to position [183, 0]
click at [997, 360] on div at bounding box center [991, 359] width 15 height 15
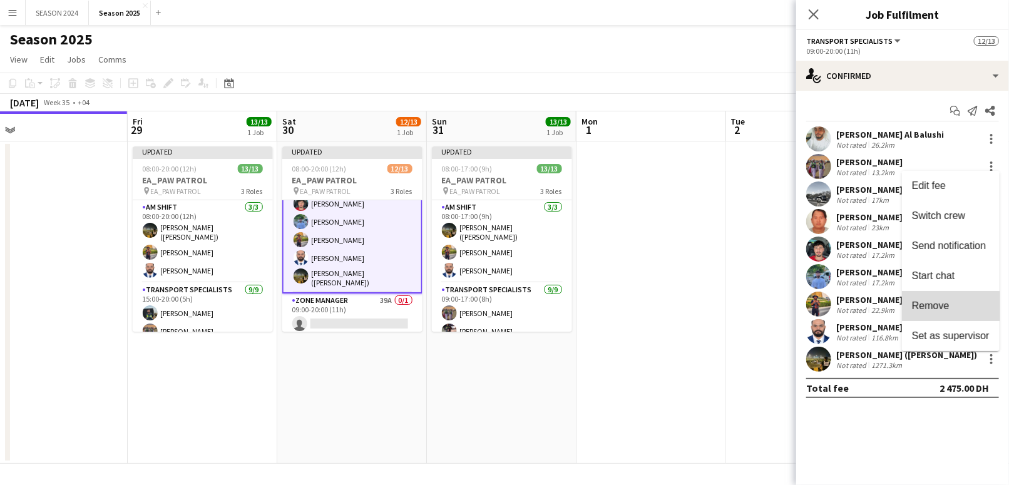
click at [932, 310] on span "Remove" at bounding box center [931, 306] width 38 height 11
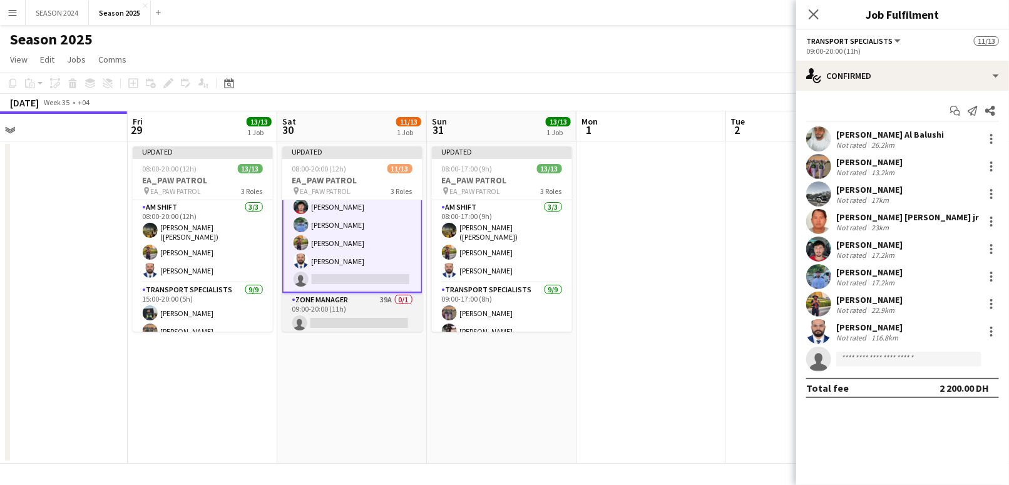
click at [386, 314] on app-card-role "Zone Manager 39A 0/1 09:00-20:00 (11h) single-neutral-actions" at bounding box center [352, 314] width 140 height 43
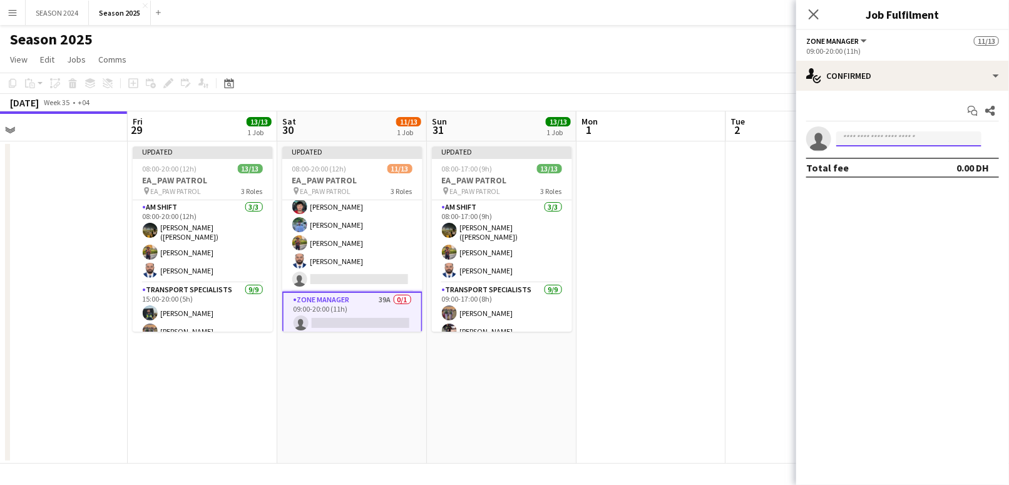
click at [929, 133] on input at bounding box center [909, 138] width 145 height 15
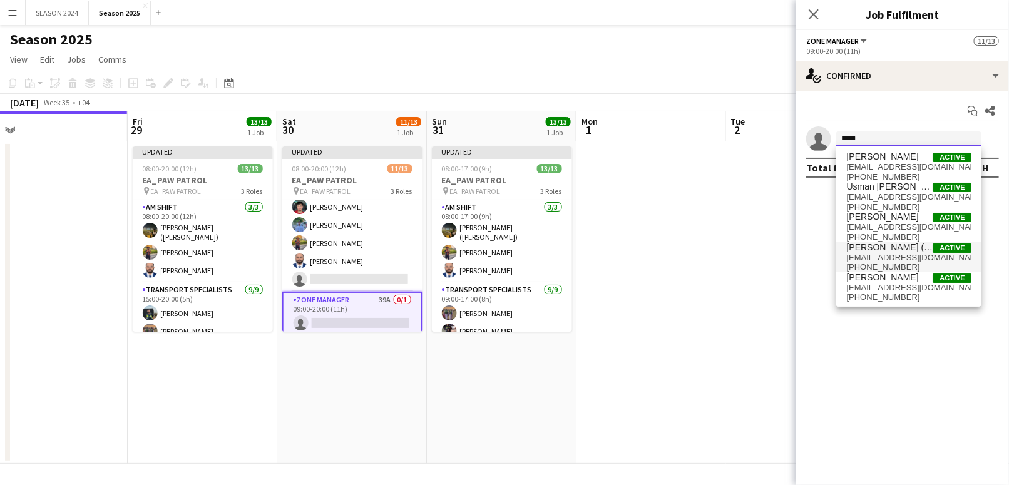
type input "*****"
click at [902, 242] on span "[PERSON_NAME] ([PERSON_NAME])" at bounding box center [890, 247] width 86 height 11
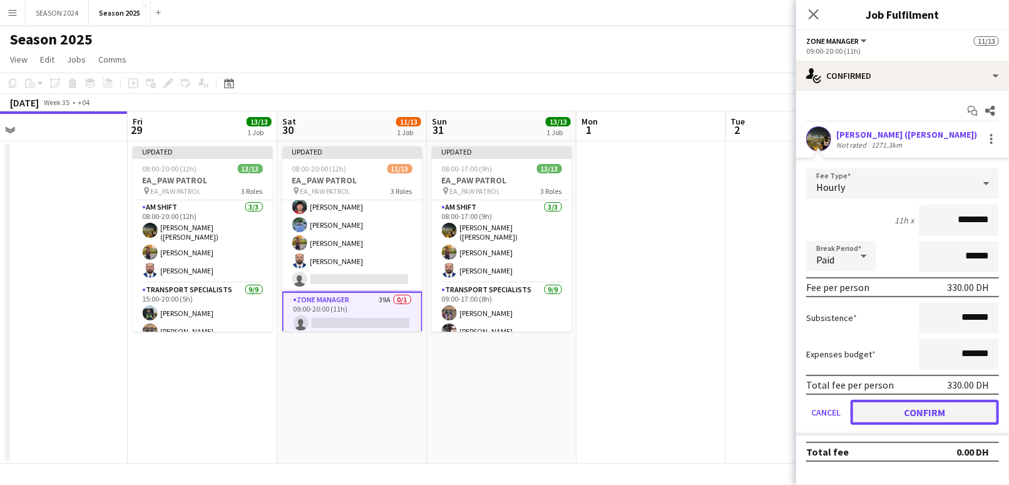
click at [907, 406] on button "Confirm" at bounding box center [925, 412] width 148 height 25
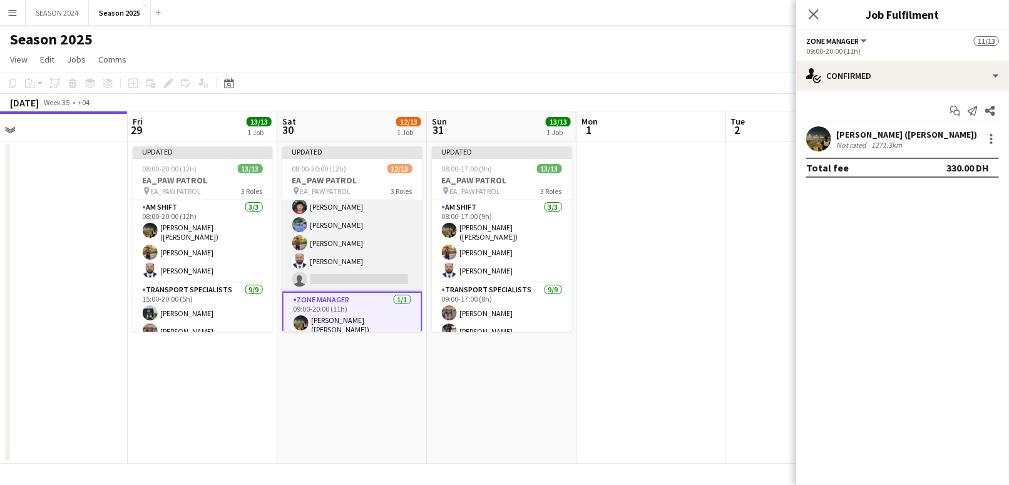
click at [338, 251] on app-card-role "Transport Specialists 120A [DATE] 09:00-20:00 (11h) [PERSON_NAME] Al Balushi [P…" at bounding box center [352, 196] width 140 height 192
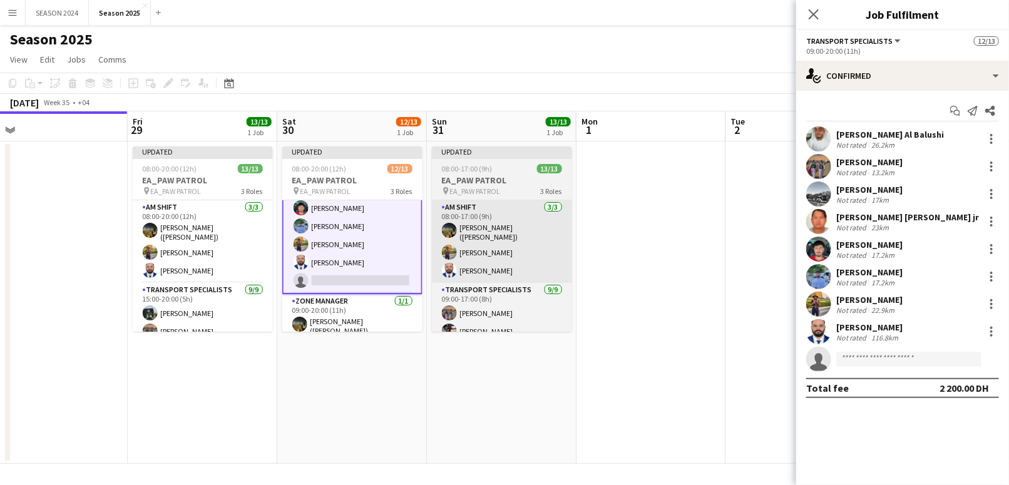
scroll to position [180, 0]
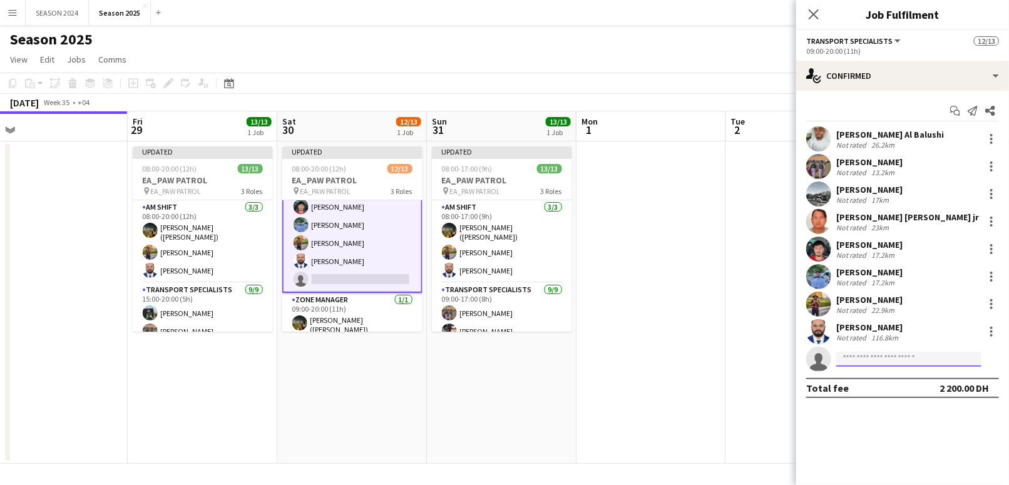
click at [920, 358] on input at bounding box center [909, 359] width 145 height 15
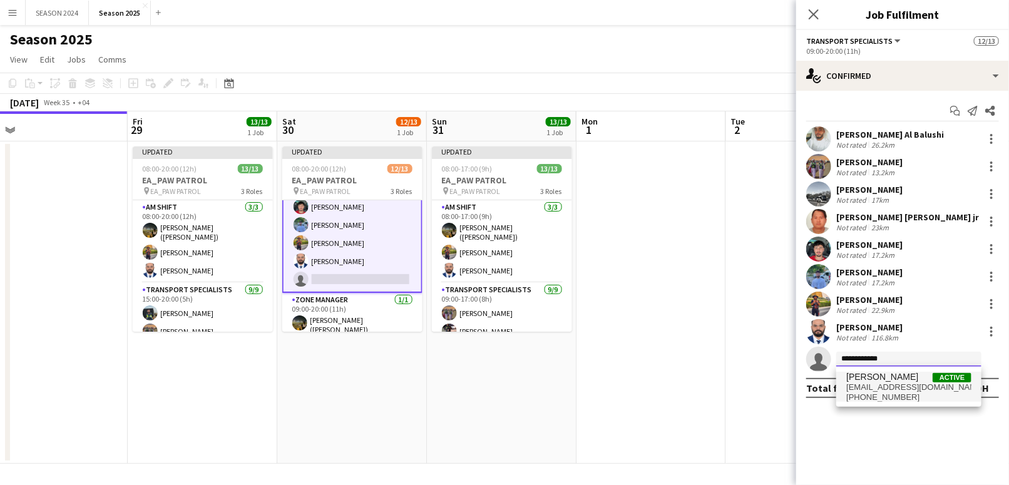
type input "**********"
click at [917, 388] on span "[EMAIL_ADDRESS][DOMAIN_NAME]" at bounding box center [909, 388] width 125 height 10
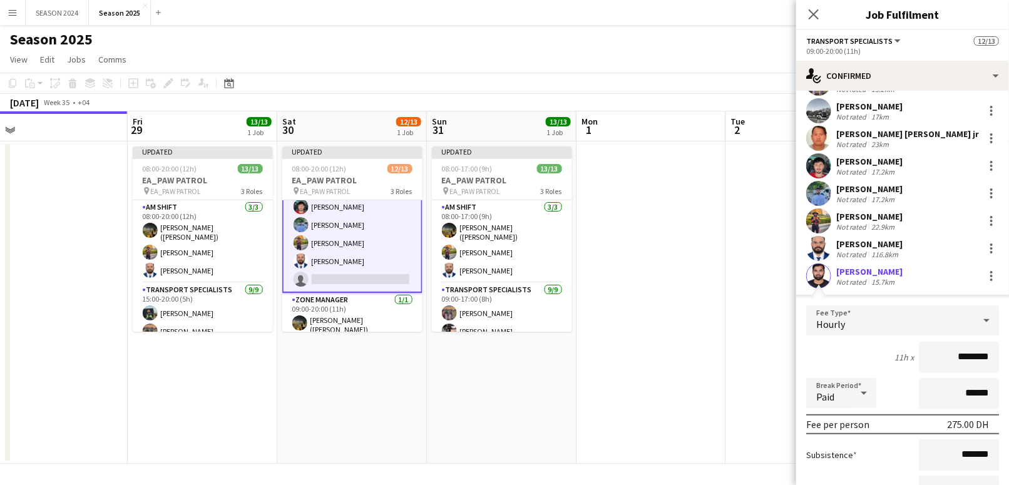
scroll to position [205, 0]
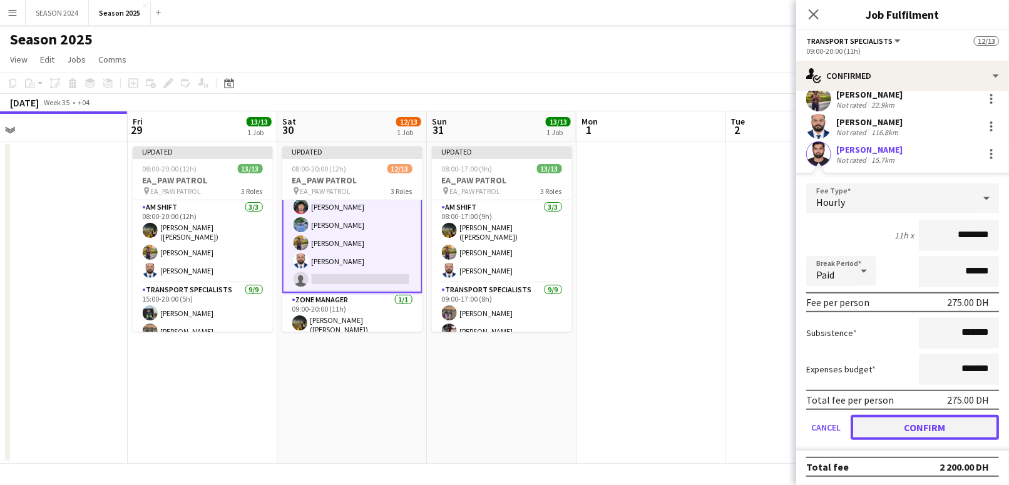
click at [910, 421] on button "Confirm" at bounding box center [925, 427] width 148 height 25
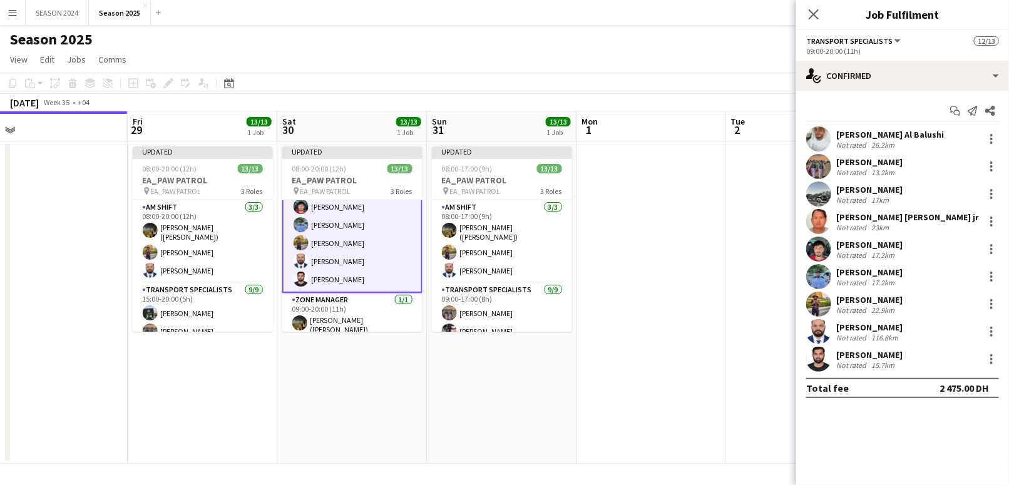
scroll to position [0, 0]
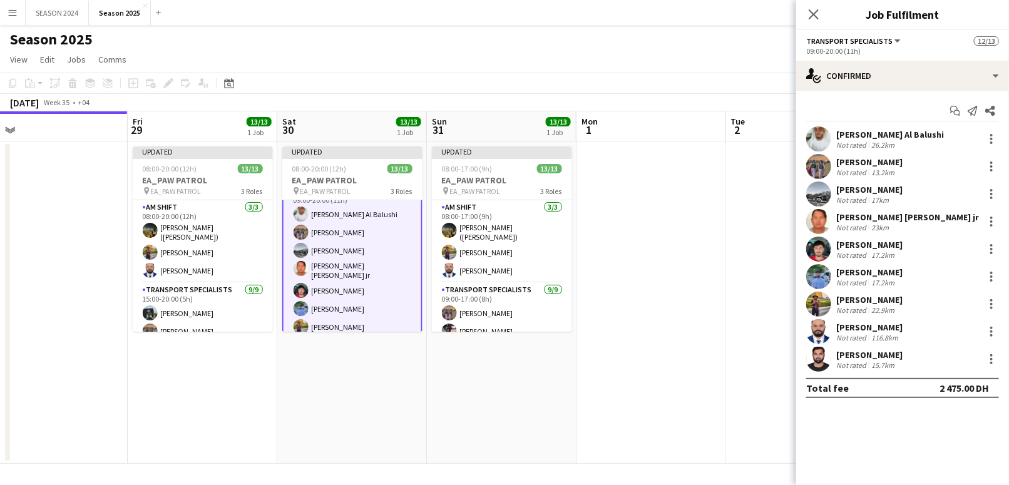
click at [326, 246] on app-card-role "Transport Specialists [DATE] 09:00-20:00 (11h) [PERSON_NAME] Al Balushi [PERSON…" at bounding box center [352, 280] width 140 height 194
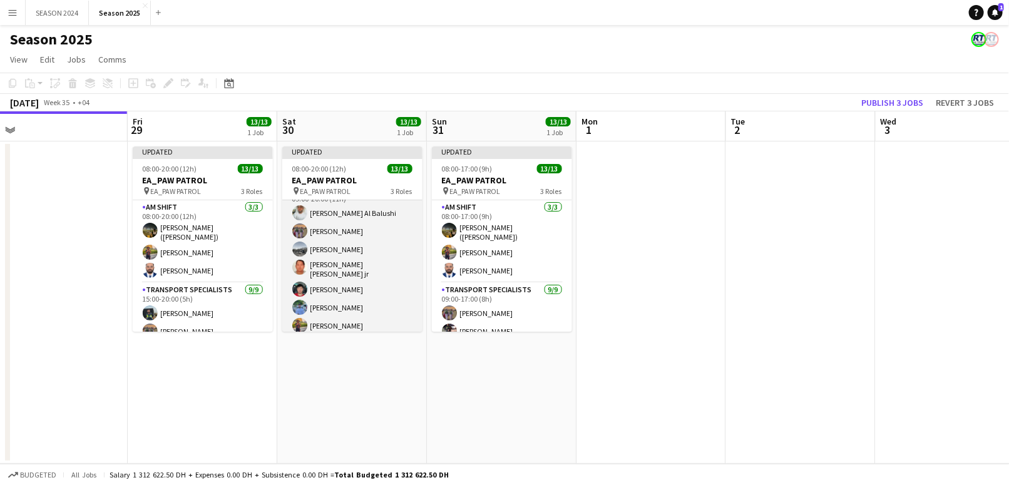
scroll to position [95, 0]
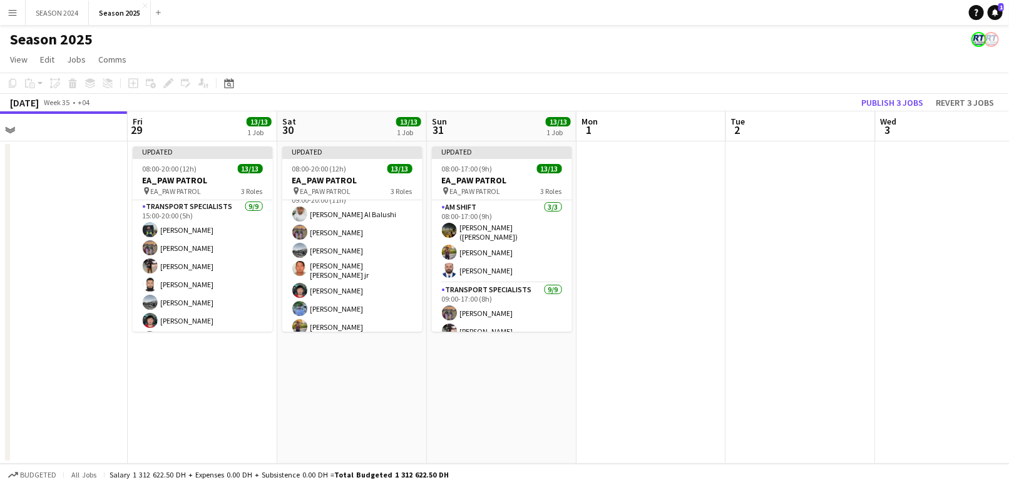
click at [214, 271] on app-card-role "Transport Specialists [DATE] 15:00-20:00 (5h) [PERSON_NAME] [PERSON_NAME] [PERS…" at bounding box center [203, 294] width 140 height 188
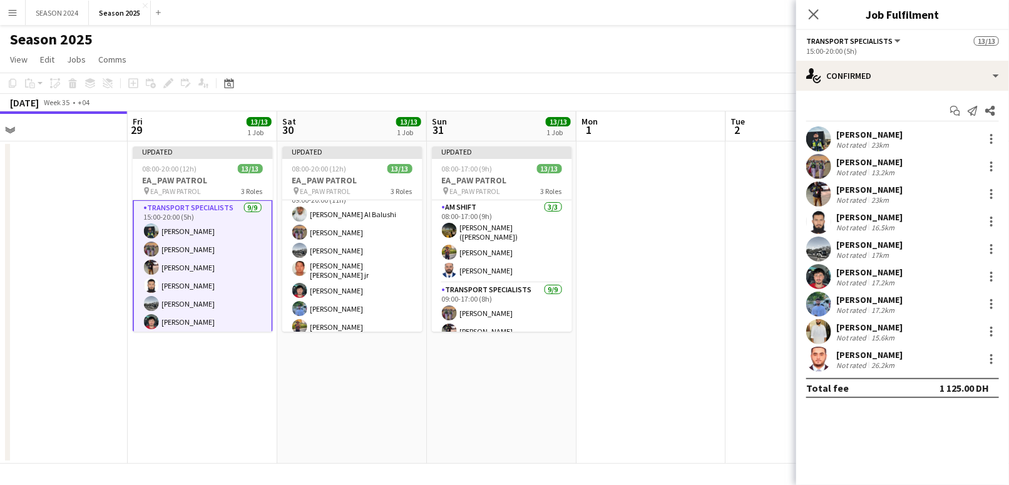
scroll to position [85, 0]
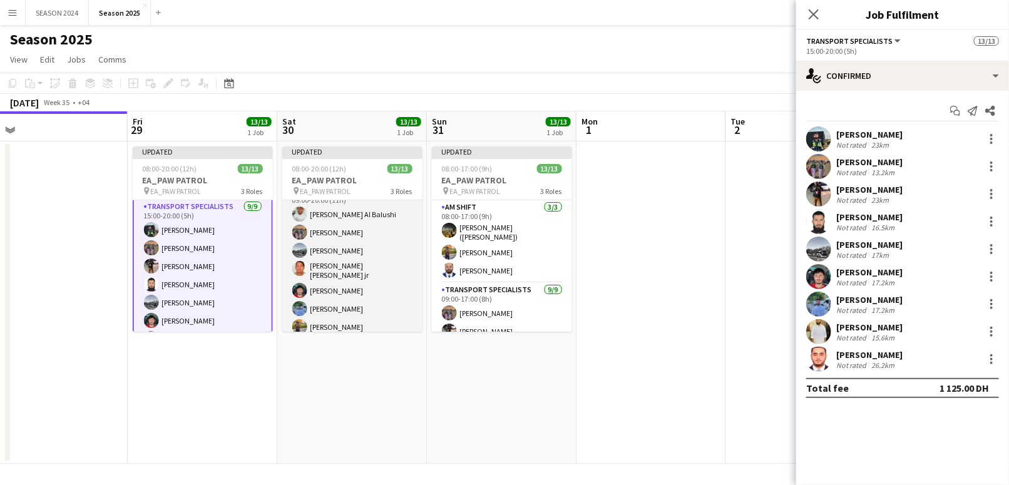
click at [312, 273] on app-card-role "Transport Specialists [DATE] 09:00-20:00 (11h) [PERSON_NAME] Al Balushi [PERSON…" at bounding box center [352, 280] width 140 height 192
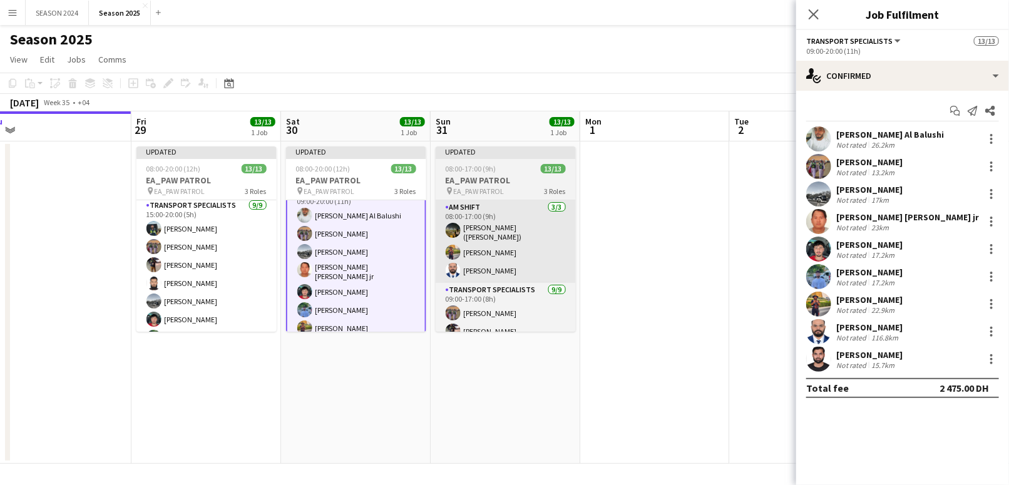
scroll to position [83, 0]
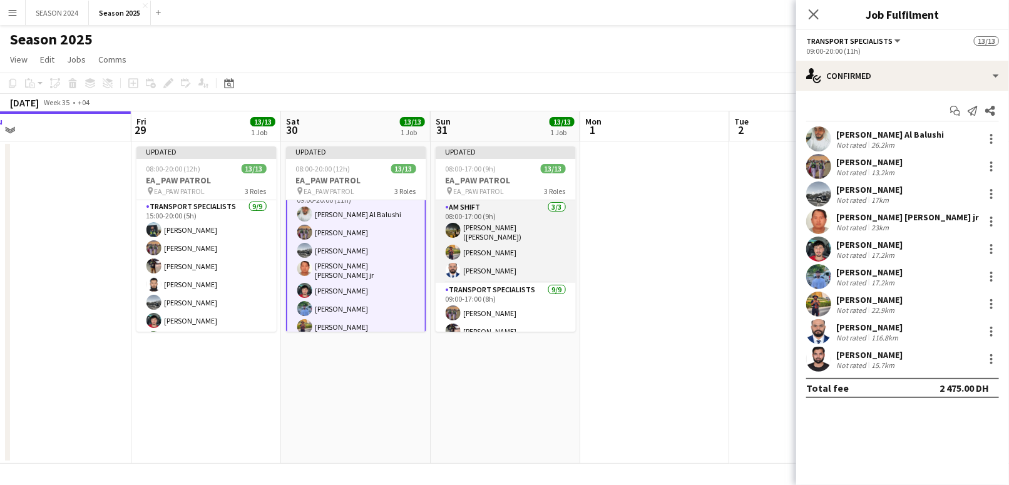
click at [517, 266] on app-card-role "AM SHIFT [DATE] 08:00-17:00 (9h) [PERSON_NAME] ([PERSON_NAME]) [PERSON_NAME] [P…" at bounding box center [506, 241] width 140 height 83
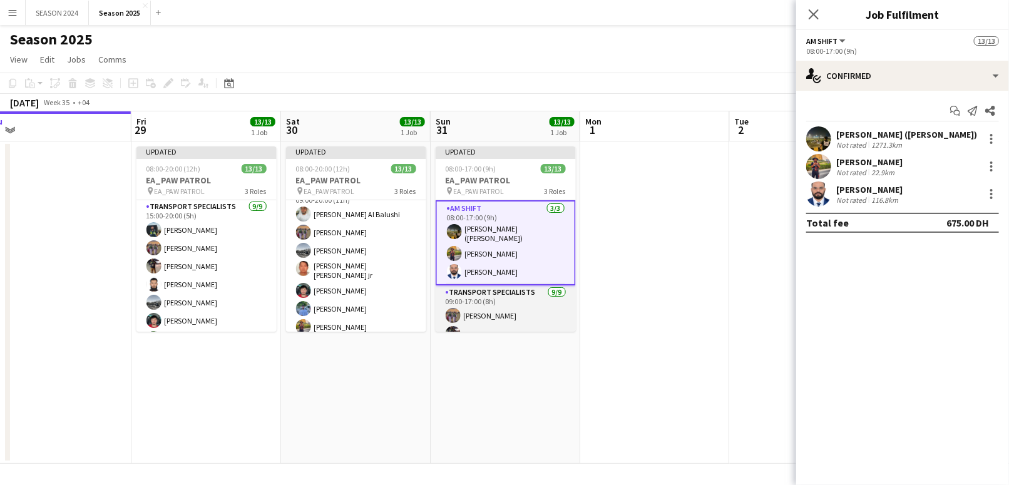
click at [506, 306] on app-card-role "Transport Specialists [DATE] 09:00-17:00 (8h) [PERSON_NAME] Baloshi [PERSON_NAM…" at bounding box center [506, 380] width 140 height 188
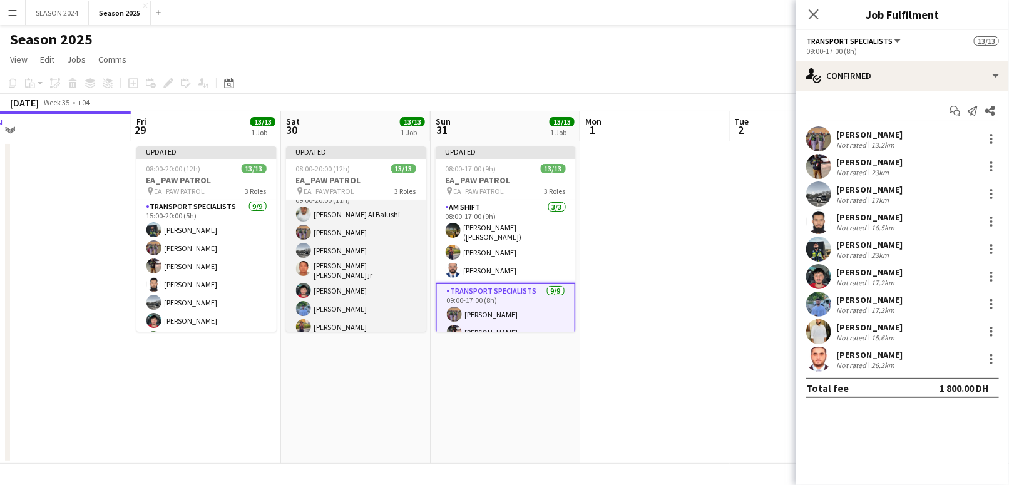
click at [392, 299] on app-card-role "Transport Specialists [DATE] 09:00-20:00 (11h) [PERSON_NAME] Al Balushi [PERSON…" at bounding box center [356, 280] width 140 height 192
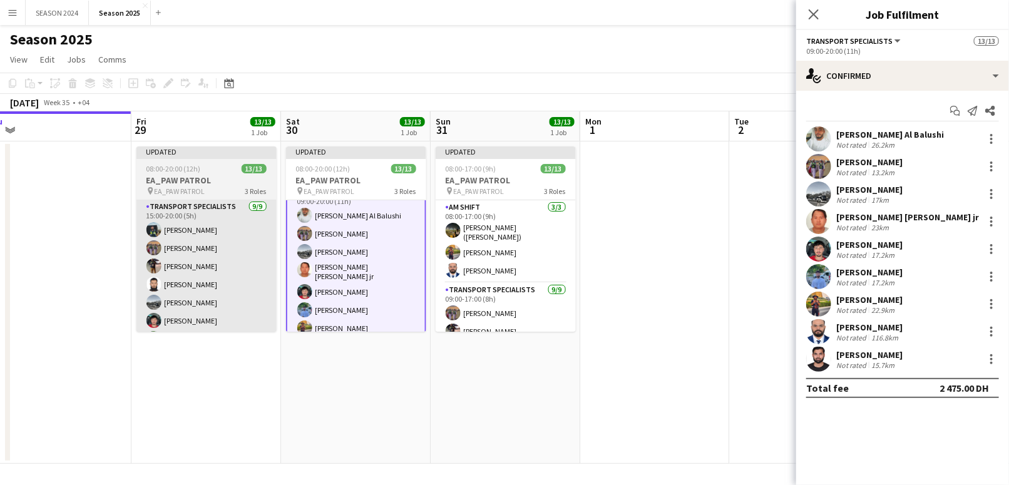
scroll to position [96, 0]
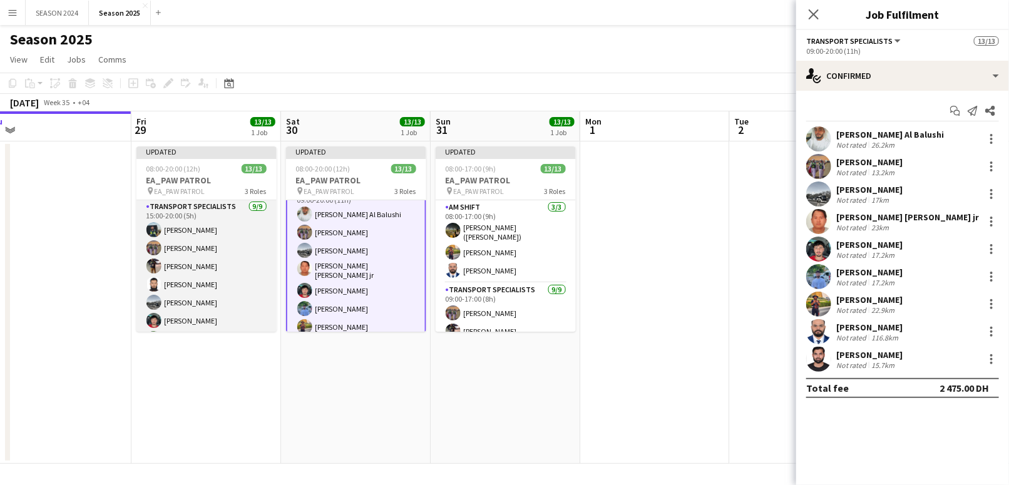
click at [215, 264] on app-card-role "Transport Specialists [DATE] 15:00-20:00 (5h) [PERSON_NAME] [PERSON_NAME] [PERS…" at bounding box center [207, 294] width 140 height 188
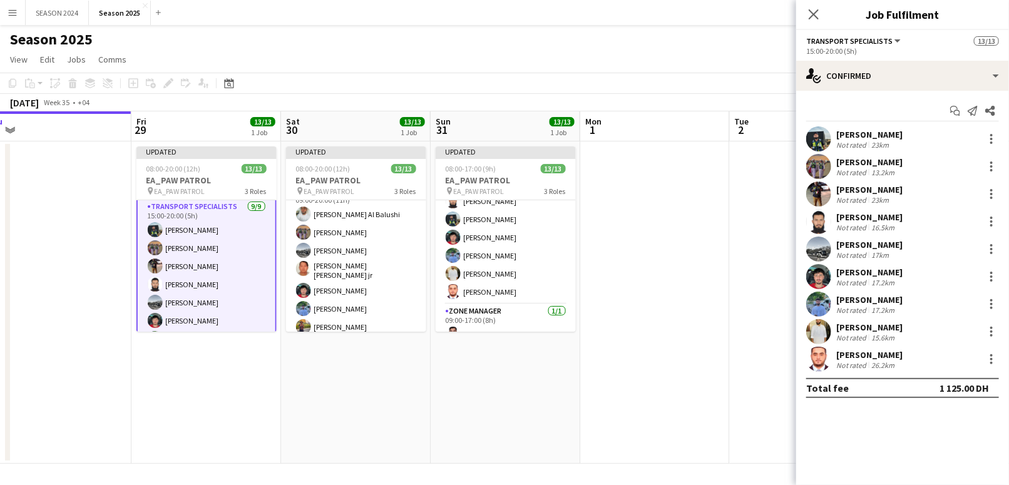
scroll to position [83, 0]
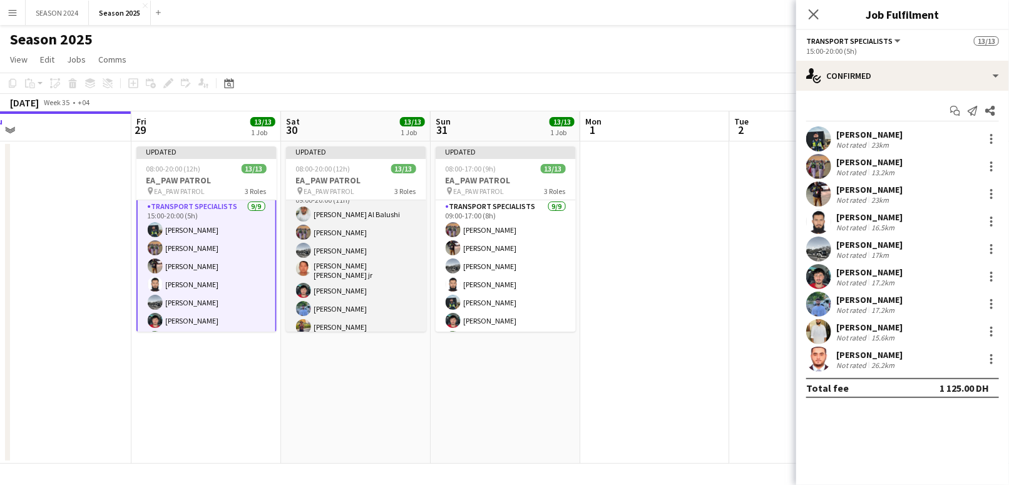
click at [384, 268] on app-card-role "Transport Specialists [DATE] 09:00-20:00 (11h) [PERSON_NAME] Al Balushi [PERSON…" at bounding box center [356, 280] width 140 height 192
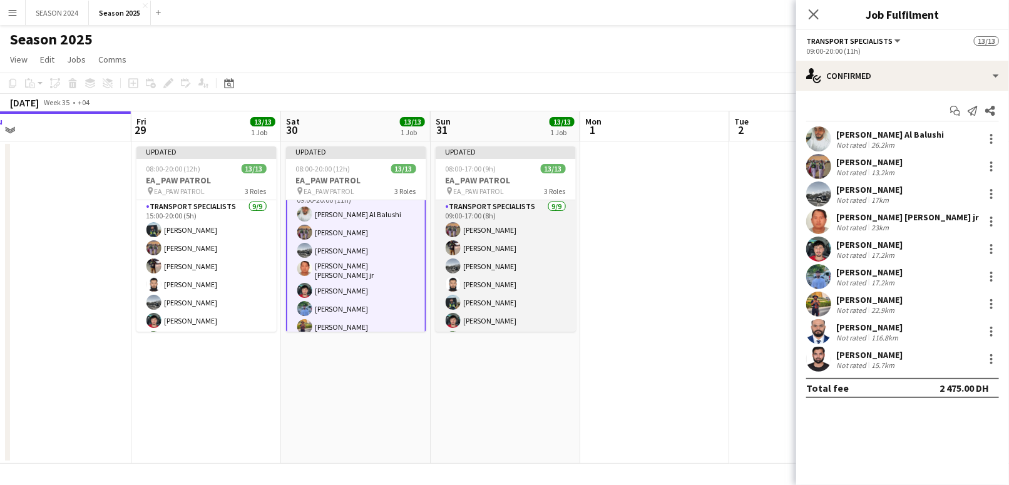
click at [500, 256] on app-card-role "Transport Specialists [DATE] 09:00-17:00 (8h) [PERSON_NAME] Baloshi [PERSON_NAM…" at bounding box center [506, 294] width 140 height 188
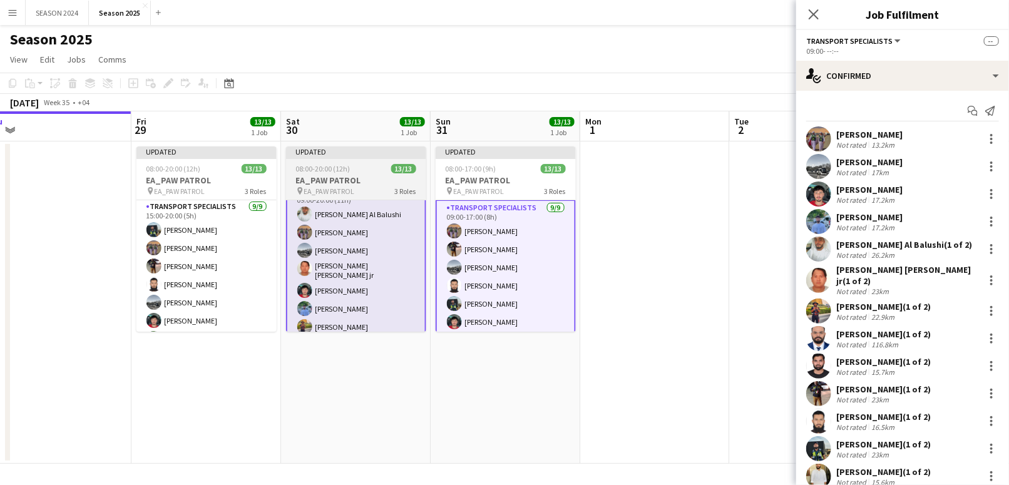
scroll to position [85, 0]
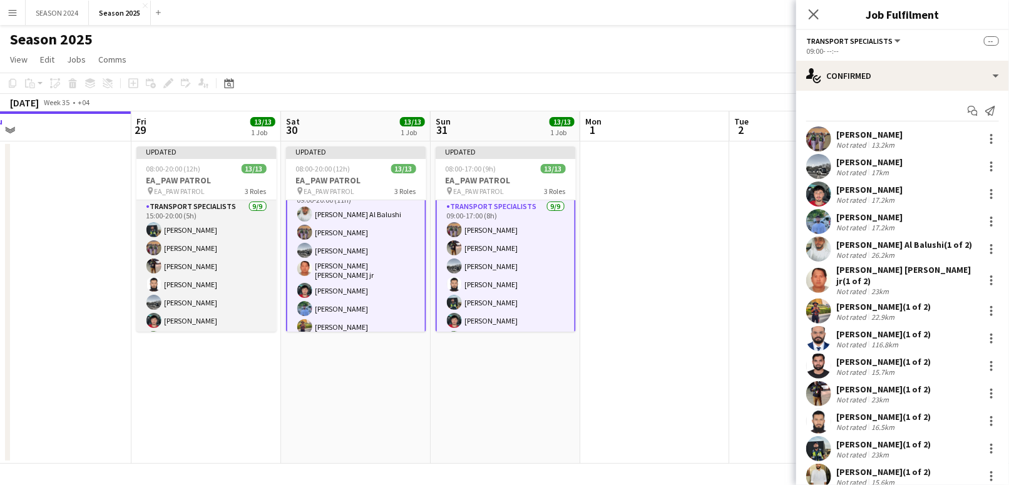
click at [225, 243] on app-card-role "Transport Specialists [DATE] 15:00-20:00 (5h) [PERSON_NAME] [PERSON_NAME] [PERS…" at bounding box center [207, 294] width 140 height 188
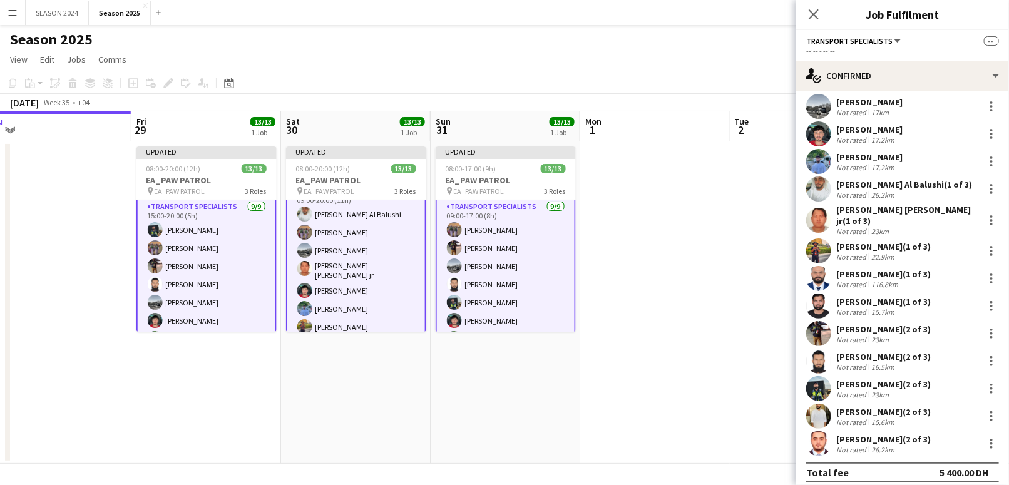
click at [348, 283] on app-card-role "Transport Specialists [DATE] 09:00-20:00 (11h) [PERSON_NAME] Al Balushi [PERSON…" at bounding box center [356, 280] width 140 height 194
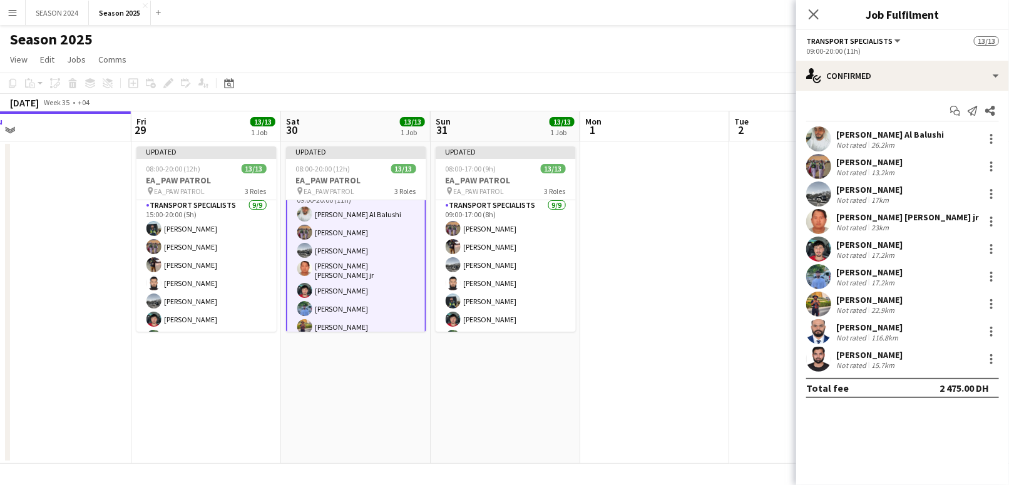
scroll to position [0, 0]
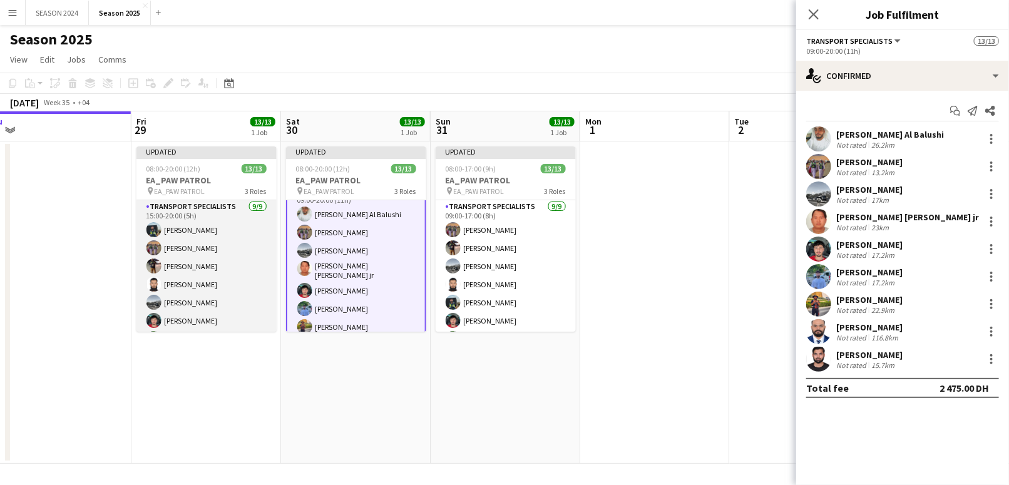
click at [205, 233] on app-card-role "Transport Specialists [DATE] 15:00-20:00 (5h) [PERSON_NAME] [PERSON_NAME] [PERS…" at bounding box center [207, 294] width 140 height 188
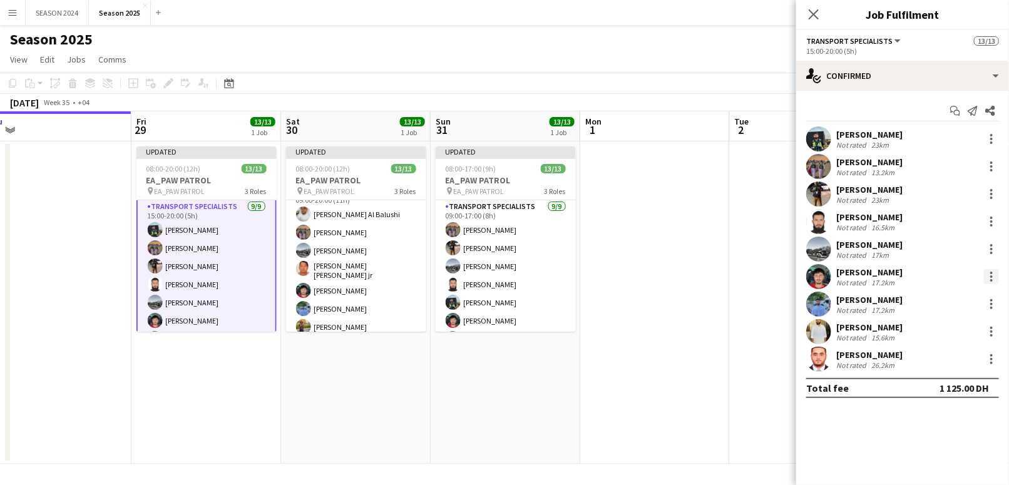
click at [990, 279] on div at bounding box center [991, 276] width 15 height 15
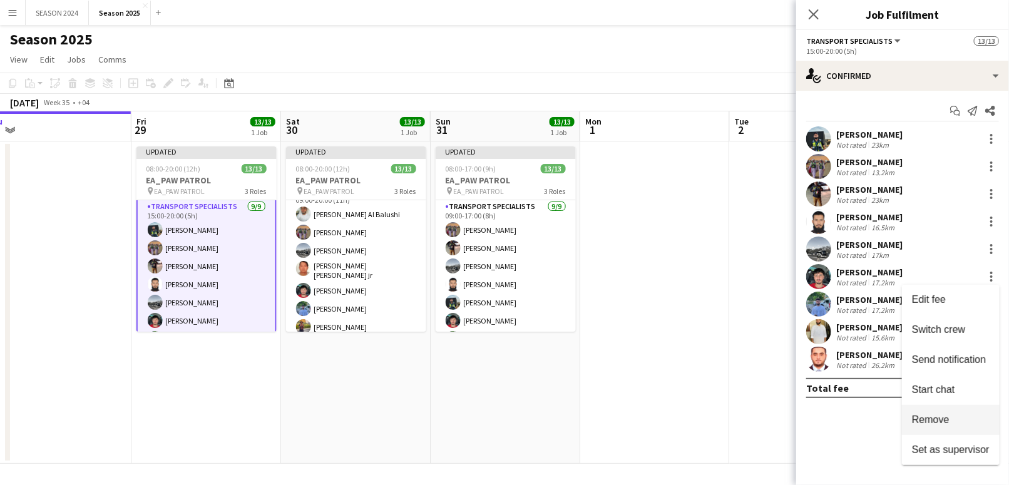
click at [942, 413] on button "Remove" at bounding box center [951, 420] width 98 height 30
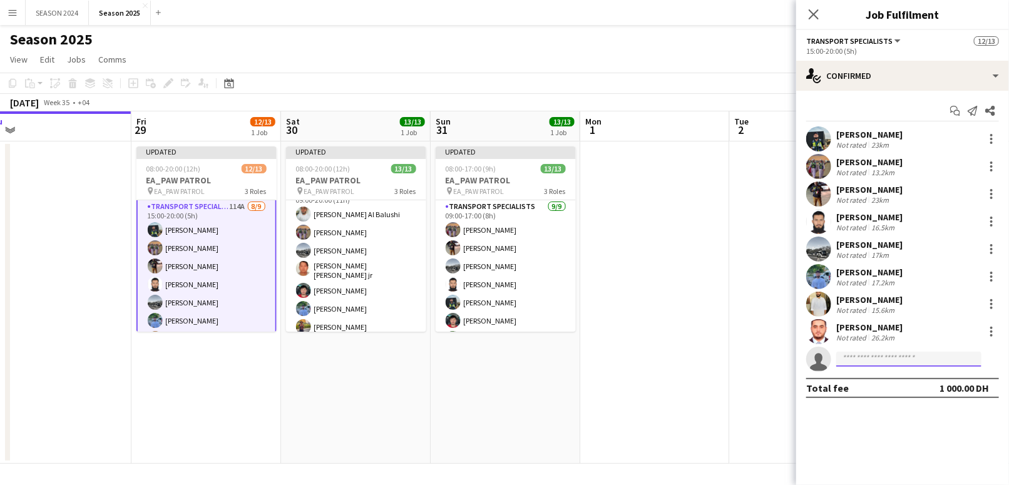
click at [897, 362] on input at bounding box center [909, 359] width 145 height 15
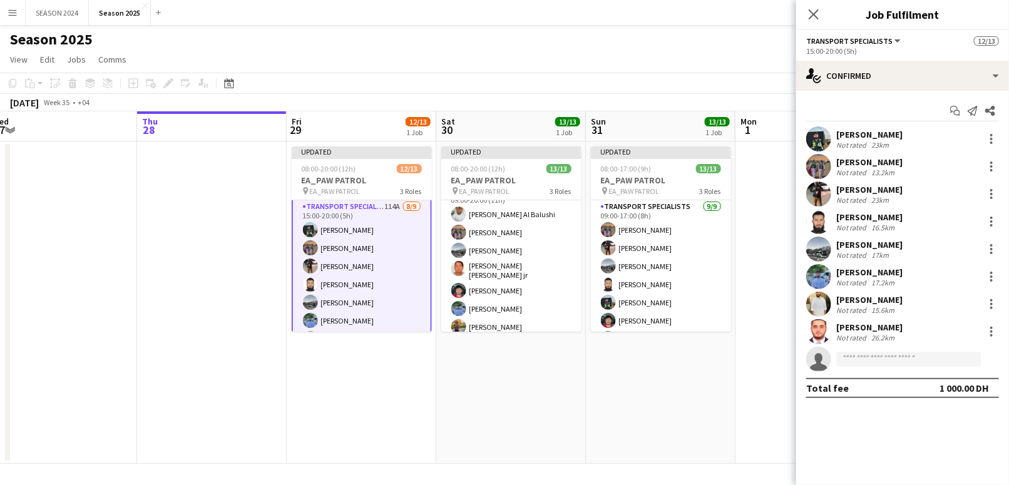
drag, startPoint x: 127, startPoint y: 340, endPoint x: 556, endPoint y: 400, distance: 433.1
click at [469, 387] on app-calendar-viewport "Mon 25 Tue 26 Wed 27 Thu 28 Fri 29 12/13 1 Job Sat 30 13/13 1 Job Sun 31 13/13 …" at bounding box center [504, 287] width 1009 height 353
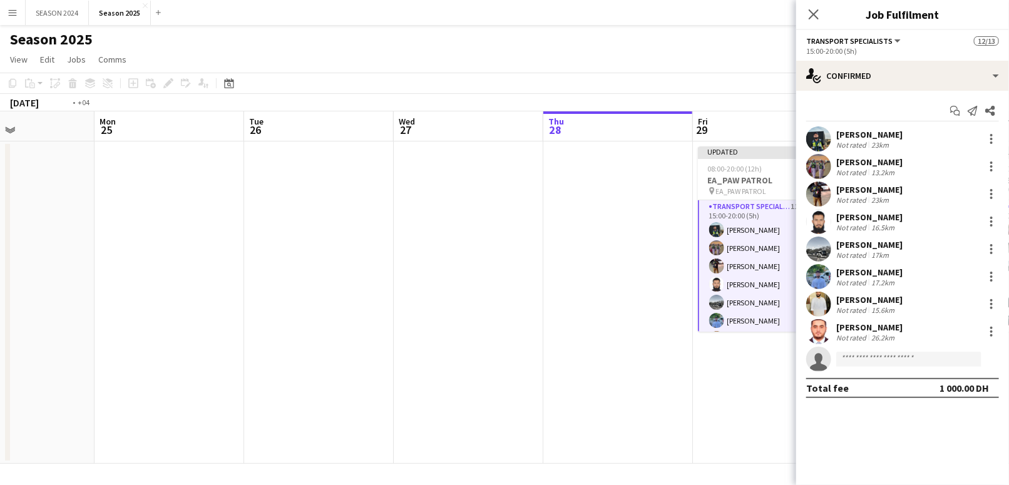
drag, startPoint x: 238, startPoint y: 358, endPoint x: 622, endPoint y: 364, distance: 383.9
click at [433, 368] on app-calendar-viewport "Sat 23 Sun 24 Mon 25 Tue 26 Wed 27 Thu 28 Fri 29 12/13 1 Job Sat 30 13/13 1 Job…" at bounding box center [504, 287] width 1009 height 353
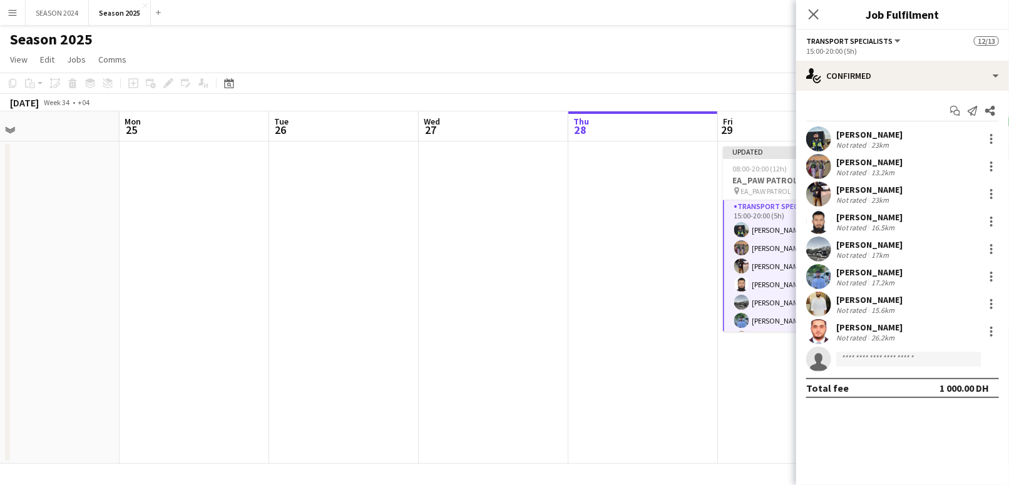
drag, startPoint x: 361, startPoint y: 331, endPoint x: 639, endPoint y: 337, distance: 278.7
click at [629, 336] on app-calendar-viewport "Fri 22 Sat 23 Sun 24 Mon 25 Tue 26 Wed 27 Thu 28 Fri 29 12/13 1 Job Sat 30 13/1…" at bounding box center [504, 287] width 1009 height 353
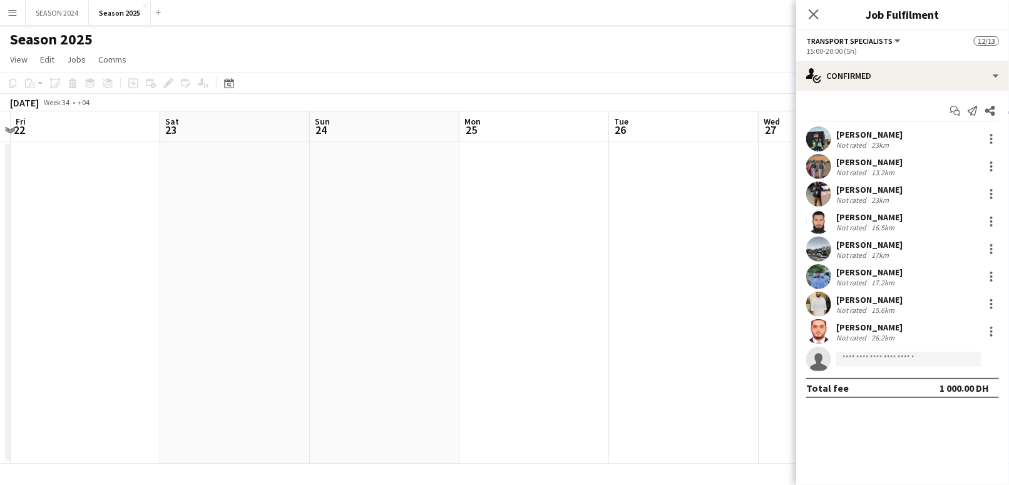
drag, startPoint x: 205, startPoint y: 308, endPoint x: 477, endPoint y: 327, distance: 272.4
click at [455, 327] on app-calendar-viewport "Wed 20 Thu 21 Fri 22 Sat 23 Sun 24 Mon 25 Tue 26 Wed 27 Thu 28 Fri 29 12/13 1 J…" at bounding box center [504, 287] width 1009 height 353
drag, startPoint x: 158, startPoint y: 309, endPoint x: 576, endPoint y: 324, distance: 418.5
click at [576, 324] on app-calendar-viewport "Mon 18 Tue 19 Wed 20 Thu 21 Fri 22 Sat 23 Sun 24 Mon 25 Tue 26 Wed 27 Thu 28 Fr…" at bounding box center [504, 287] width 1009 height 353
drag, startPoint x: 187, startPoint y: 303, endPoint x: 647, endPoint y: 296, distance: 459.7
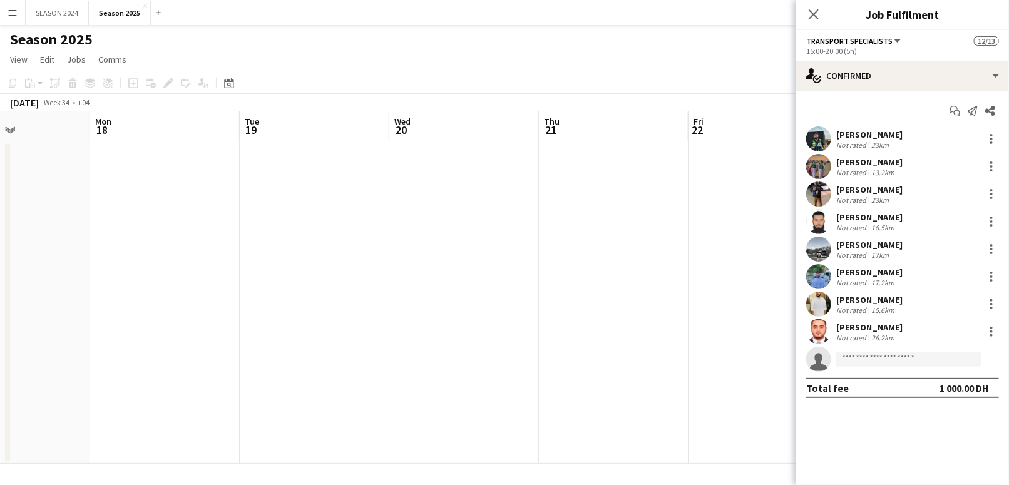
click at [579, 298] on app-calendar-viewport "Fri 15 Sat 16 Sun 17 Mon 18 Tue 19 Wed 20 Thu 21 Fri 22 Sat 23 Sun 24 Mon 25 Tu…" at bounding box center [504, 287] width 1009 height 353
drag, startPoint x: 279, startPoint y: 307, endPoint x: 560, endPoint y: 318, distance: 281.3
click at [516, 318] on app-calendar-viewport "Tue 12 50/50 1 Job Wed 13 Thu 14 Fri 15 Sat 16 Sun 17 Mon 18 Tue 19 Wed 20 Thu …" at bounding box center [504, 287] width 1009 height 353
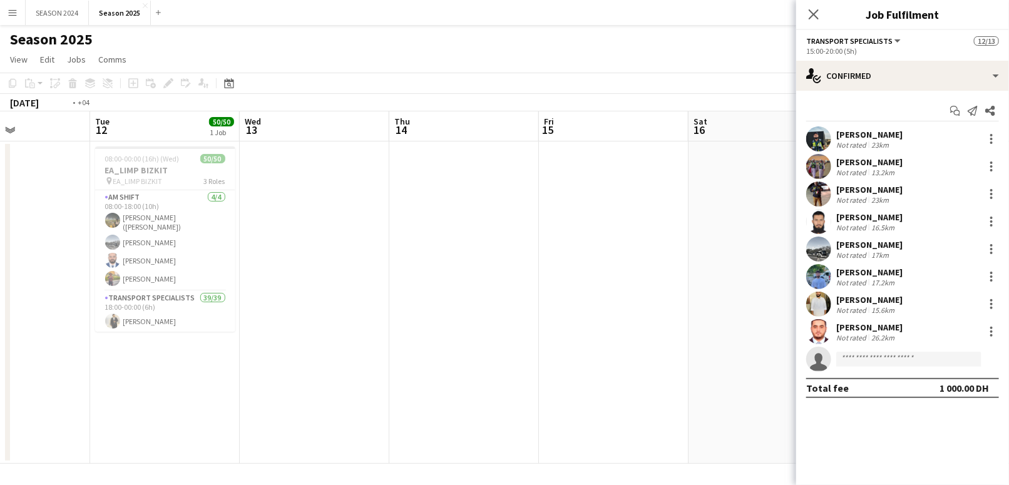
drag, startPoint x: 354, startPoint y: 312, endPoint x: 546, endPoint y: 317, distance: 192.3
click at [504, 317] on app-calendar-viewport "Sun 10 Mon 11 Tue 12 50/50 1 Job Wed 13 Thu 14 Fri 15 Sat 16 Sun 17 Mon 18 Tue …" at bounding box center [504, 287] width 1009 height 353
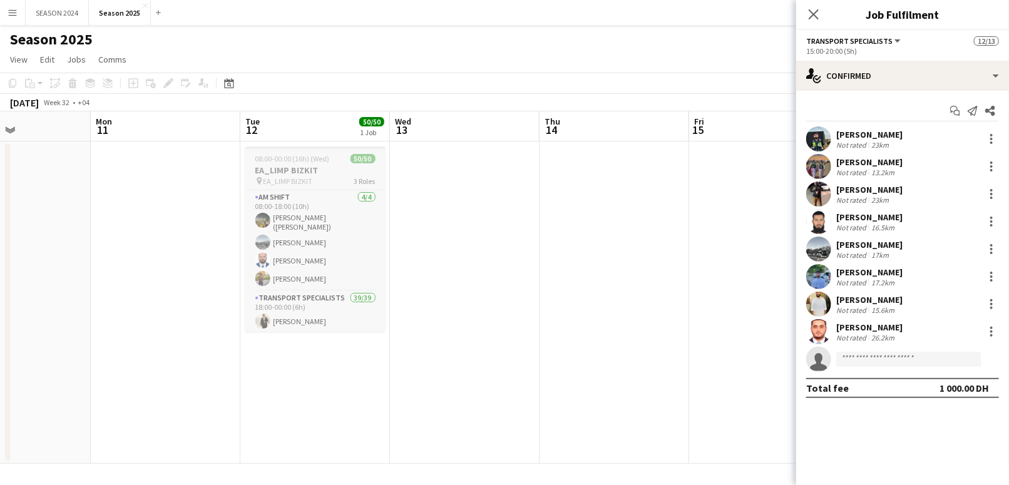
scroll to position [83, 0]
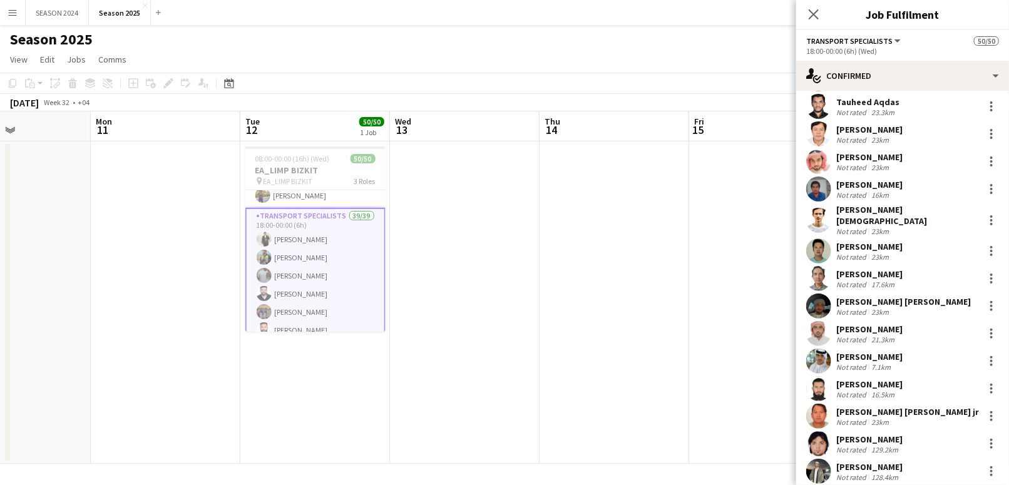
scroll to position [584, 0]
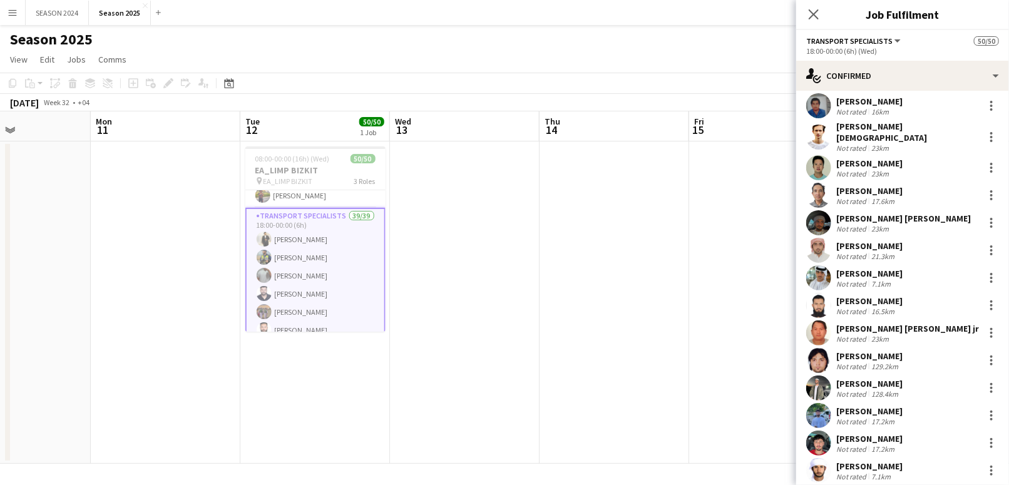
click at [815, 265] on app-user-avatar at bounding box center [818, 277] width 25 height 25
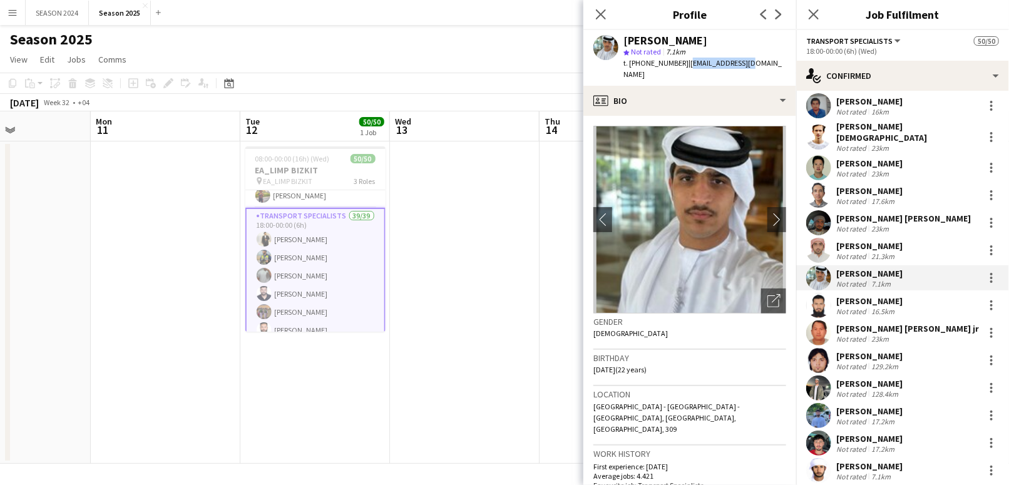
drag, startPoint x: 684, startPoint y: 59, endPoint x: 745, endPoint y: 63, distance: 61.5
click at [745, 63] on span "| [EMAIL_ADDRESS][DOMAIN_NAME]" at bounding box center [703, 68] width 158 height 21
copy span "[EMAIL_ADDRESS][DOMAIN_NAME]"
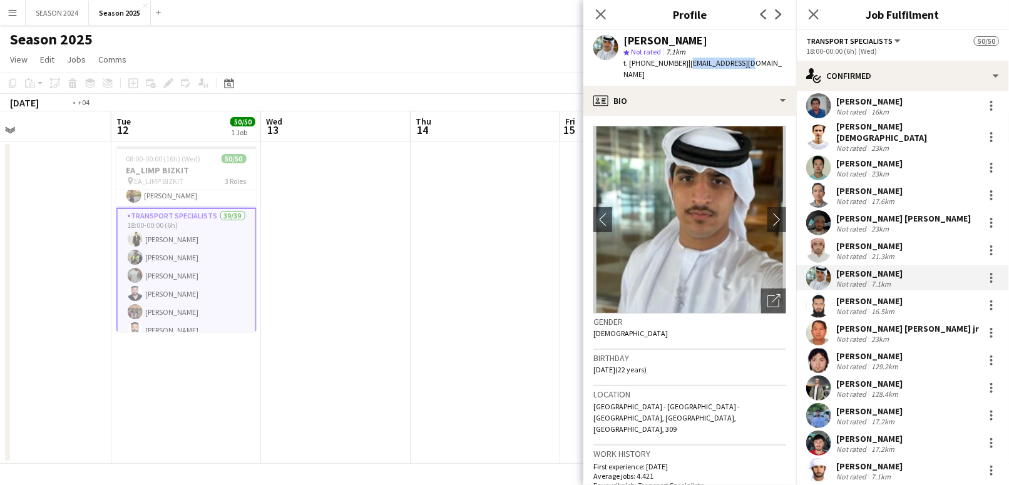
drag, startPoint x: 483, startPoint y: 192, endPoint x: 296, endPoint y: 215, distance: 189.2
click at [318, 215] on app-calendar-viewport "Fri 8 Sat 9 Sun 10 Mon 11 Tue 12 50/50 1 Job Wed 13 Thu 14 Fri 15 Sat 16 Sun 17…" at bounding box center [504, 287] width 1009 height 353
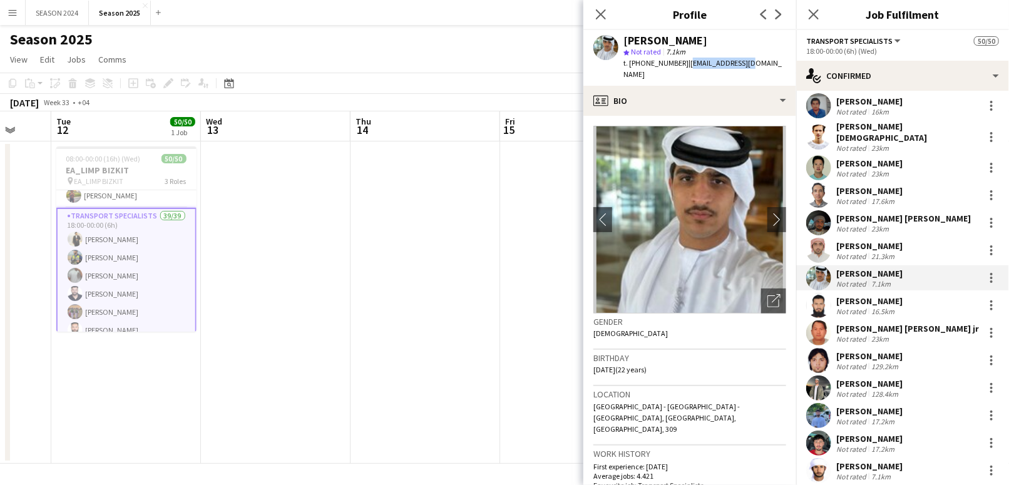
drag, startPoint x: 439, startPoint y: 227, endPoint x: 363, endPoint y: 242, distance: 77.9
click at [329, 235] on app-calendar-viewport "Sat 9 Sun 10 Mon 11 Tue 12 50/50 1 Job Wed 13 Thu 14 Fri 15 Sat 16 Sun 17 Mon 1…" at bounding box center [504, 287] width 1009 height 353
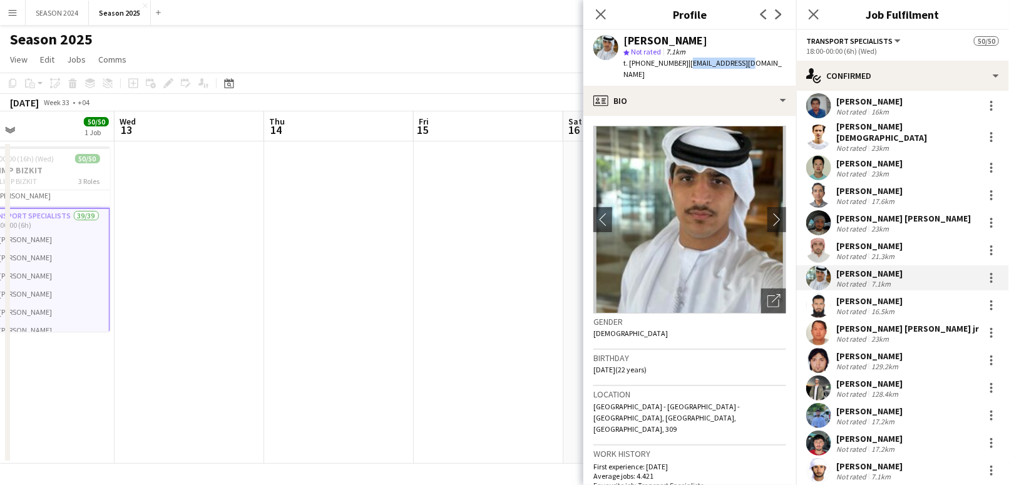
drag, startPoint x: 422, startPoint y: 237, endPoint x: 351, endPoint y: 243, distance: 71.7
click at [371, 242] on app-calendar-viewport "Sat 9 Sun 10 Mon 11 Tue 12 50/50 1 Job Wed 13 Thu 14 Fri 15 Sat 16 Sun 17 Mon 1…" at bounding box center [504, 287] width 1009 height 353
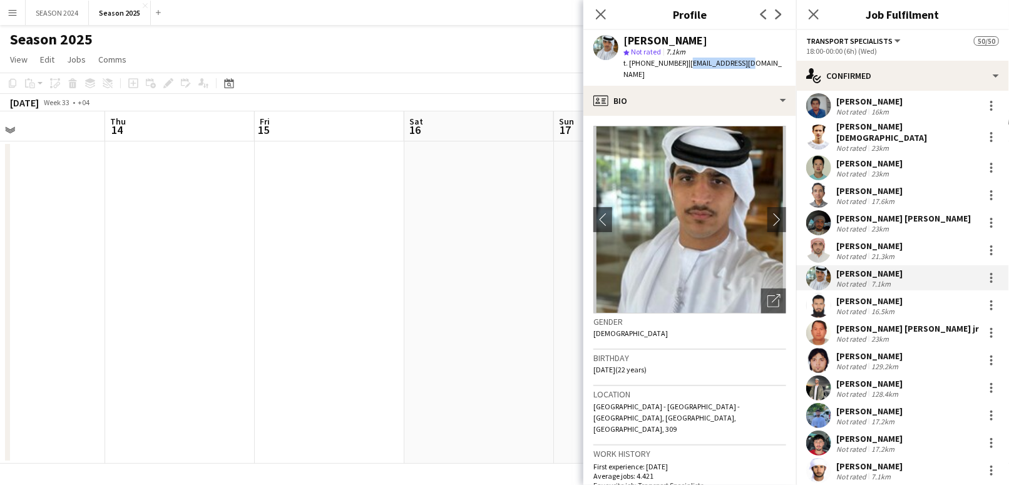
drag, startPoint x: 500, startPoint y: 217, endPoint x: 284, endPoint y: 229, distance: 217.0
click at [312, 230] on app-calendar-viewport "Sun 10 Mon 11 Tue 12 50/50 1 Job Wed 13 Thu 14 Fri 15 Sat 16 Sun 17 Mon 18 Tue …" at bounding box center [504, 287] width 1009 height 353
click at [331, 203] on app-calendar-viewport "Mon 11 Tue 12 50/50 1 Job Wed 13 Thu 14 Fri 15 Sat 16 Sun 17 Mon 18 Tue 19 Wed …" at bounding box center [504, 287] width 1009 height 353
drag, startPoint x: 453, startPoint y: 188, endPoint x: 279, endPoint y: 183, distance: 174.1
click at [377, 184] on app-calendar-viewport "Tue 12 50/50 1 Job Wed 13 Thu 14 Fri 15 Sat 16 Sun 17 Mon 18 Tue 19 Wed 20 Thu …" at bounding box center [504, 287] width 1009 height 353
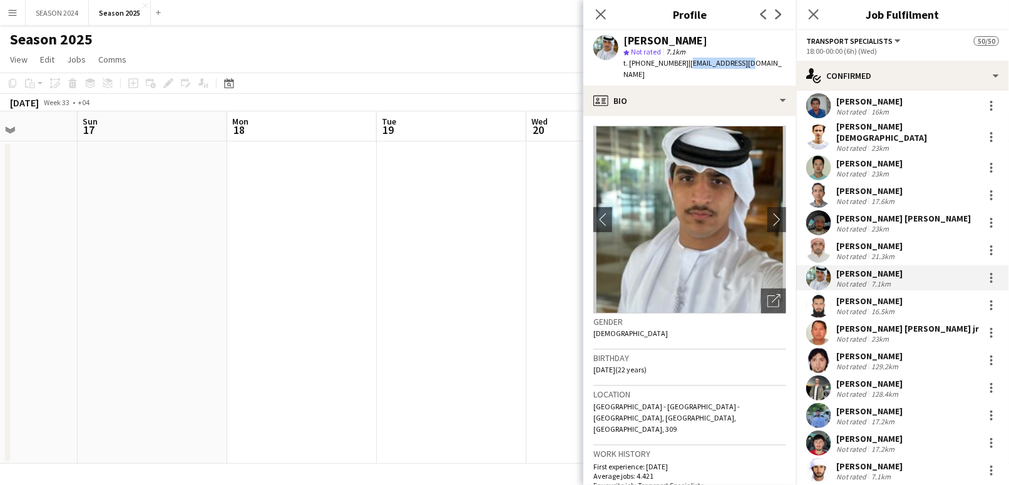
drag, startPoint x: 413, startPoint y: 178, endPoint x: 273, endPoint y: 197, distance: 140.9
click at [273, 197] on app-calendar-viewport "Wed 13 Thu 14 Fri 15 Sat 16 Sun 17 Mon 18 Tue 19 Wed 20 Thu 21 Fri 22 Sat 23 Su…" at bounding box center [504, 287] width 1009 height 353
click at [608, 9] on app-icon "Close pop-in" at bounding box center [601, 15] width 18 height 18
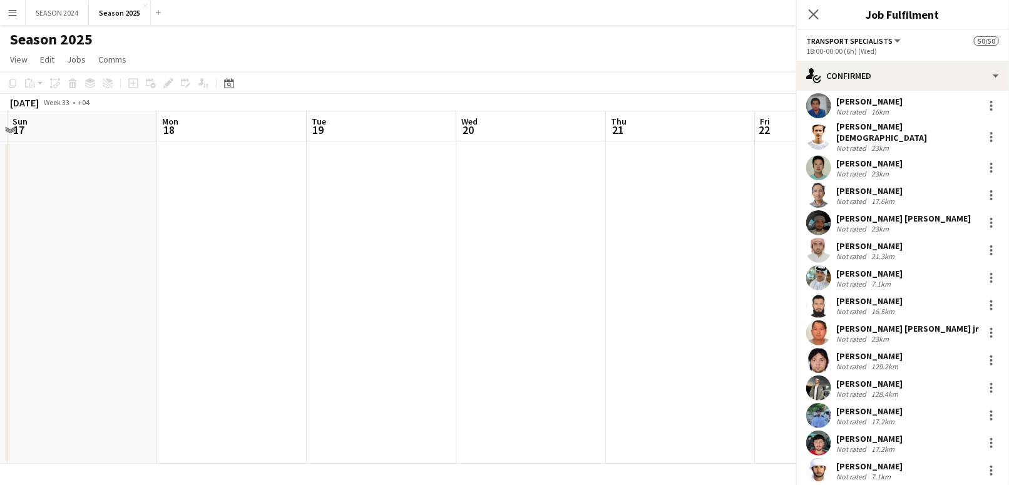
click at [603, 13] on app-navbar "Menu Boards Boards Boards All jobs Status Workforce Workforce My Workforce Recr…" at bounding box center [504, 12] width 1009 height 25
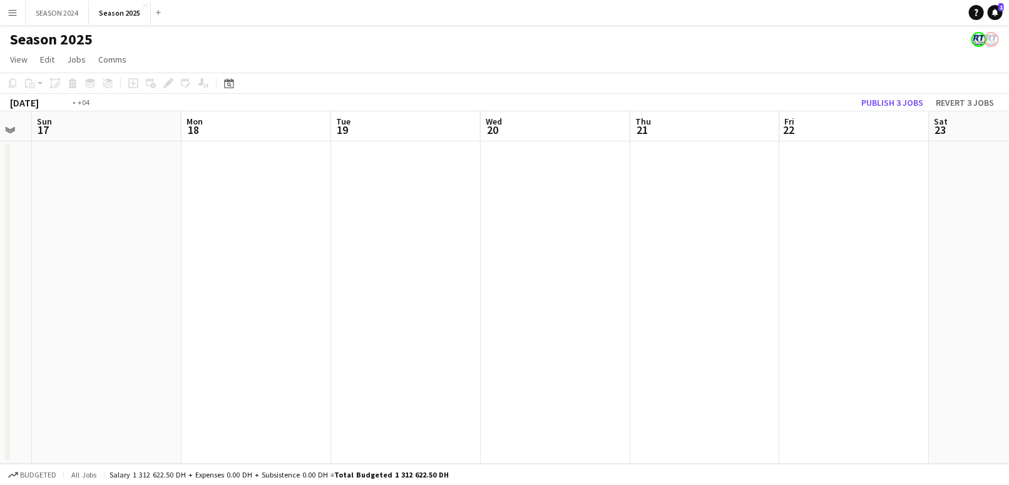
drag, startPoint x: 564, startPoint y: 273, endPoint x: 285, endPoint y: 288, distance: 279.7
click at [323, 282] on app-calendar-viewport "Thu 14 Fri 15 Sat 16 Sun 17 Mon 18 Tue 19 Wed 20 Thu 21 Fri 22 Sat 23 Sun 24 Mo…" at bounding box center [504, 287] width 1009 height 353
drag, startPoint x: 777, startPoint y: 290, endPoint x: 398, endPoint y: 293, distance: 378.8
click at [416, 293] on app-calendar-viewport "Sat 16 Sun 17 Mon 18 Tue 19 Wed 20 Thu 21 Fri 22 Sat 23 Sun 24 Mon 25 Tue 26 We…" at bounding box center [504, 287] width 1009 height 353
drag, startPoint x: 764, startPoint y: 316, endPoint x: 331, endPoint y: 303, distance: 432.9
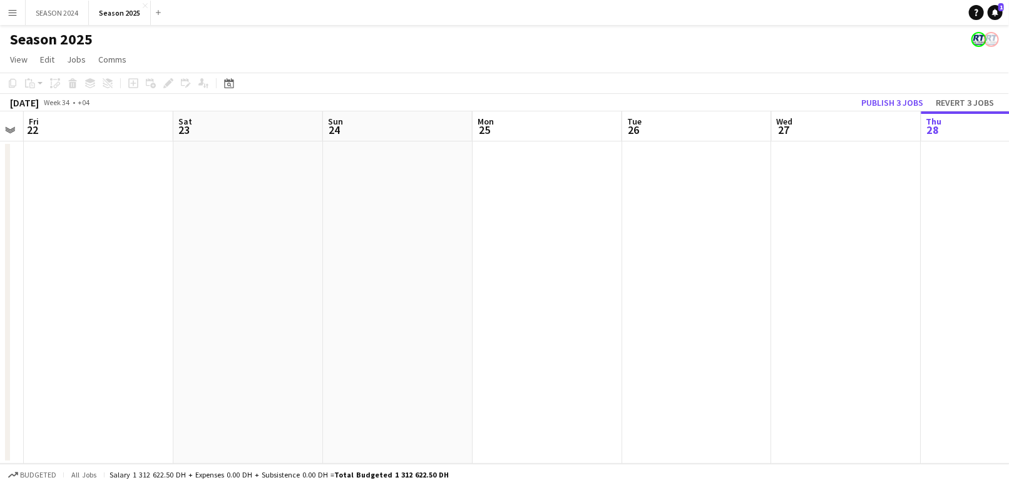
click at [297, 306] on app-calendar-viewport "Tue 19 Wed 20 Thu 21 Fri 22 Sat 23 Sun 24 Mon 25 Tue 26 Wed 27 Thu 28 Fri 29 12…" at bounding box center [504, 287] width 1009 height 353
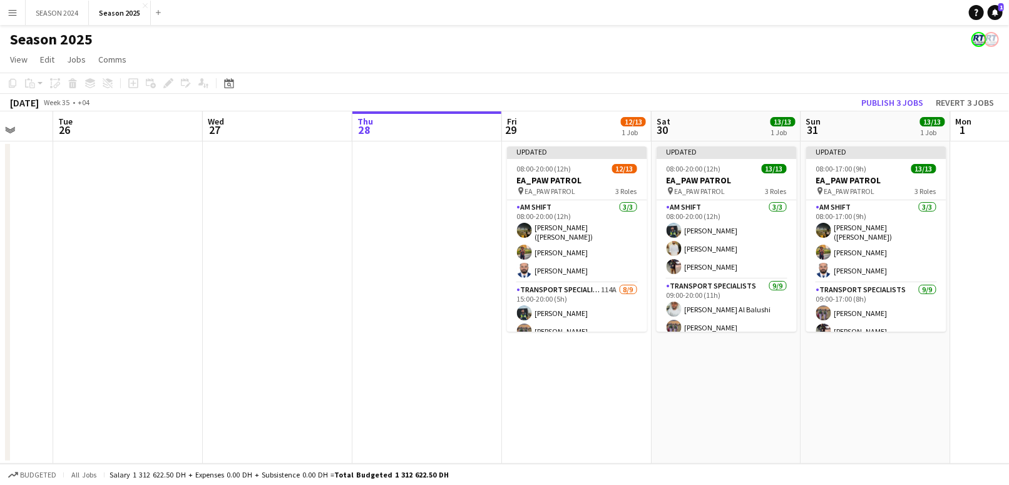
scroll to position [0, 480]
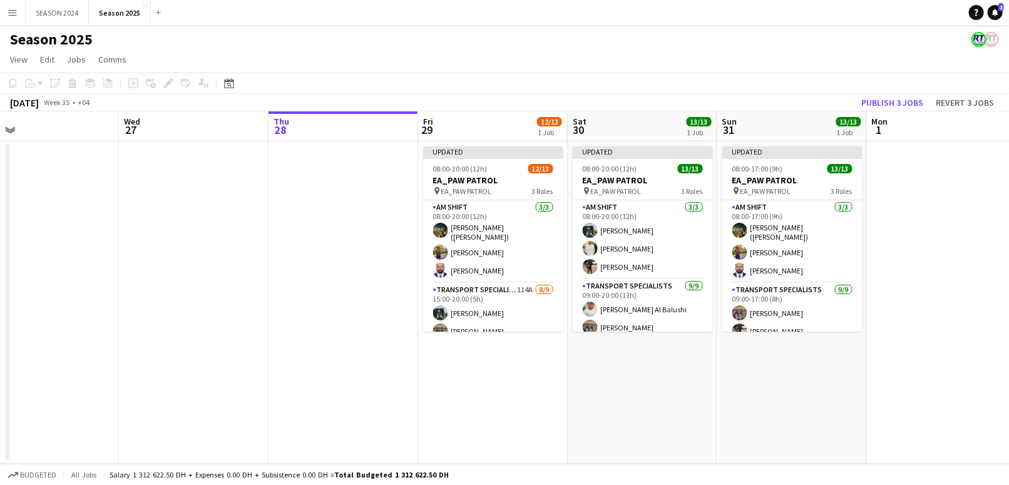
drag, startPoint x: 455, startPoint y: 348, endPoint x: 274, endPoint y: 342, distance: 181.7
click at [274, 342] on app-calendar-viewport "Sat 23 Sun 24 Mon 25 Tue 26 Wed 27 Thu 28 Fri 29 12/13 1 Job Sat 30 13/13 1 Job…" at bounding box center [504, 287] width 1009 height 353
click at [498, 293] on app-card-role "Transport Specialists 114A [DATE] 15:00-20:00 (5h) [PERSON_NAME] [PERSON_NAME] …" at bounding box center [493, 377] width 140 height 188
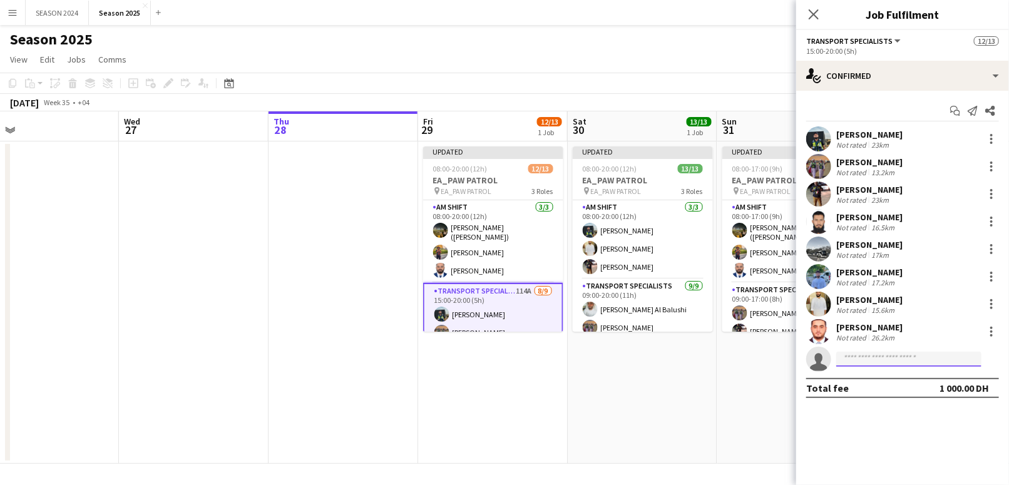
click at [889, 354] on input at bounding box center [909, 359] width 145 height 15
paste input "**********"
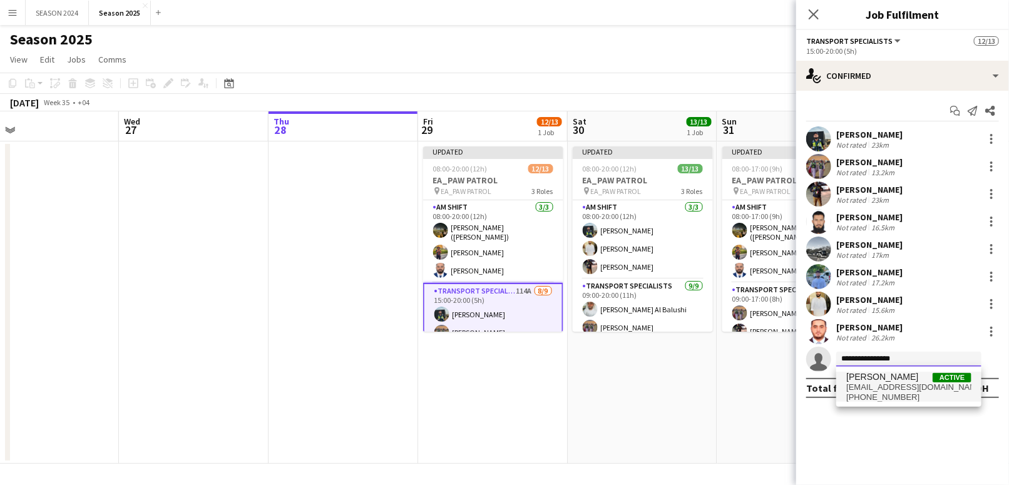
type input "**********"
click at [910, 375] on span "[PERSON_NAME]" at bounding box center [883, 377] width 72 height 11
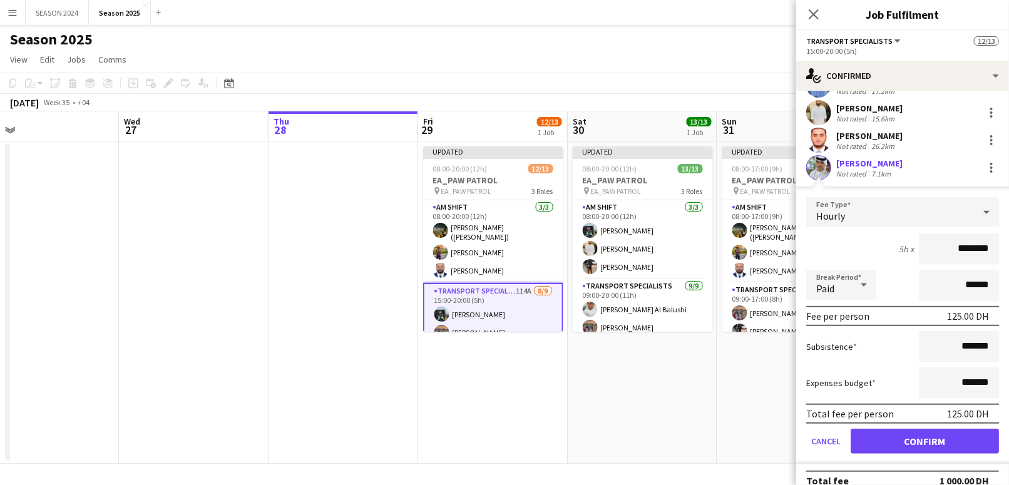
scroll to position [205, 0]
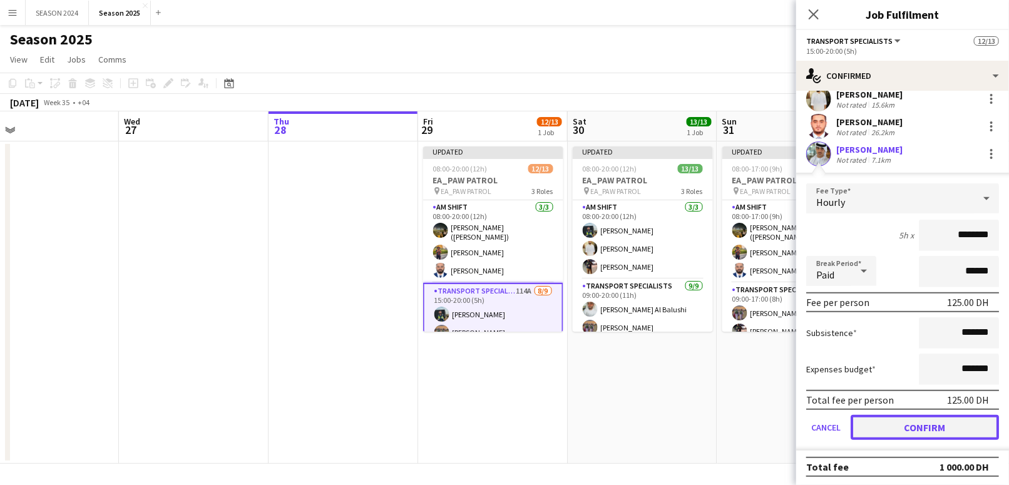
click at [895, 418] on button "Confirm" at bounding box center [925, 427] width 148 height 25
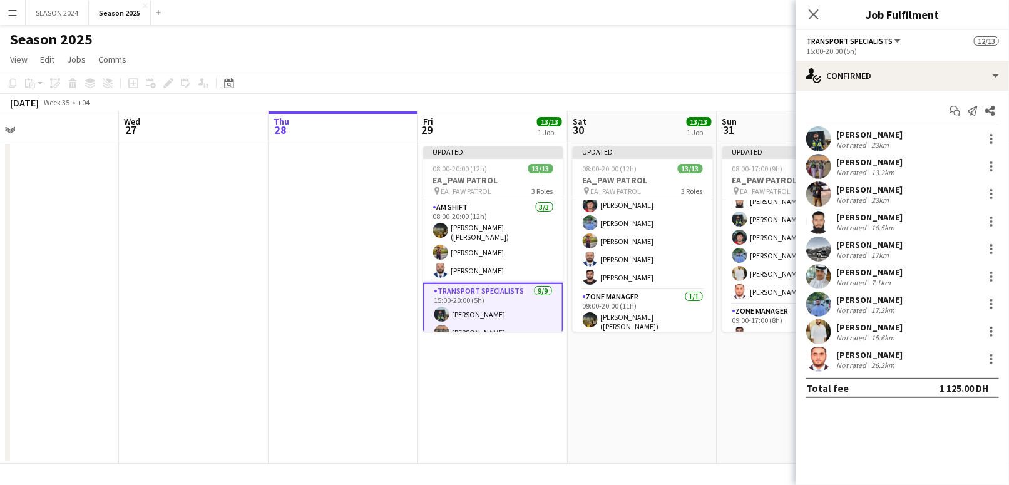
scroll to position [181, 0]
click at [755, 260] on app-card-role "Transport Specialists [DATE] 09:00-17:00 (8h) [PERSON_NAME] Baloshi [PERSON_NAM…" at bounding box center [793, 196] width 140 height 188
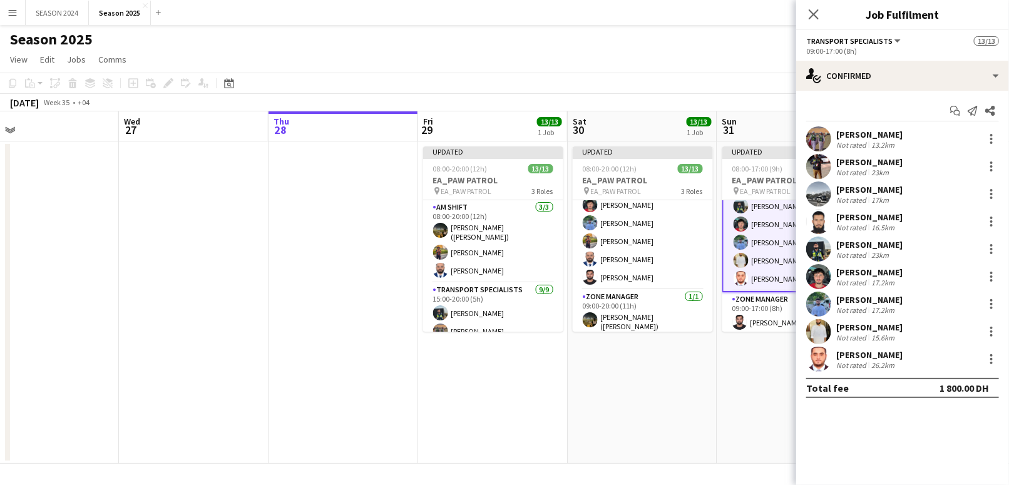
scroll to position [182, 0]
click at [991, 362] on div at bounding box center [992, 363] width 3 height 3
click at [928, 301] on span "Remove" at bounding box center [931, 306] width 38 height 11
click at [891, 361] on input at bounding box center [909, 359] width 145 height 15
paste input "**********"
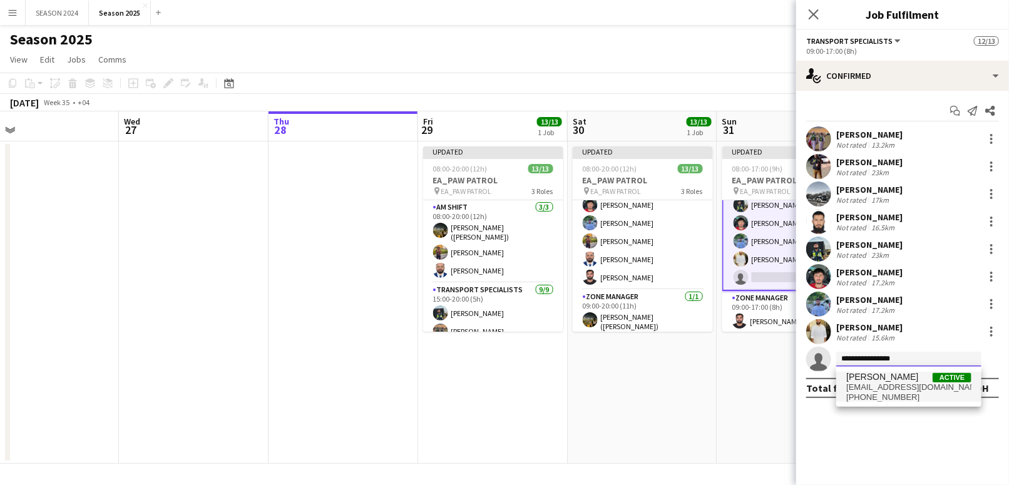
type input "**********"
click at [914, 398] on span "[PHONE_NUMBER]" at bounding box center [909, 398] width 125 height 10
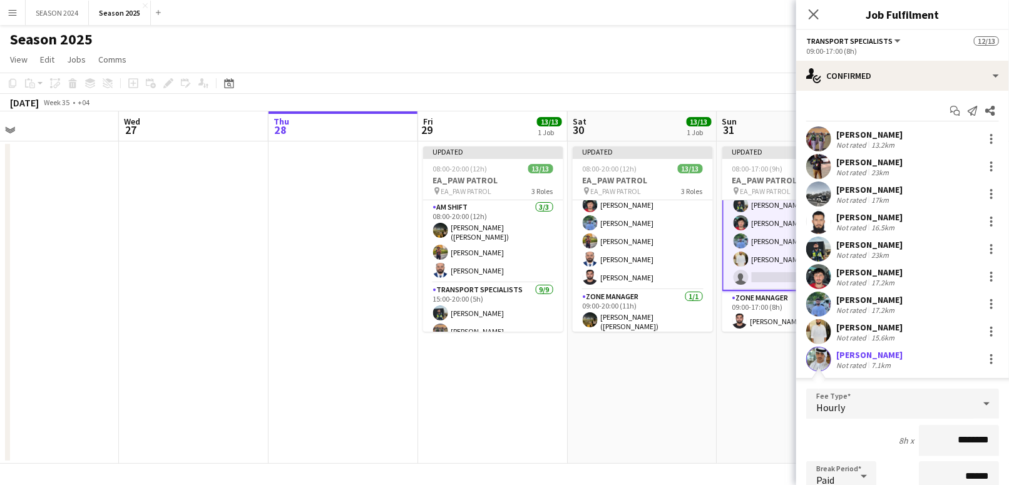
click at [726, 350] on app-date-cell "Updated 08:00-17:00 (9h) 12/13 EA_PAW PATROL pin EA_PAW PATROL 3 Roles AM SHIFT…" at bounding box center [793, 303] width 150 height 322
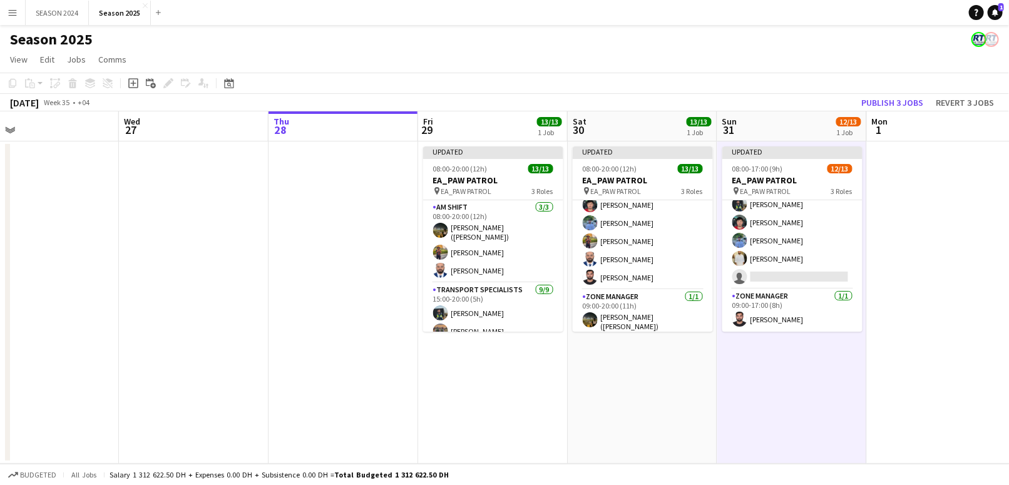
scroll to position [181, 0]
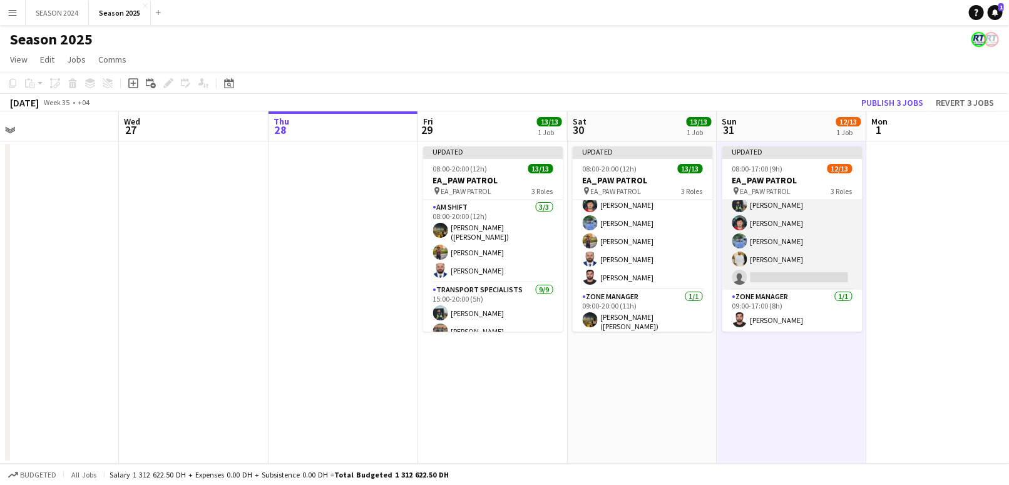
click at [800, 264] on app-card-role "Transport Specialists 119A [DATE] 09:00-17:00 (8h) [PERSON_NAME] Baloshi [PERSO…" at bounding box center [793, 196] width 140 height 188
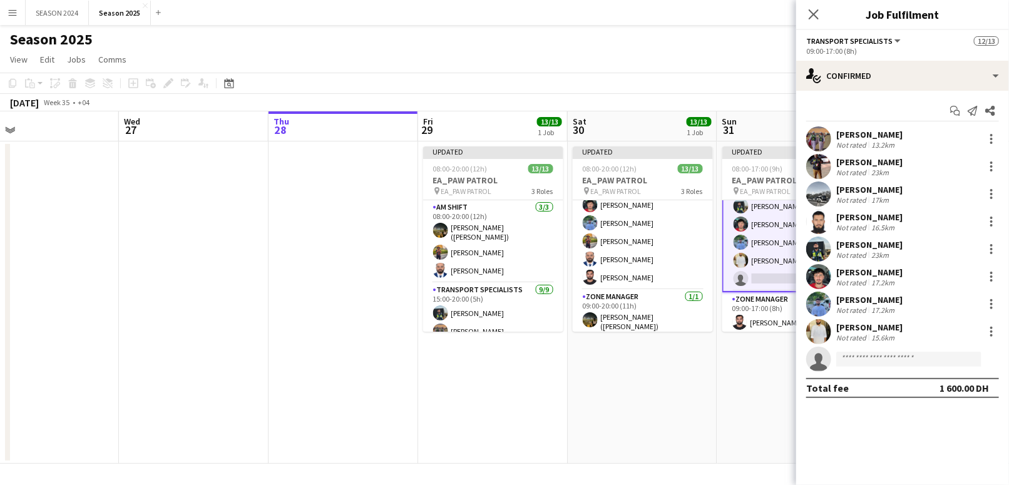
scroll to position [182, 0]
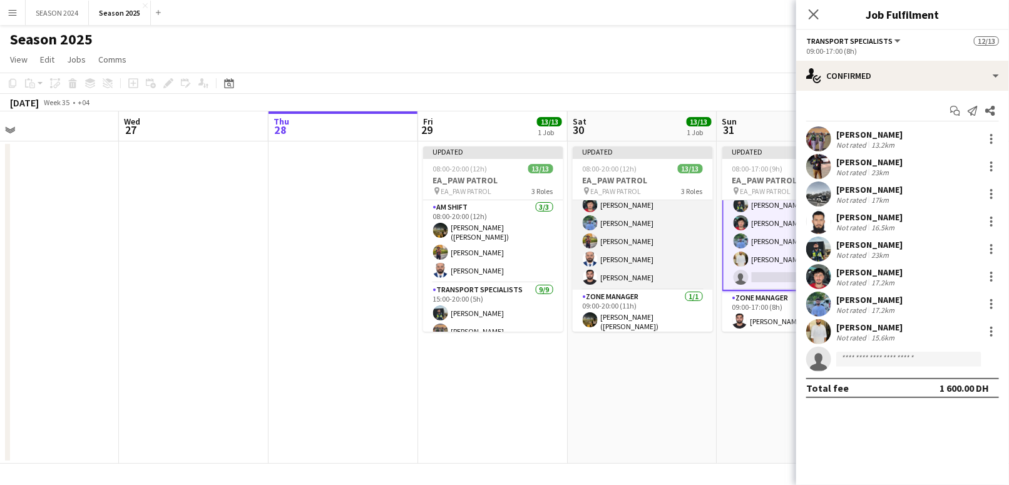
click at [652, 243] on app-card-role "Transport Specialists [DATE] 09:00-20:00 (11h) [PERSON_NAME] Al Balushi [PERSON…" at bounding box center [643, 194] width 140 height 192
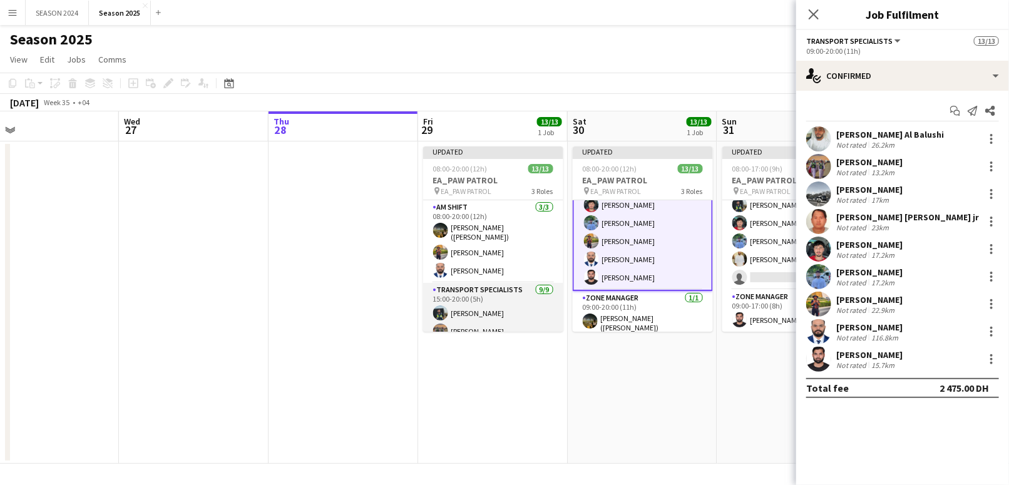
click at [508, 292] on app-card-role "Transport Specialists [DATE] 15:00-20:00 (5h) [PERSON_NAME] [PERSON_NAME] [PERS…" at bounding box center [493, 377] width 140 height 188
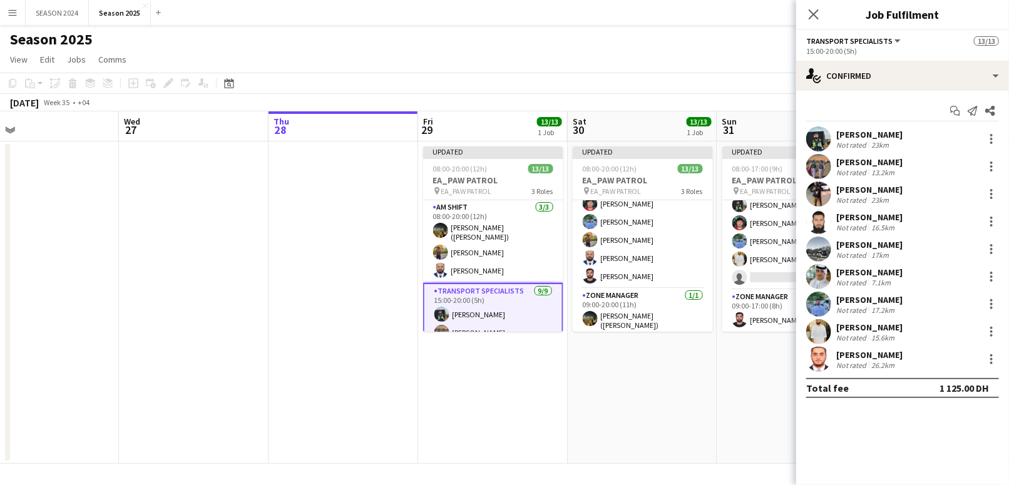
scroll to position [181, 0]
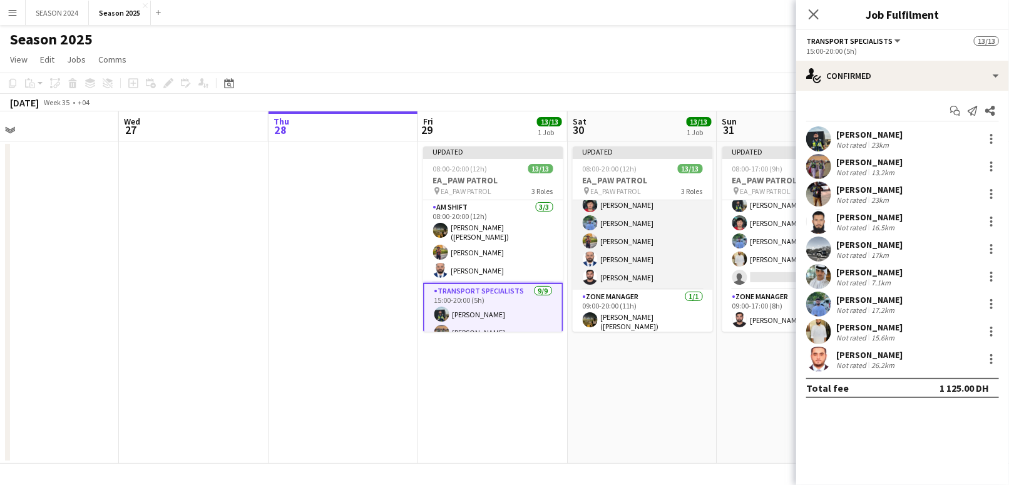
click at [645, 245] on app-card-role "Transport Specialists [DATE] 09:00-20:00 (11h) [PERSON_NAME] Al Balushi [PERSON…" at bounding box center [643, 194] width 140 height 192
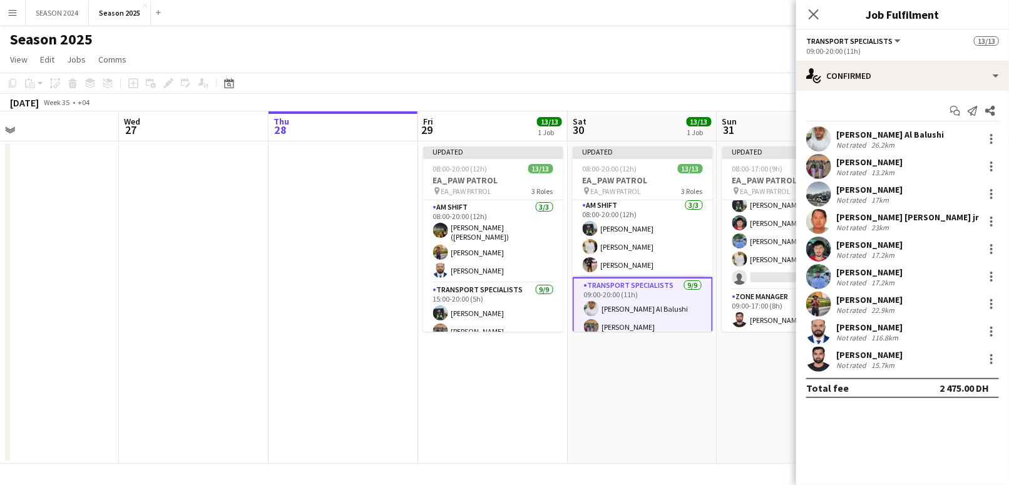
click at [683, 238] on div "AM SHIFT [DATE] 08:00-20:00 (12h) [PERSON_NAME] Raees [PERSON_NAME] [PERSON_NAM…" at bounding box center [643, 266] width 140 height 132
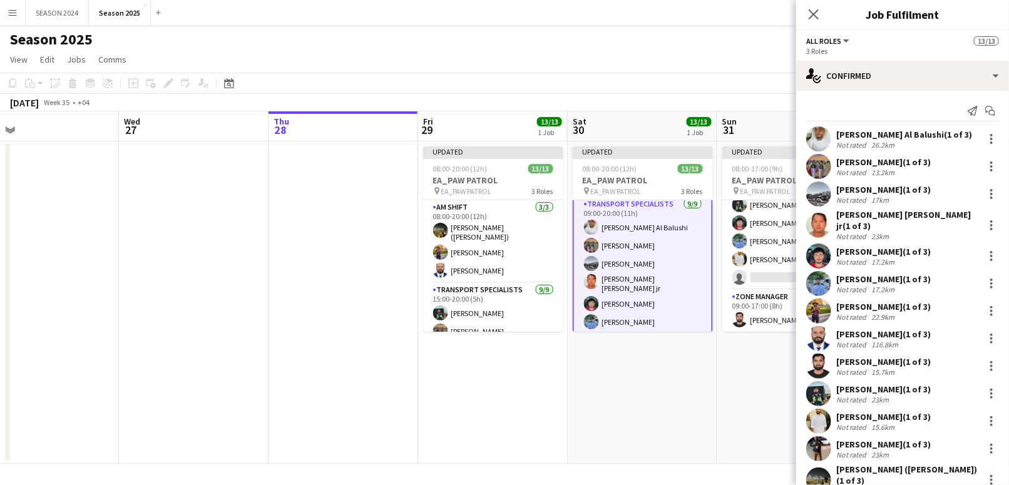
click at [679, 250] on app-card-role "Transport Specialists [DATE] 09:00-20:00 (11h) [PERSON_NAME] Al Balushi [PERSON…" at bounding box center [643, 293] width 140 height 193
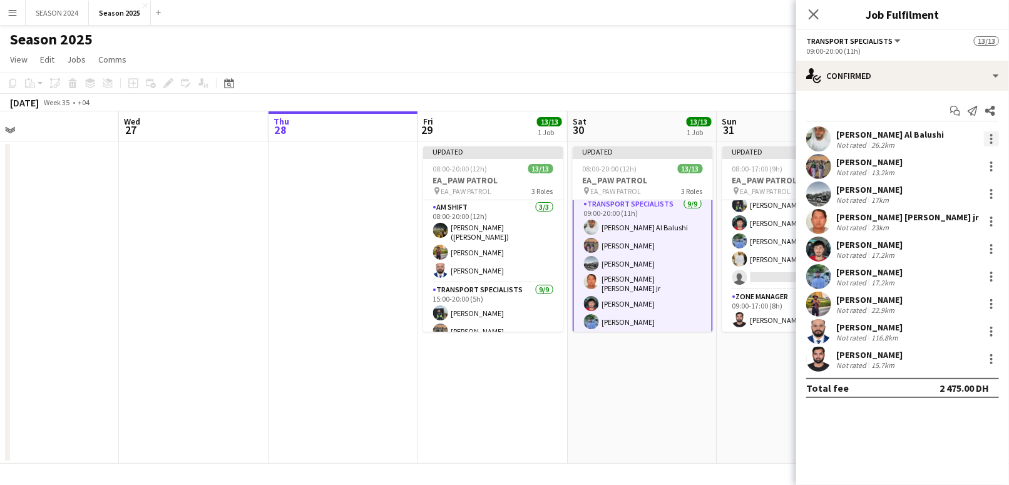
click at [996, 131] on div at bounding box center [991, 138] width 15 height 15
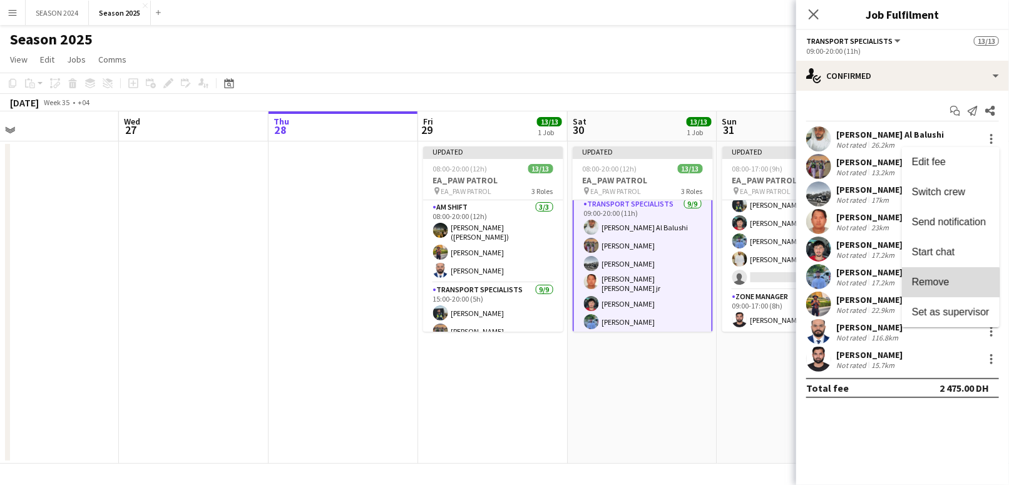
click at [922, 286] on span "Remove" at bounding box center [931, 282] width 38 height 11
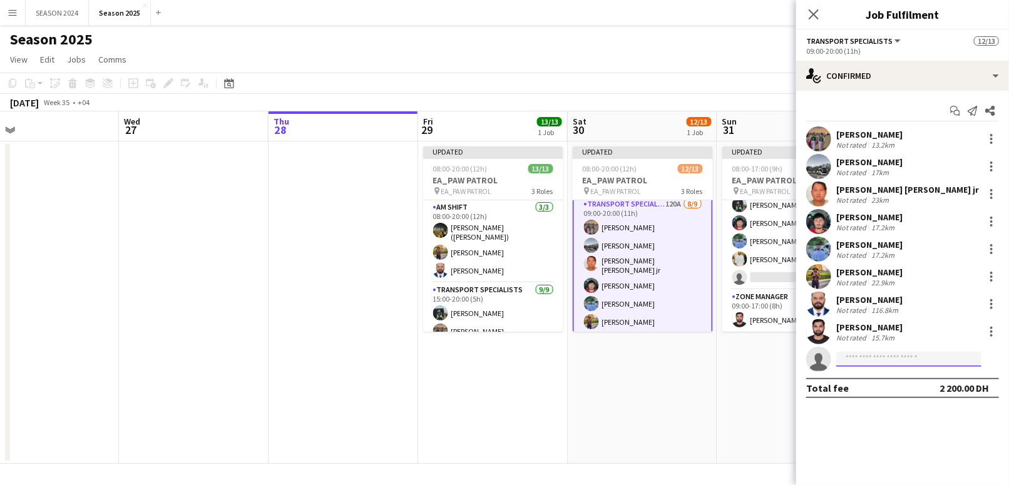
click at [893, 354] on input at bounding box center [909, 359] width 145 height 15
paste input "**********"
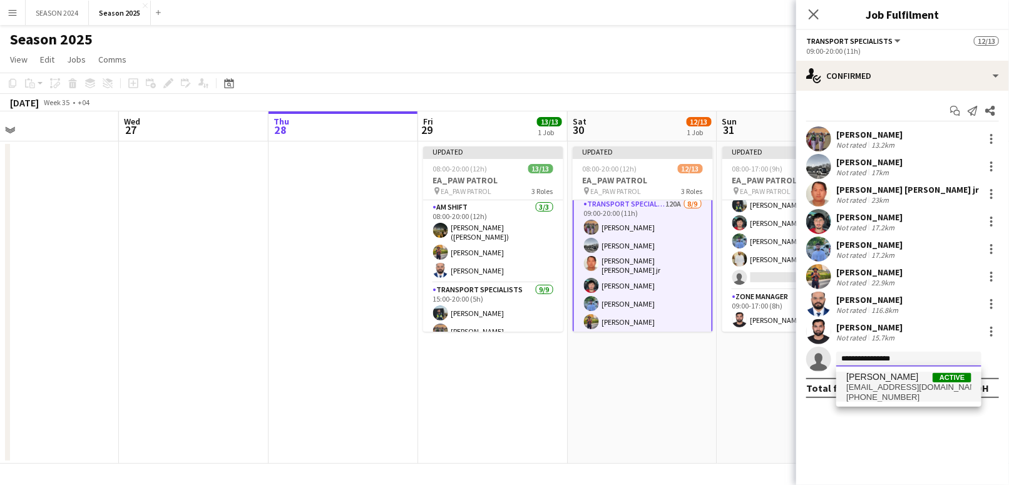
type input "**********"
click at [914, 375] on span "[PERSON_NAME]" at bounding box center [883, 377] width 72 height 11
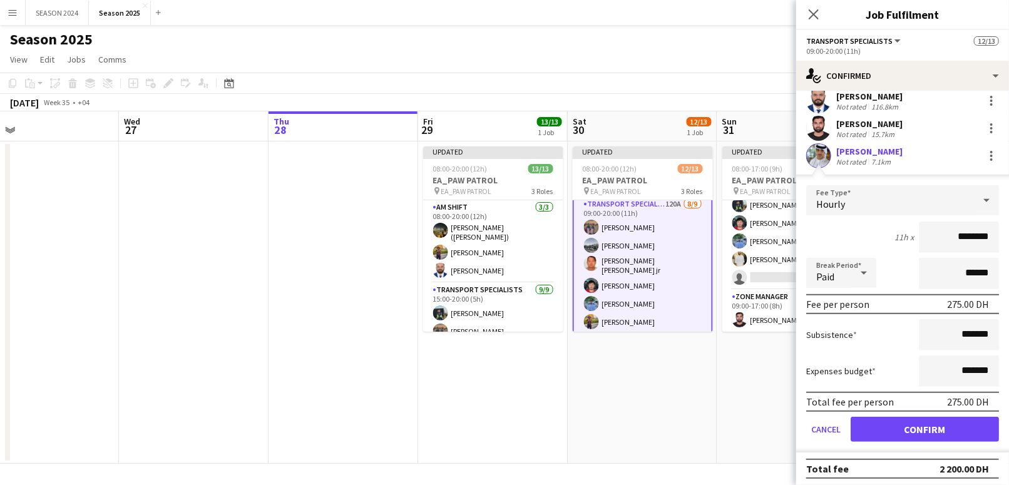
scroll to position [205, 0]
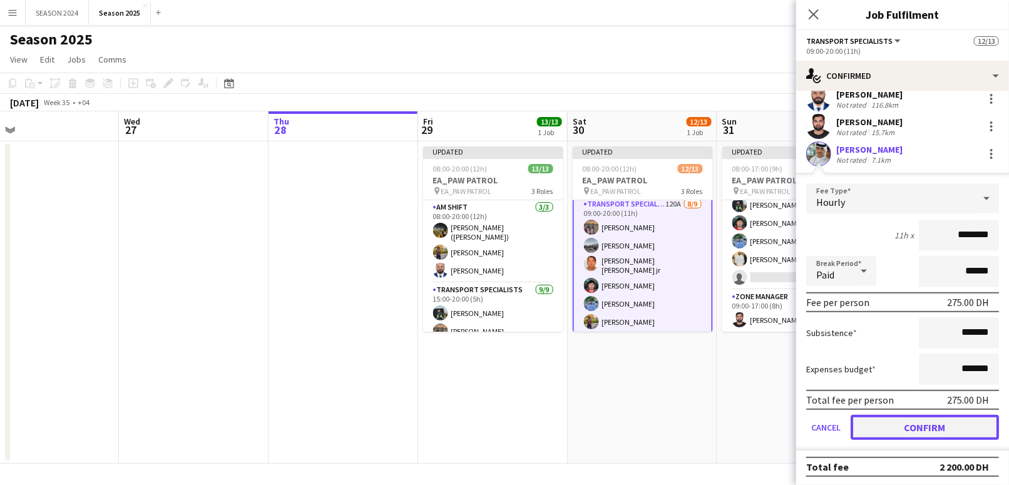
click at [895, 423] on button "Confirm" at bounding box center [925, 427] width 148 height 25
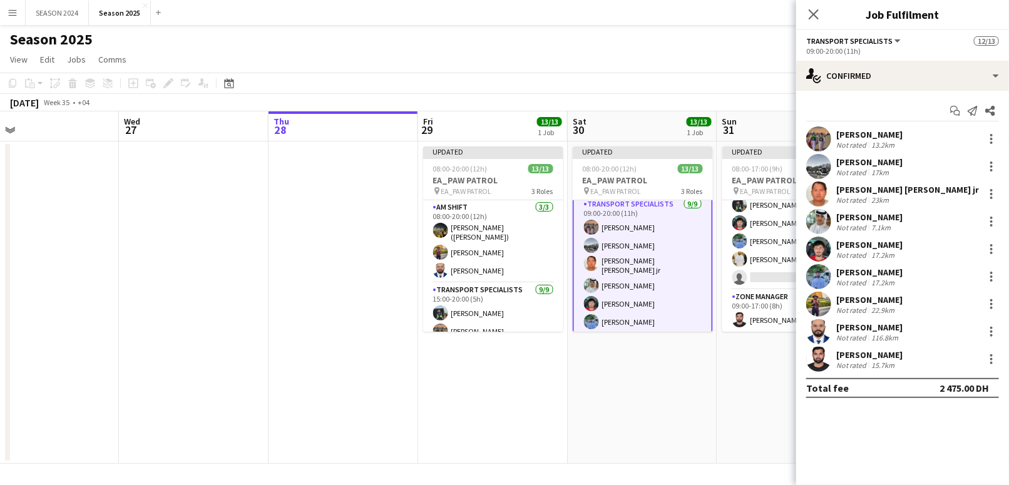
scroll to position [0, 0]
click at [768, 265] on app-card-role "Transport Specialists 119A [DATE] 09:00-17:00 (8h) [PERSON_NAME] Baloshi [PERSO…" at bounding box center [793, 196] width 140 height 188
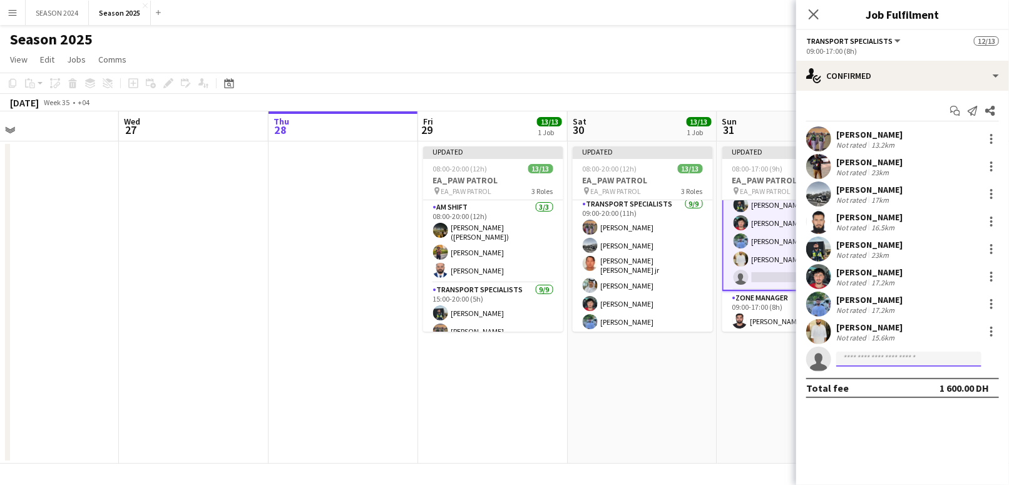
click at [865, 352] on input at bounding box center [909, 359] width 145 height 15
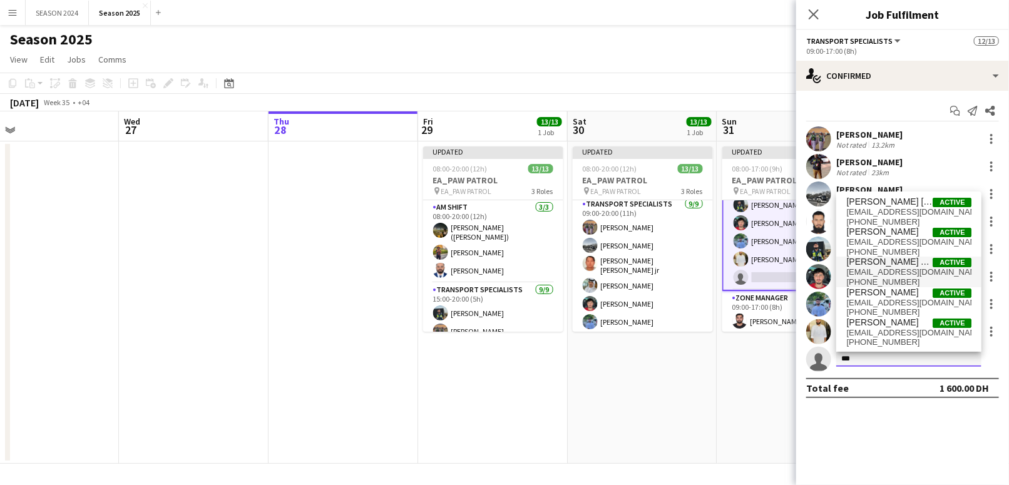
type input "***"
click at [906, 274] on span "[EMAIL_ADDRESS][DOMAIN_NAME]" at bounding box center [909, 272] width 125 height 10
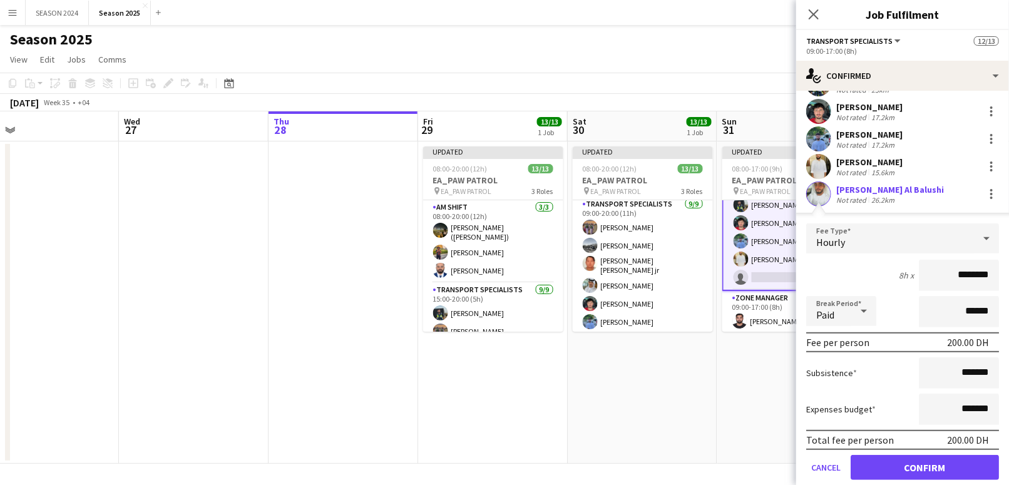
scroll to position [167, 0]
click at [890, 468] on button "Confirm" at bounding box center [925, 466] width 148 height 25
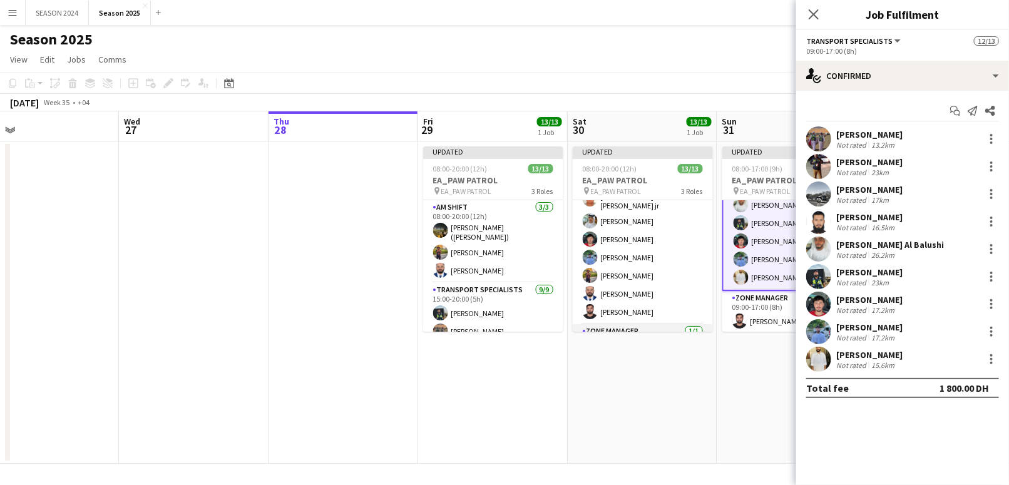
scroll to position [185, 0]
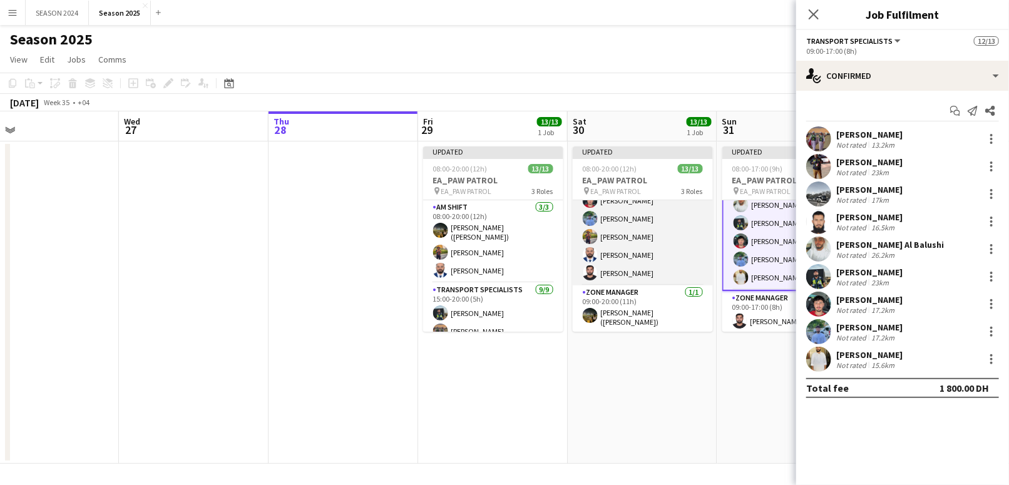
click at [617, 230] on app-card-role "Transport Specialists [DATE] 09:00-20:00 (11h) [PERSON_NAME] [PERSON_NAME] [PER…" at bounding box center [643, 190] width 140 height 192
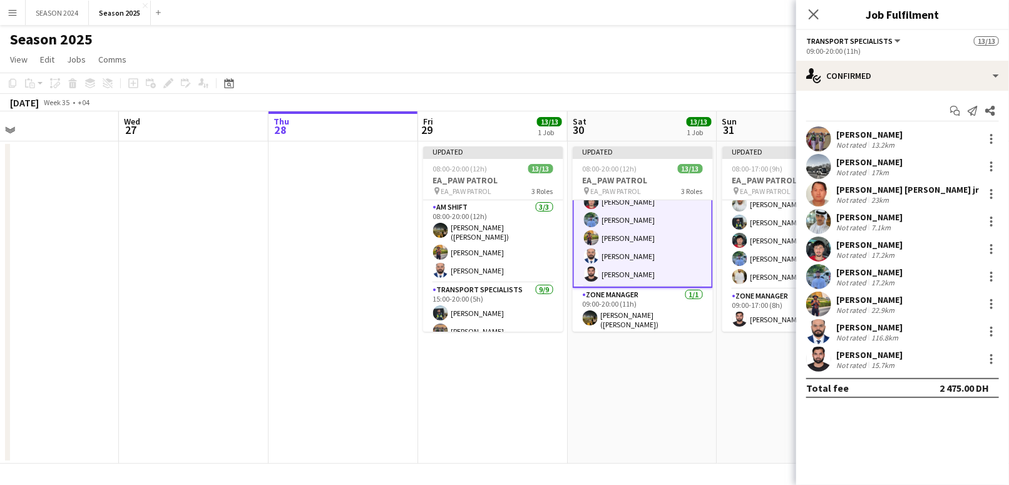
scroll to position [186, 0]
click at [476, 302] on app-card-role "Transport Specialists [DATE] 15:00-20:00 (5h) [PERSON_NAME] [PERSON_NAME] [PERS…" at bounding box center [493, 377] width 140 height 188
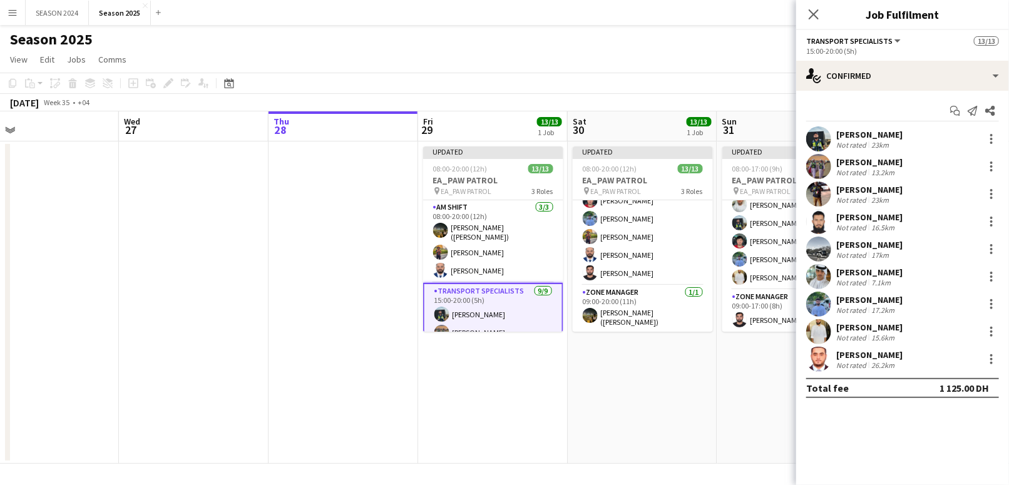
scroll to position [185, 0]
click at [659, 315] on app-card-role "Zone Manager [DATE] 09:00-20:00 (11h) [PERSON_NAME] ([PERSON_NAME])" at bounding box center [643, 309] width 140 height 46
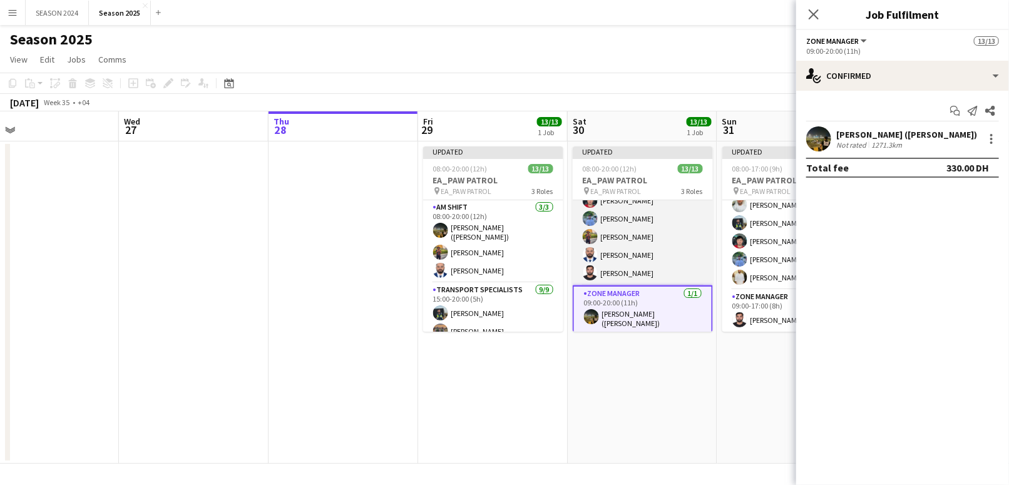
click at [651, 245] on app-card-role "Transport Specialists [DATE] 09:00-20:00 (11h) [PERSON_NAME] [PERSON_NAME] [PER…" at bounding box center [643, 190] width 140 height 192
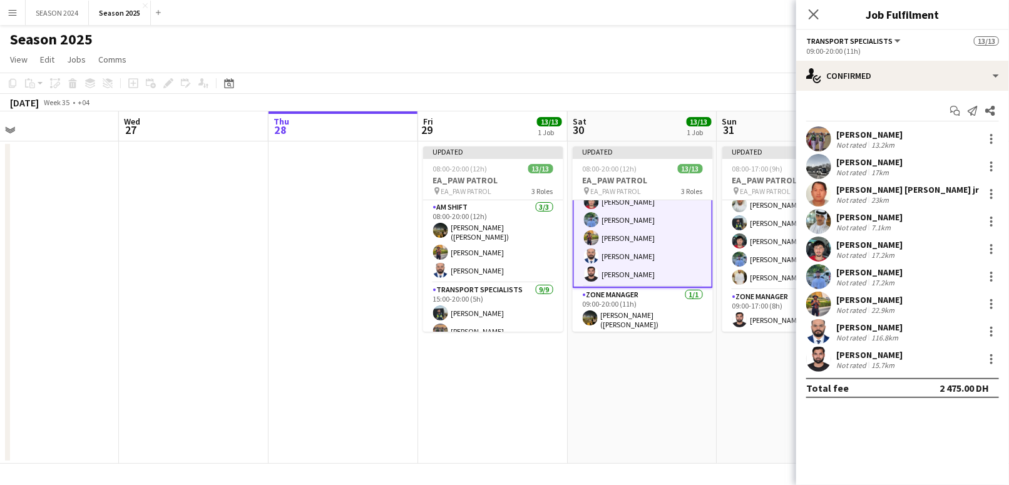
scroll to position [186, 0]
click at [763, 242] on app-card-role "Transport Specialists [DATE] 09:00-17:00 (8h) [PERSON_NAME] Baloshi [PERSON_NAM…" at bounding box center [793, 196] width 140 height 188
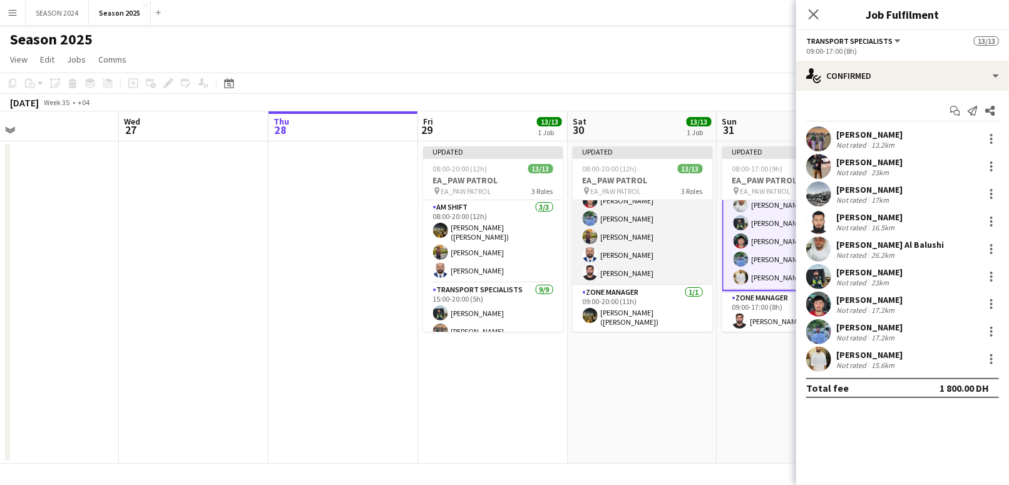
click at [643, 254] on app-card-role "Transport Specialists [DATE] 09:00-20:00 (11h) [PERSON_NAME] [PERSON_NAME] [PER…" at bounding box center [643, 190] width 140 height 192
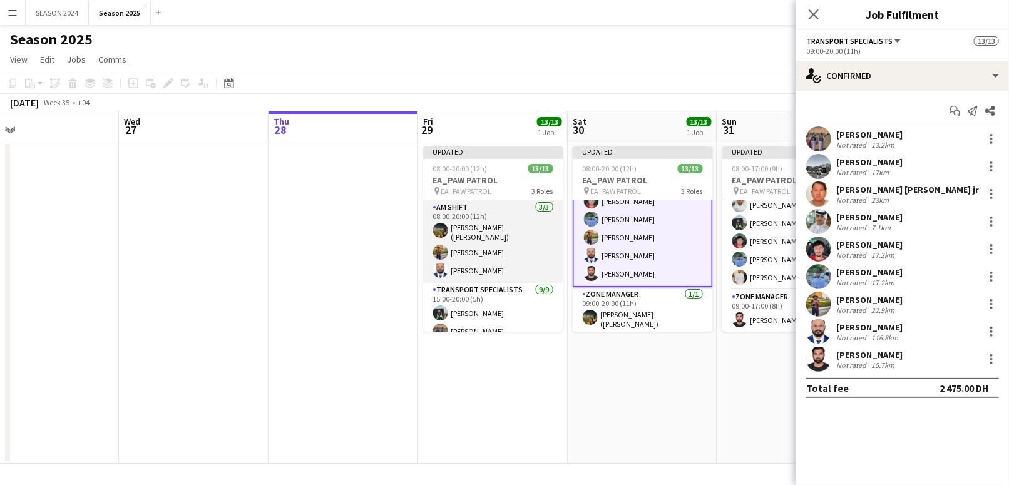
scroll to position [83, 0]
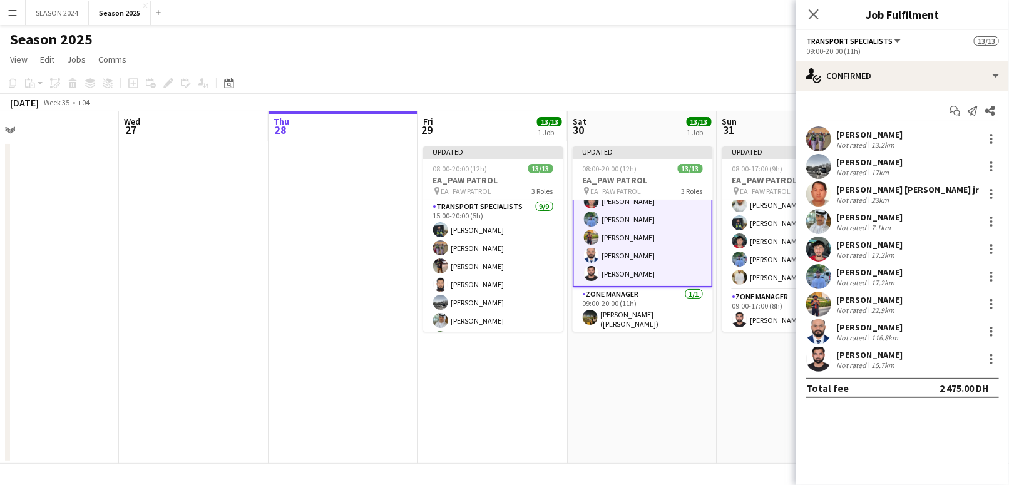
click at [518, 254] on app-card-role "Transport Specialists [DATE] 15:00-20:00 (5h) [PERSON_NAME] [PERSON_NAME] [PERS…" at bounding box center [493, 294] width 140 height 188
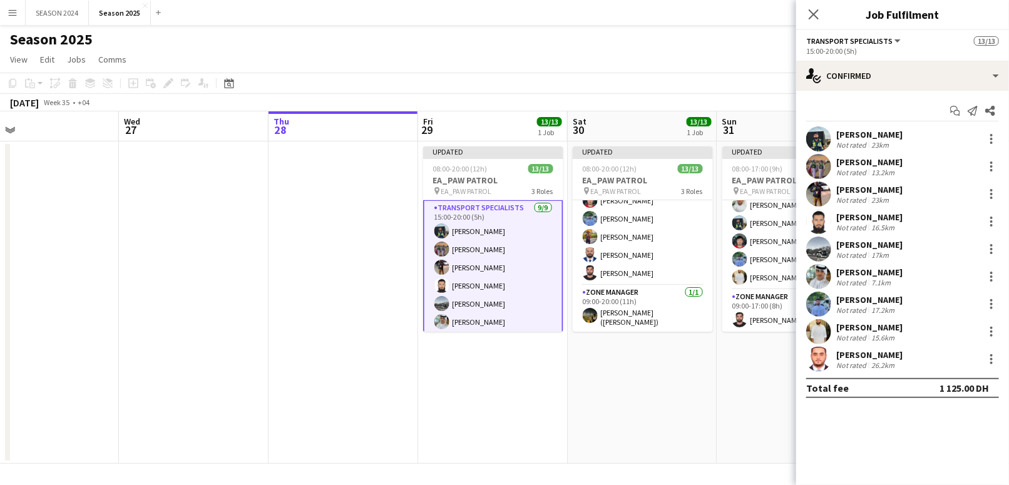
scroll to position [85, 0]
click at [741, 245] on app-user-avatar at bounding box center [740, 241] width 15 height 15
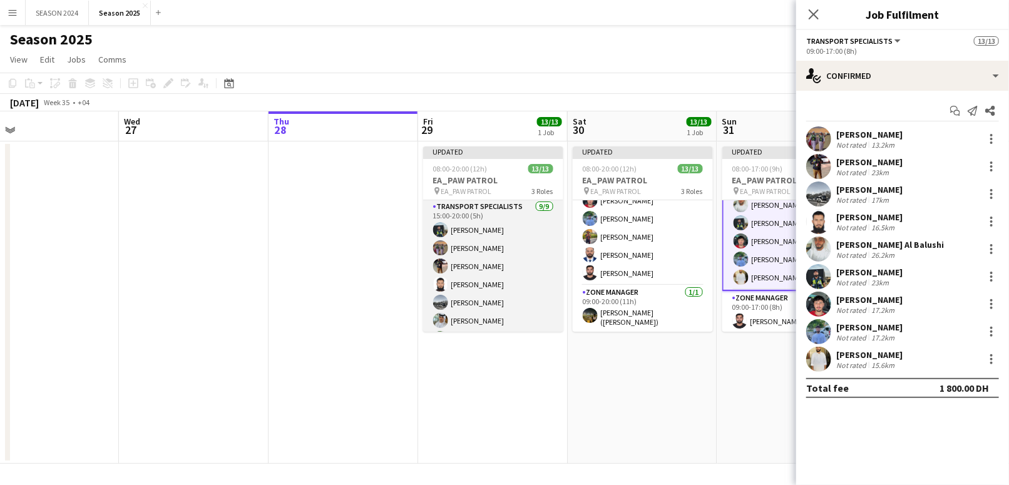
click at [485, 244] on app-card-role "Transport Specialists [DATE] 15:00-20:00 (5h) [PERSON_NAME] [PERSON_NAME] [PERS…" at bounding box center [493, 294] width 140 height 188
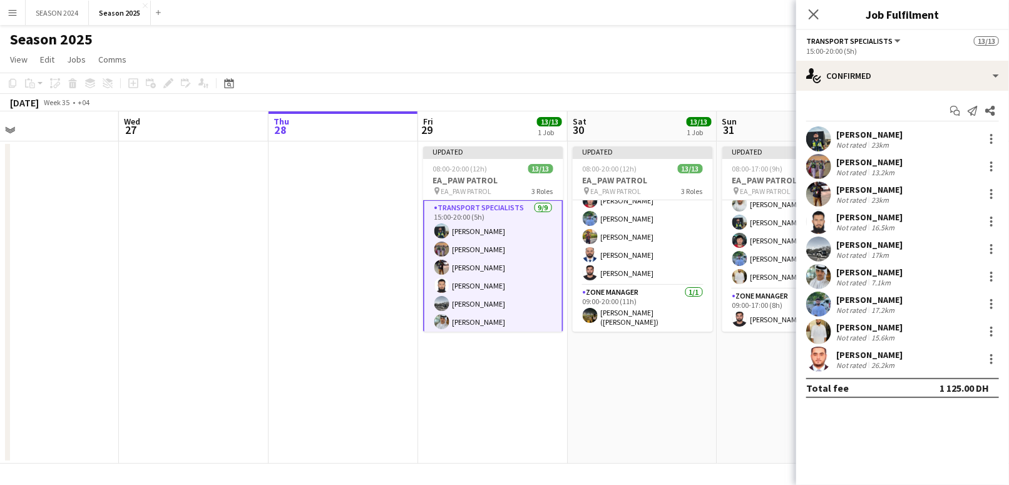
scroll to position [85, 0]
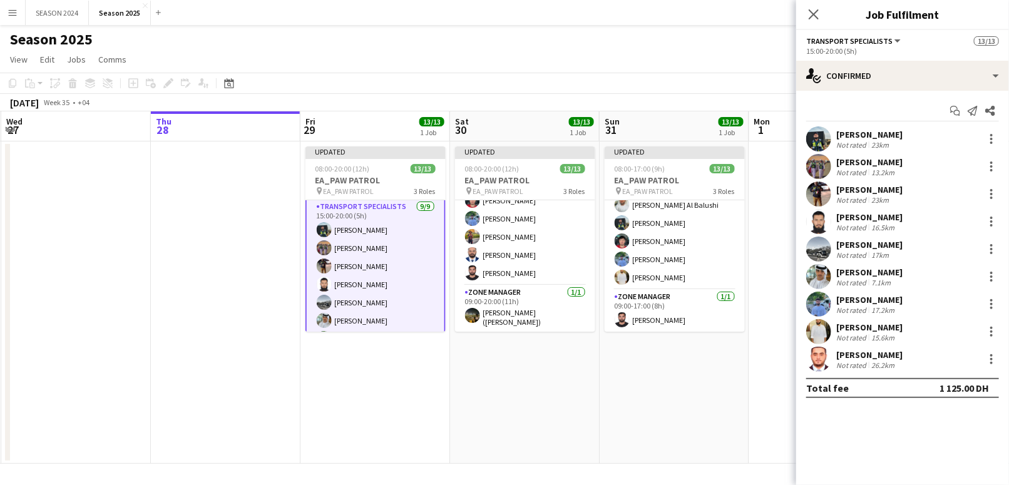
drag, startPoint x: 297, startPoint y: 275, endPoint x: 217, endPoint y: 278, distance: 79.6
click at [217, 278] on app-calendar-viewport "Sun 24 Mon 25 Tue 26 Wed 27 Thu 28 Fri 29 13/13 1 Job Sat 30 13/13 1 Job Sun 31…" at bounding box center [504, 287] width 1009 height 353
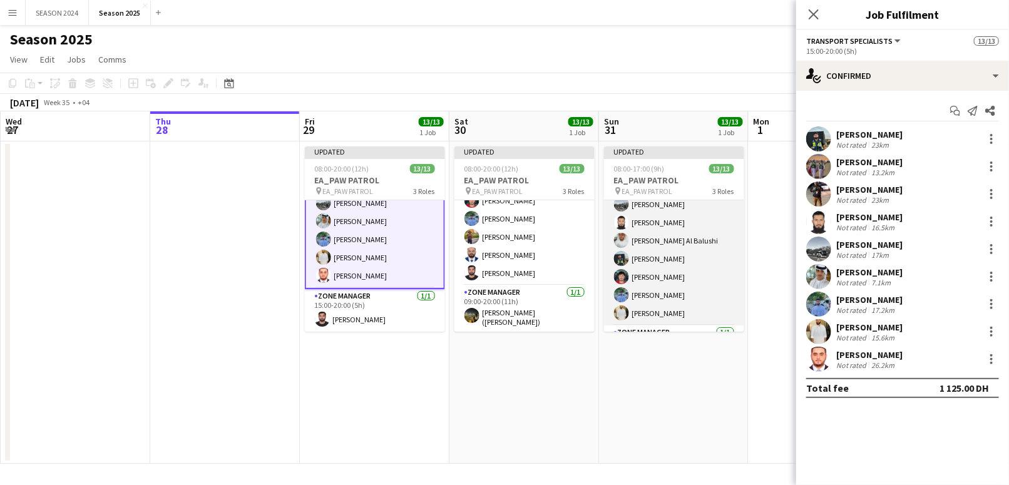
scroll to position [181, 0]
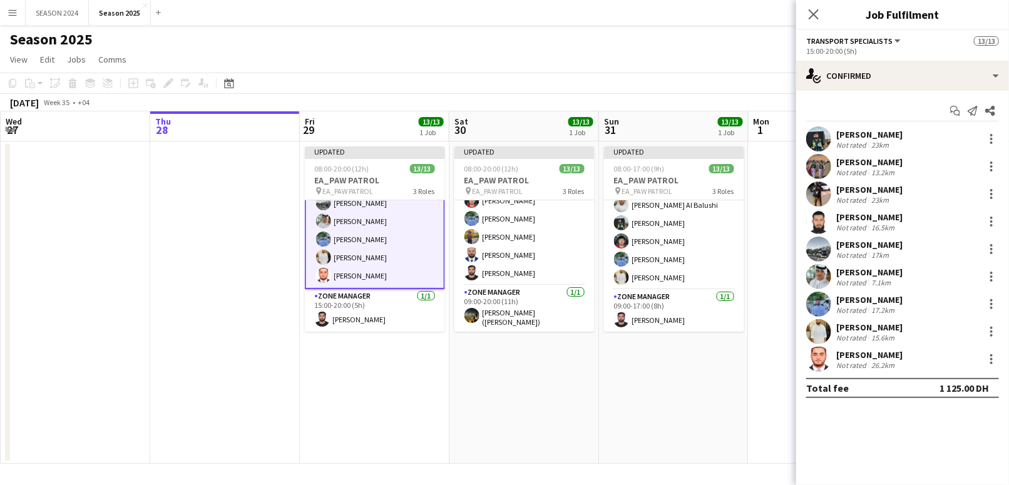
click at [376, 239] on app-card-role "Transport Specialists [DATE] 15:00-20:00 (5h) [PERSON_NAME] [PERSON_NAME] [PERS…" at bounding box center [375, 194] width 140 height 190
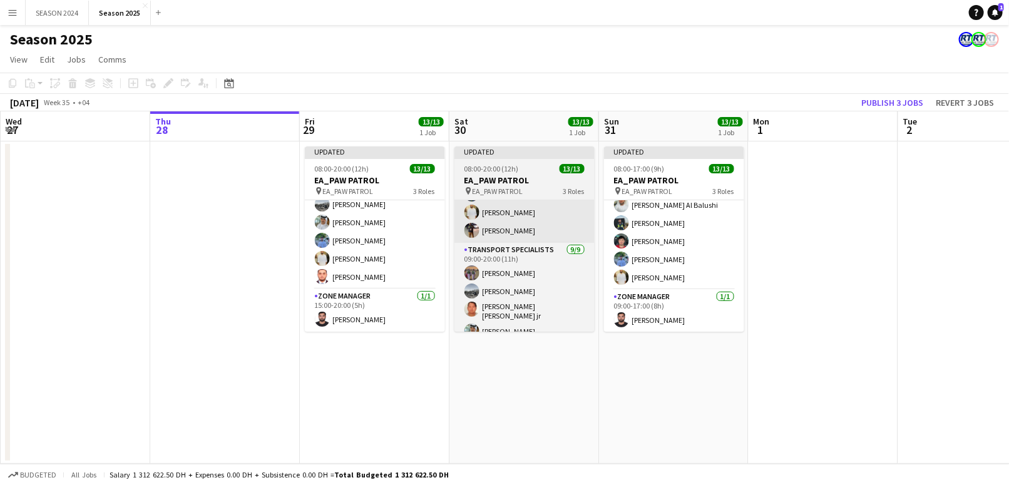
scroll to position [18, 0]
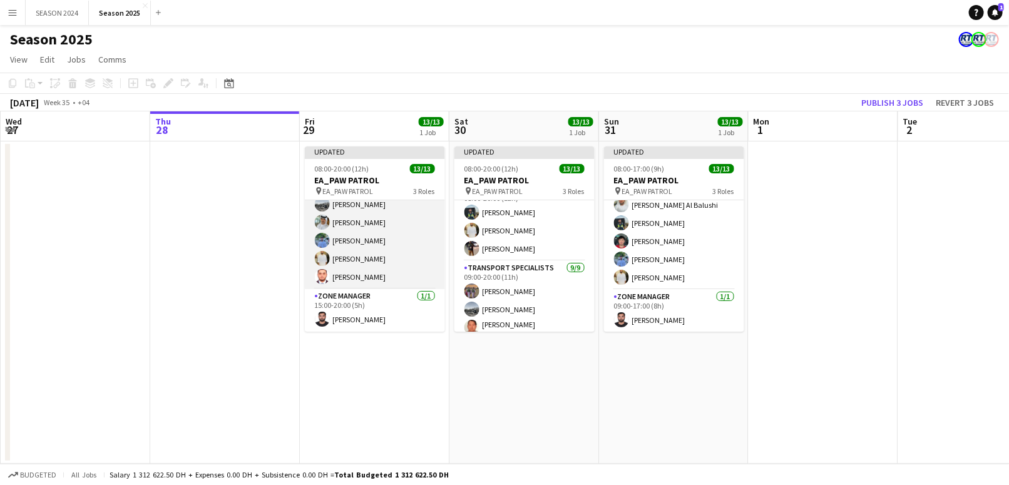
click at [381, 288] on app-card-role "Transport Specialists [DATE] 15:00-20:00 (5h) [PERSON_NAME] [PERSON_NAME] [PERS…" at bounding box center [375, 195] width 140 height 188
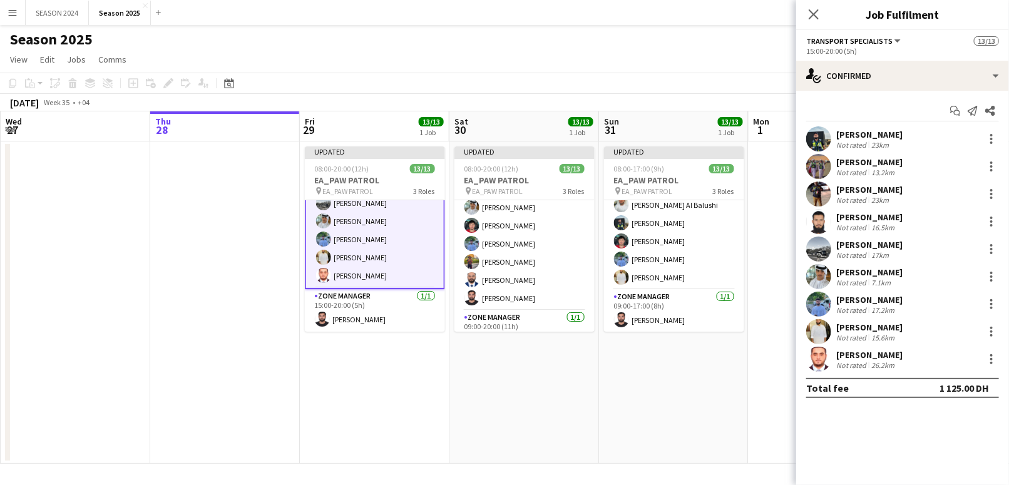
scroll to position [185, 0]
click at [488, 254] on app-card-role "Transport Specialists [DATE] 09:00-20:00 (11h) [PERSON_NAME] [PERSON_NAME] [PER…" at bounding box center [525, 190] width 140 height 192
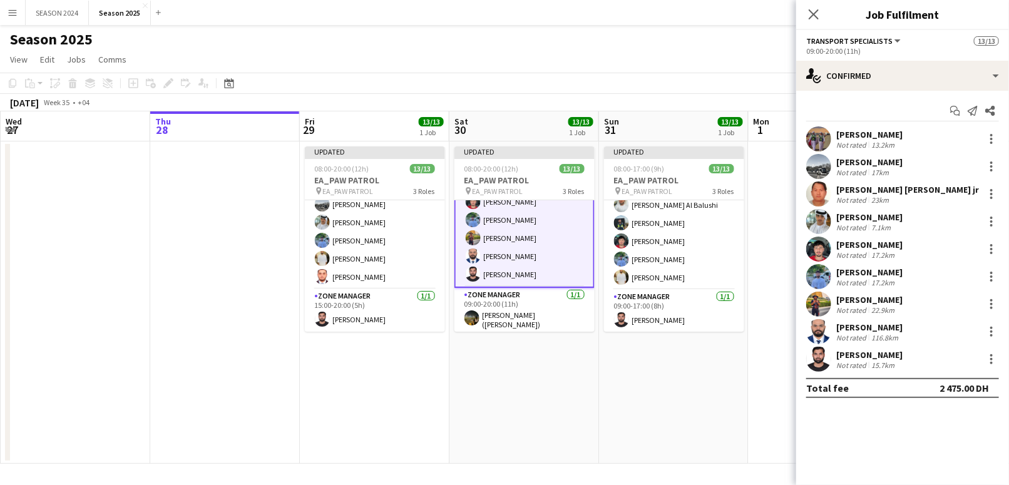
scroll to position [186, 0]
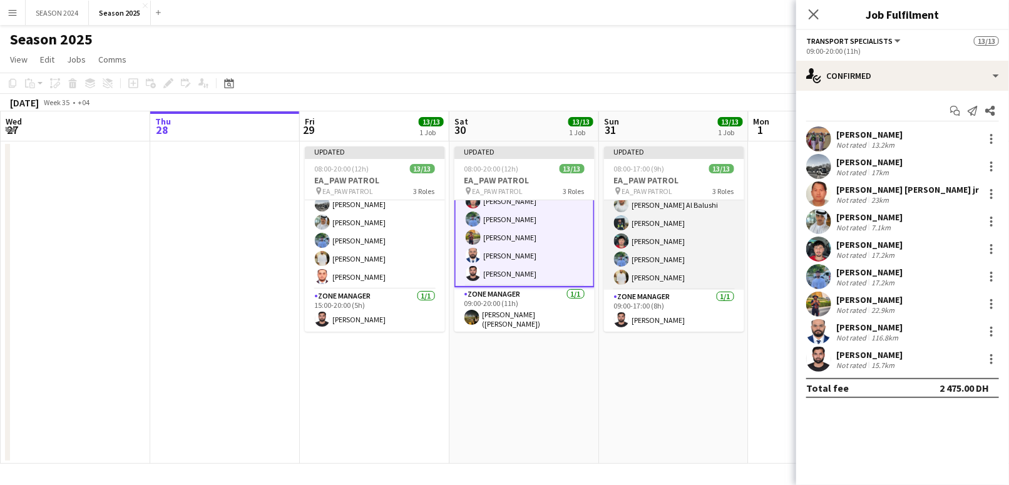
click at [631, 255] on app-card-role "Transport Specialists [DATE] 09:00-17:00 (8h) [PERSON_NAME] Baloshi [PERSON_NAM…" at bounding box center [674, 196] width 140 height 188
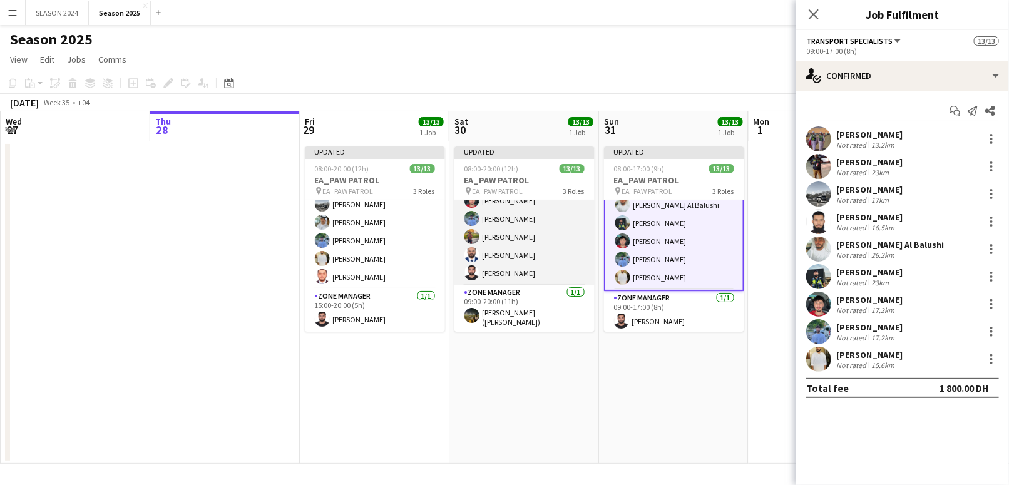
scroll to position [68, 0]
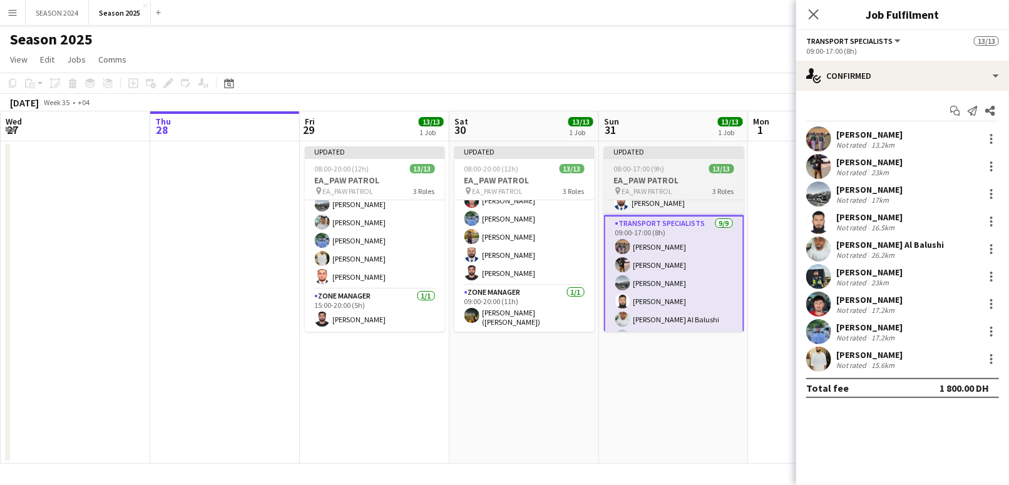
click at [693, 281] on app-card-role "Transport Specialists [DATE] 09:00-17:00 (8h) [PERSON_NAME] Baloshi [PERSON_NAM…" at bounding box center [674, 310] width 140 height 190
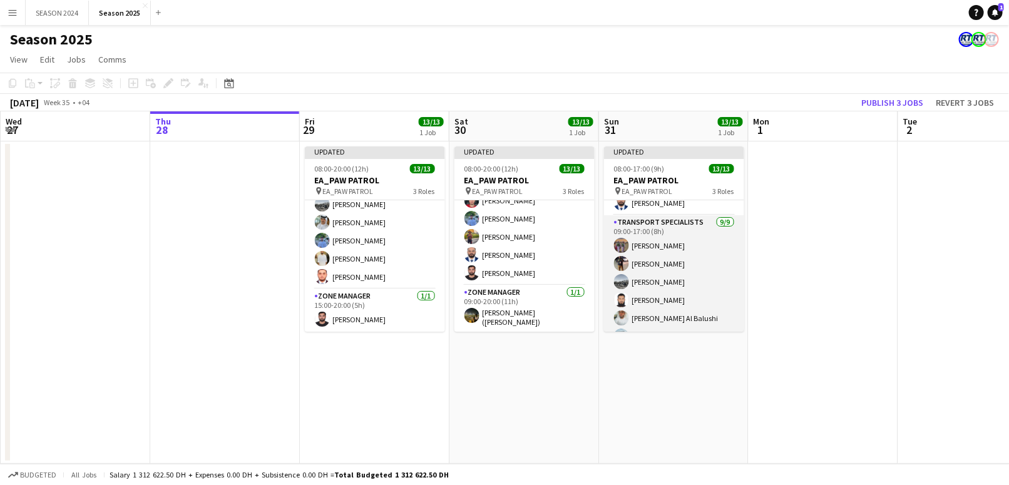
click at [693, 244] on app-card-role "Transport Specialists [DATE] 09:00-17:00 (8h) [PERSON_NAME] Baloshi [PERSON_NAM…" at bounding box center [674, 309] width 140 height 188
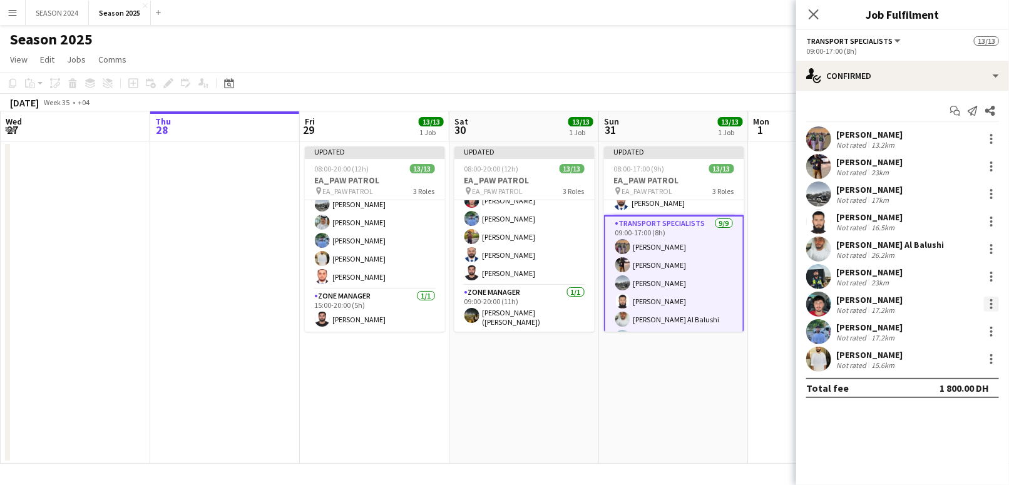
click at [990, 302] on div at bounding box center [991, 304] width 15 height 15
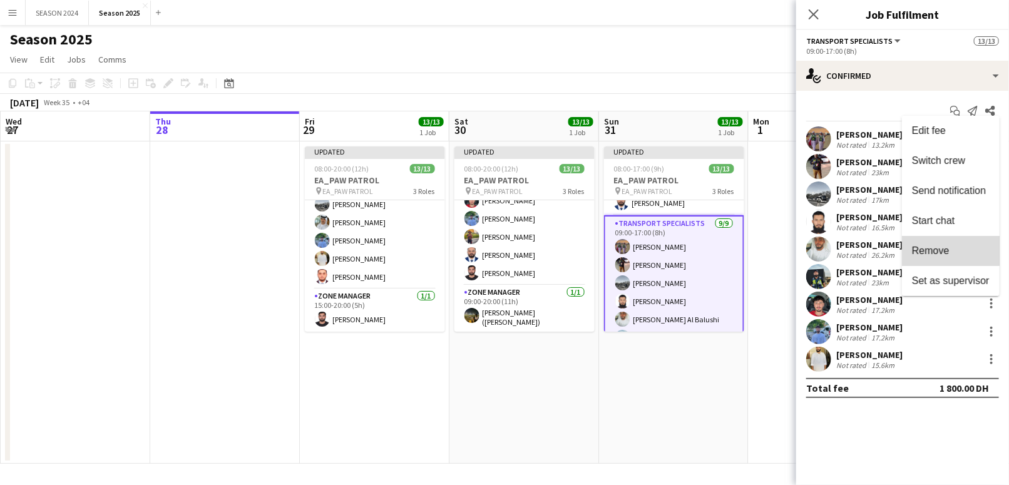
click at [932, 239] on button "Remove" at bounding box center [951, 251] width 98 height 30
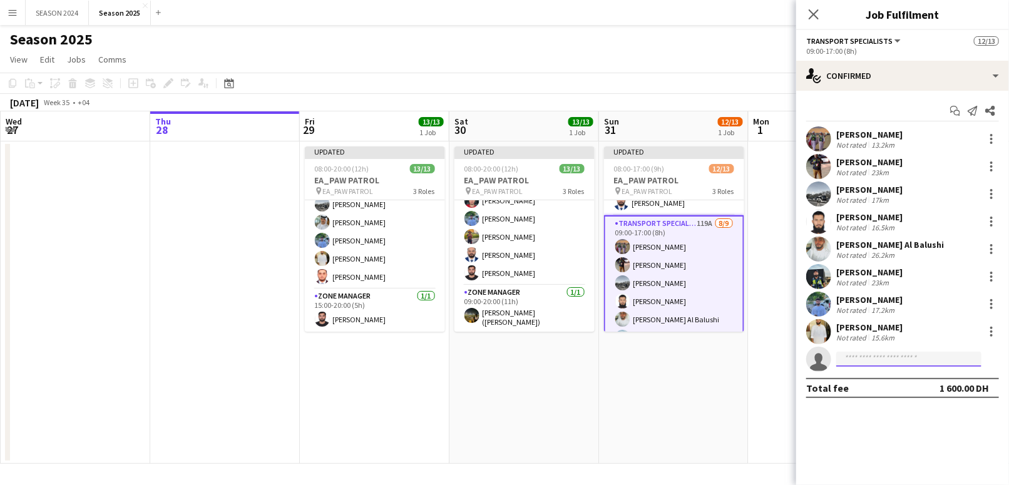
click at [894, 358] on input at bounding box center [909, 359] width 145 height 15
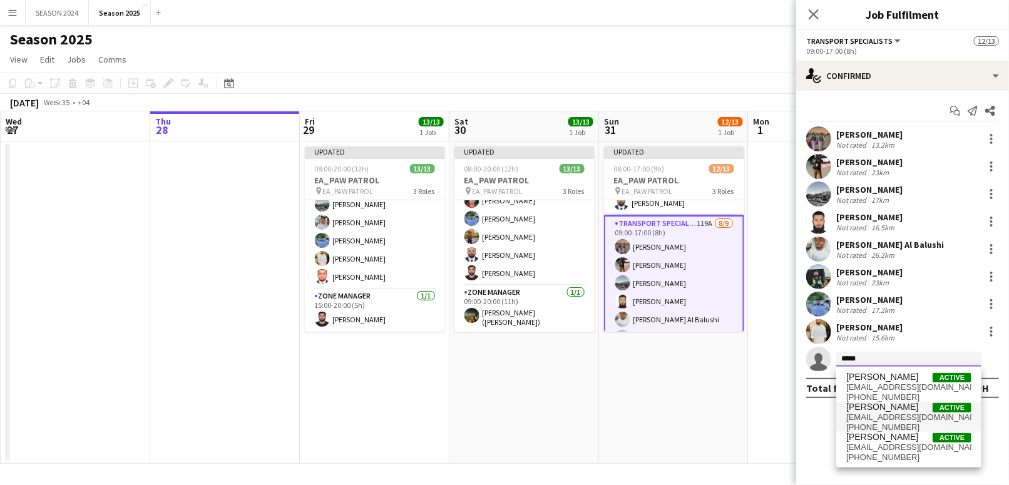
type input "*****"
click at [895, 416] on span "[EMAIL_ADDRESS][DOMAIN_NAME]" at bounding box center [909, 418] width 125 height 10
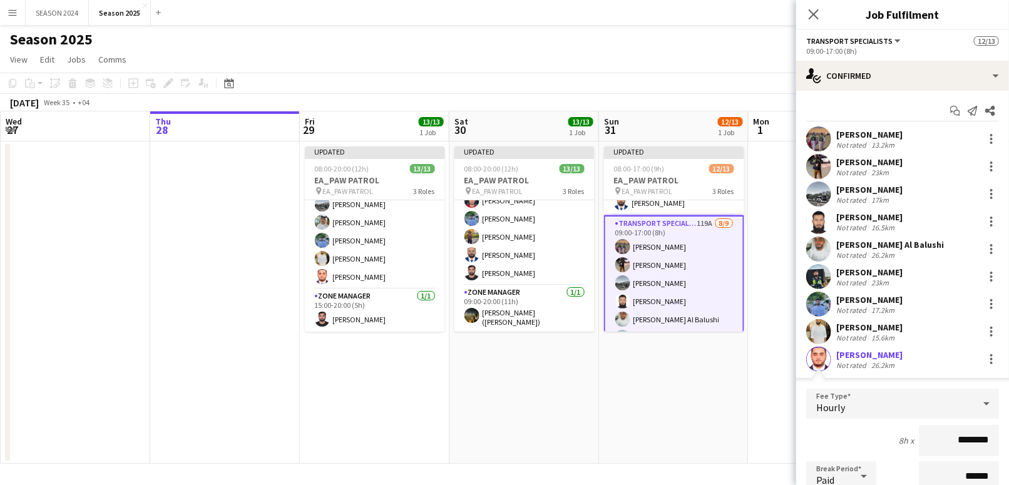
scroll to position [205, 0]
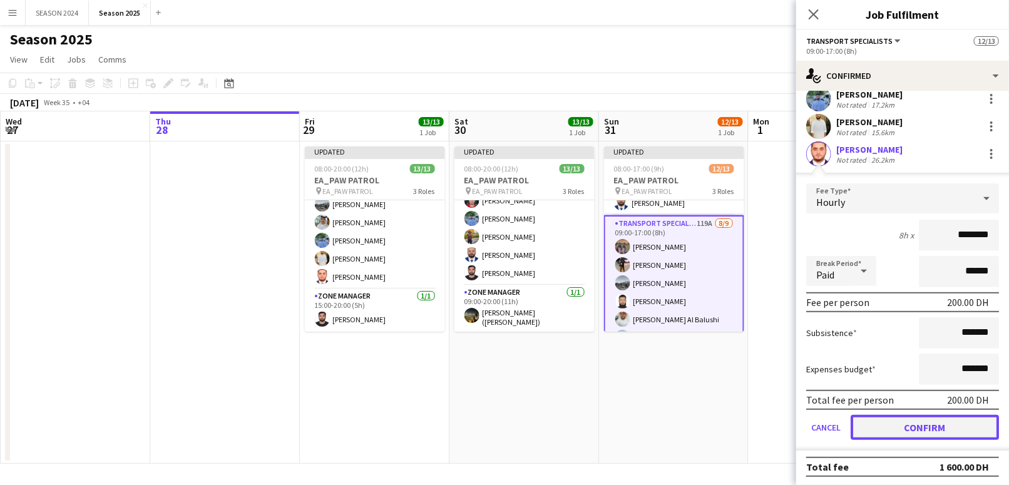
click at [902, 423] on button "Confirm" at bounding box center [925, 427] width 148 height 25
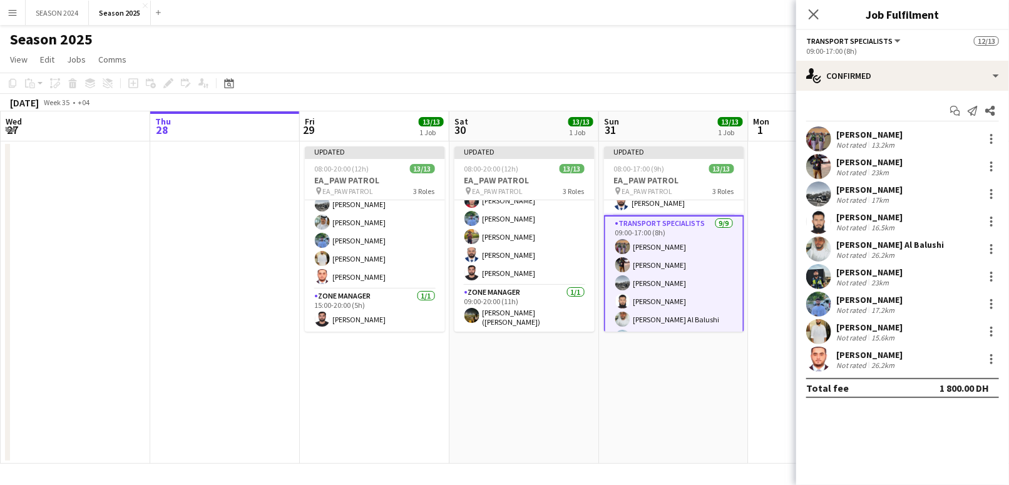
scroll to position [0, 0]
click at [690, 364] on app-calendar-viewport "Sun 24 Mon 25 Tue 26 Wed 27 Thu 28 Fri 29 13/13 1 Job Sat 30 13/13 1 Job Sun 31…" at bounding box center [504, 287] width 1009 height 353
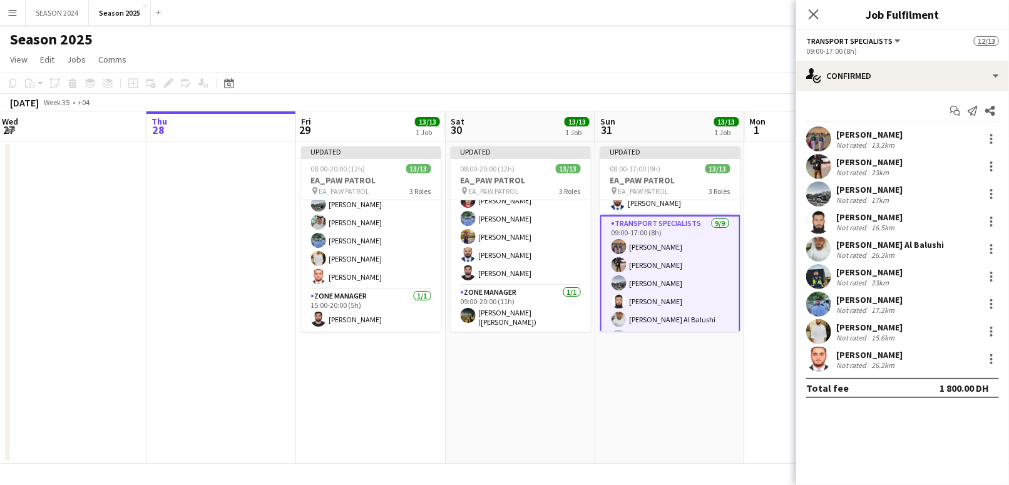
drag, startPoint x: 309, startPoint y: 231, endPoint x: 316, endPoint y: 226, distance: 8.0
click at [316, 226] on app-calendar-viewport "Sun 24 Mon 25 Tue 26 Wed 27 Thu 28 Fri 29 13/13 1 Job Sat 30 13/13 1 Job Sun 31…" at bounding box center [504, 287] width 1009 height 353
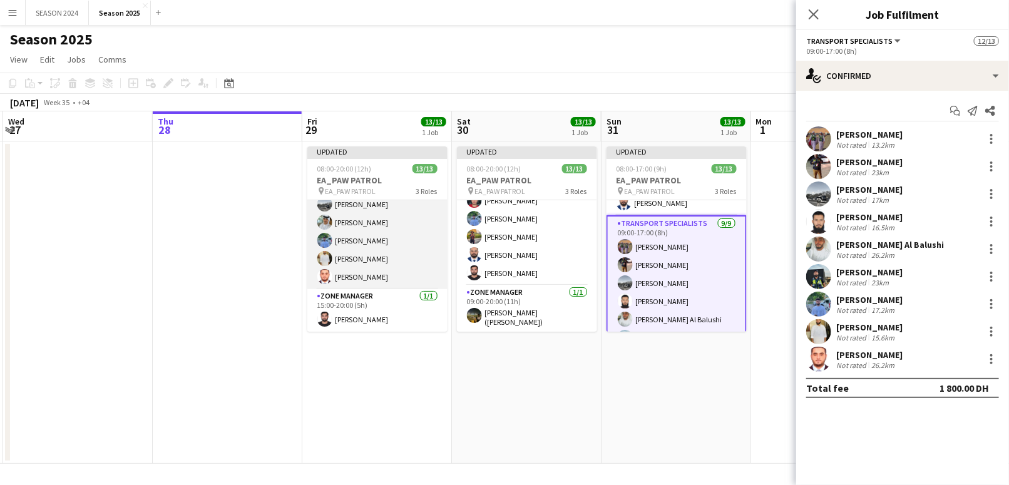
click at [391, 220] on app-card-role "Transport Specialists [DATE] 15:00-20:00 (5h) [PERSON_NAME] [PERSON_NAME] [PERS…" at bounding box center [377, 195] width 140 height 188
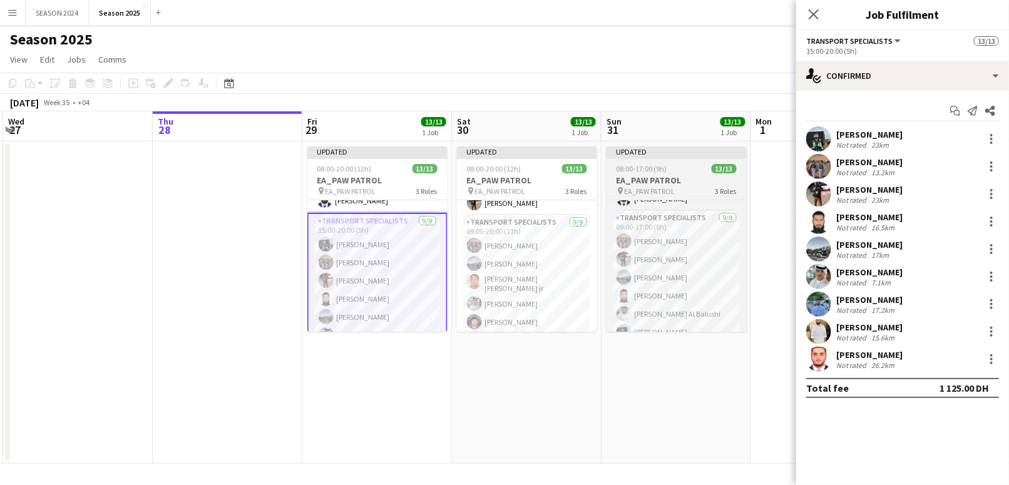
scroll to position [66, 0]
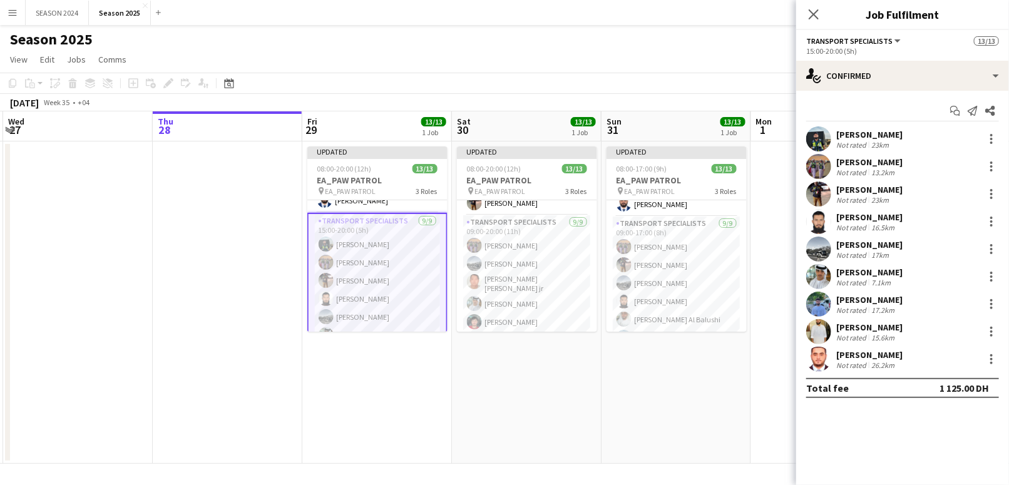
click at [198, 265] on app-date-cell at bounding box center [228, 303] width 150 height 322
